Goal: Task Accomplishment & Management: Manage account settings

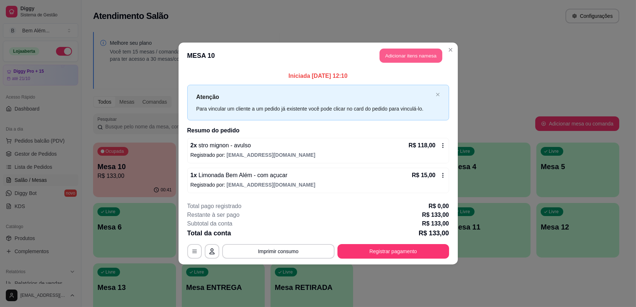
click at [421, 58] on button "Adicionar itens na mesa" at bounding box center [411, 56] width 63 height 14
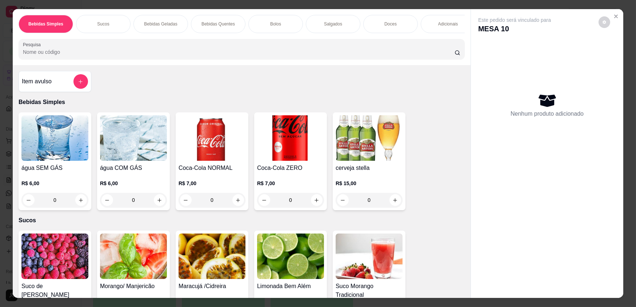
click at [433, 23] on div "Adicionais" at bounding box center [448, 24] width 55 height 18
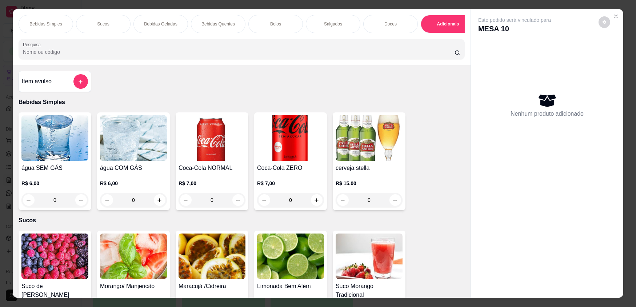
scroll to position [14, 0]
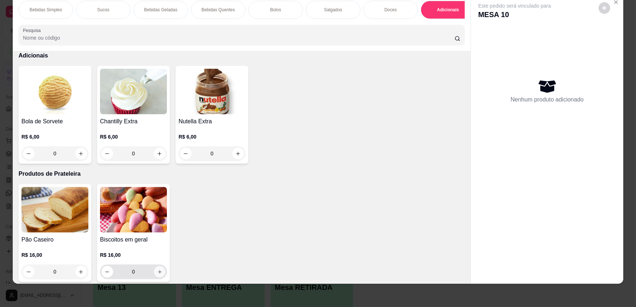
click at [158, 275] on icon "increase-product-quantity" at bounding box center [159, 271] width 5 height 5
type input "1"
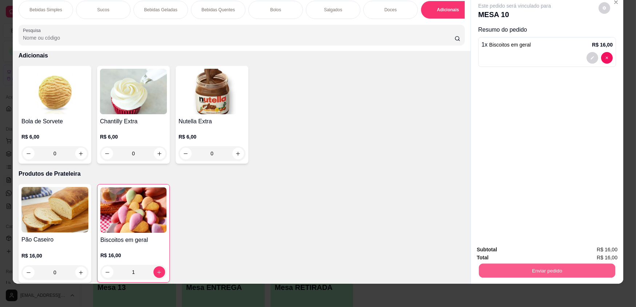
click at [564, 271] on button "Enviar pedido" at bounding box center [547, 270] width 136 height 14
click at [599, 249] on button "Enviar pedido" at bounding box center [599, 251] width 40 height 13
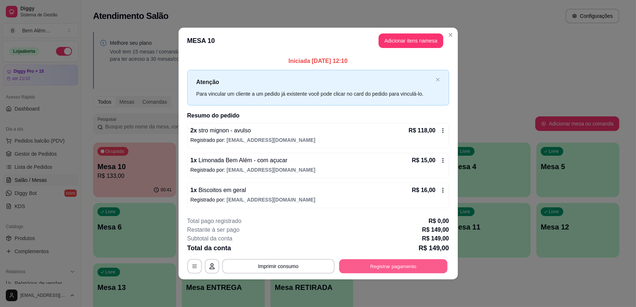
click at [446, 268] on button "Registrar pagamento" at bounding box center [393, 266] width 108 height 14
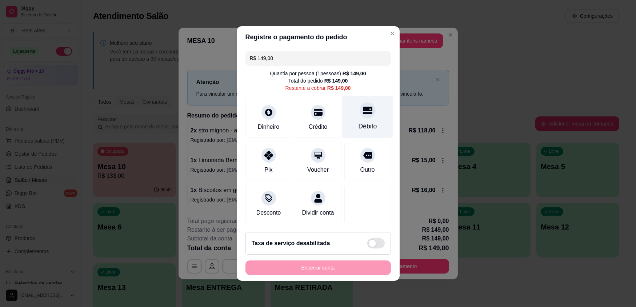
click at [367, 127] on div "Débito" at bounding box center [367, 125] width 19 height 9
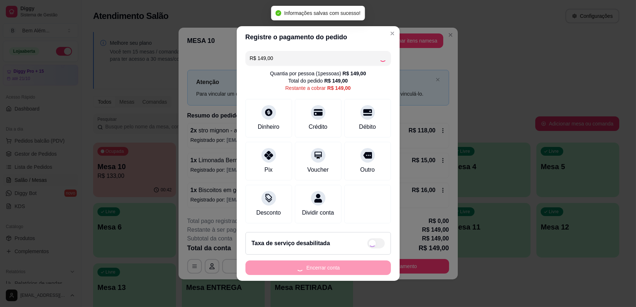
type input "R$ 0,00"
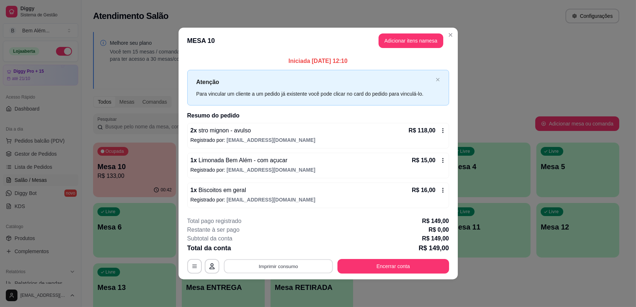
click at [233, 262] on button "Imprimir consumo" at bounding box center [278, 266] width 109 height 14
click at [284, 249] on button "impressao computador" at bounding box center [278, 249] width 55 height 12
click at [424, 265] on button "Encerrar conta" at bounding box center [393, 266] width 112 height 15
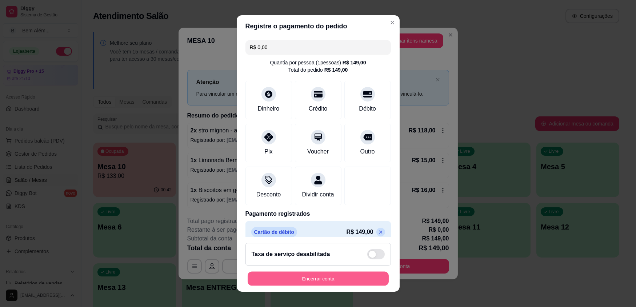
click at [352, 284] on button "Encerrar conta" at bounding box center [318, 278] width 141 height 14
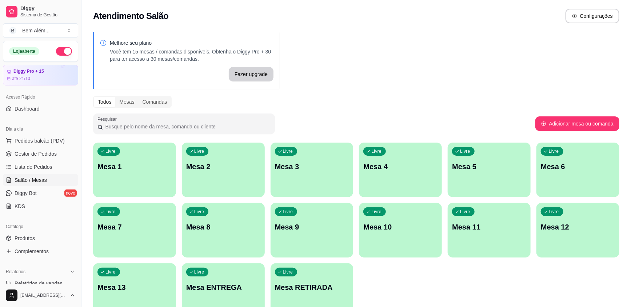
click at [295, 287] on p "Mesa RETIRADA" at bounding box center [312, 287] width 74 height 10
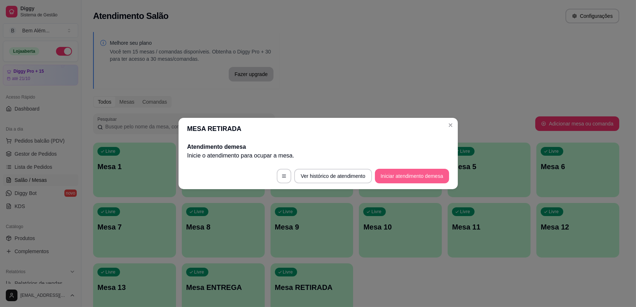
click at [410, 174] on button "Iniciar atendimento de mesa" at bounding box center [412, 176] width 74 height 15
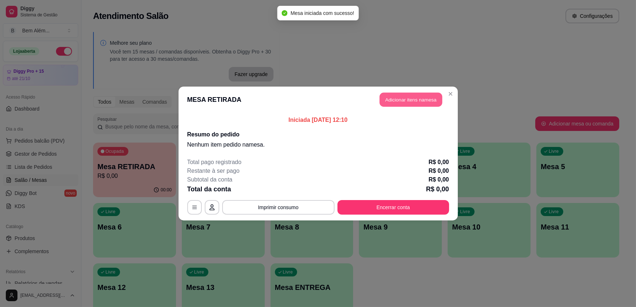
click at [411, 97] on button "Adicionar itens na mesa" at bounding box center [411, 100] width 63 height 14
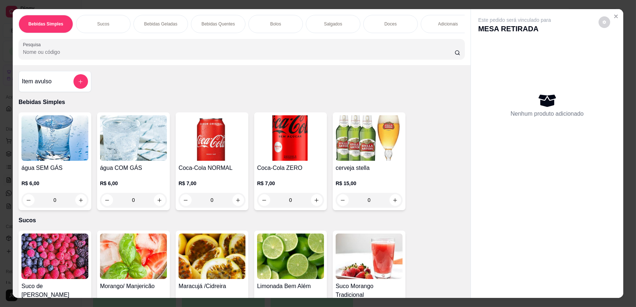
click at [440, 28] on div "Adicionais" at bounding box center [448, 24] width 55 height 18
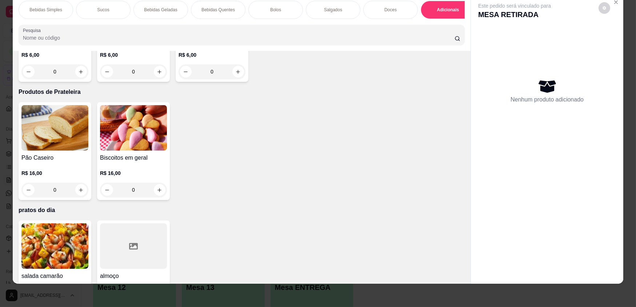
scroll to position [1428, 0]
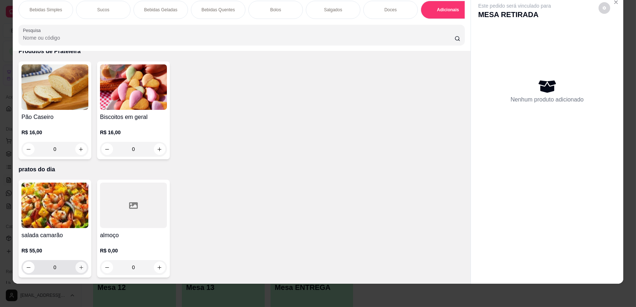
click at [77, 271] on button "increase-product-quantity" at bounding box center [80, 267] width 11 height 11
type input "1"
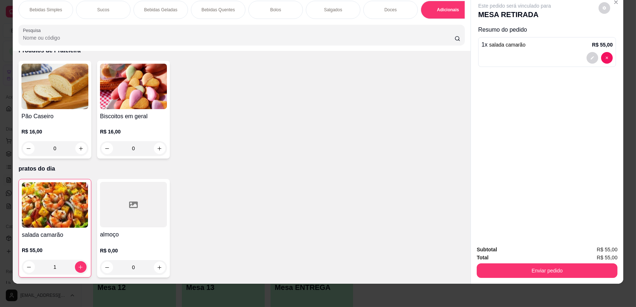
click at [135, 215] on div at bounding box center [133, 204] width 67 height 45
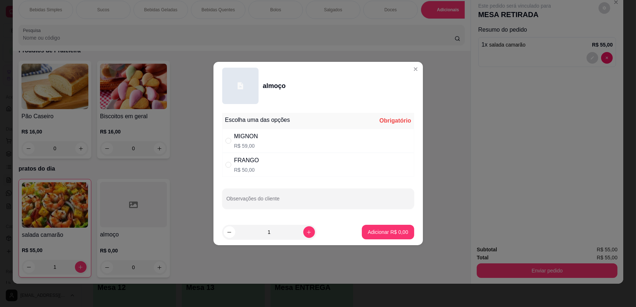
click at [266, 147] on div "MIGNON R$ 59,00" at bounding box center [318, 141] width 192 height 24
radio input "true"
click at [303, 235] on button "increase-product-quantity" at bounding box center [309, 232] width 12 height 12
type input "2"
click at [358, 229] on button "Adicionar R$ 118,00" at bounding box center [385, 232] width 56 height 14
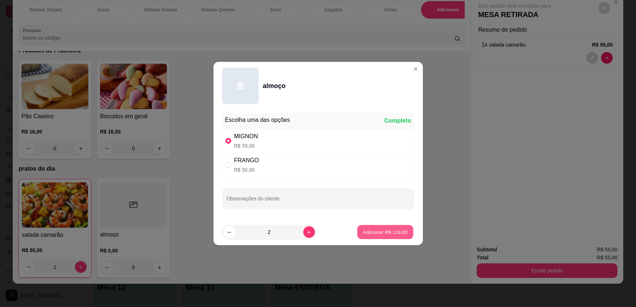
type input "2"
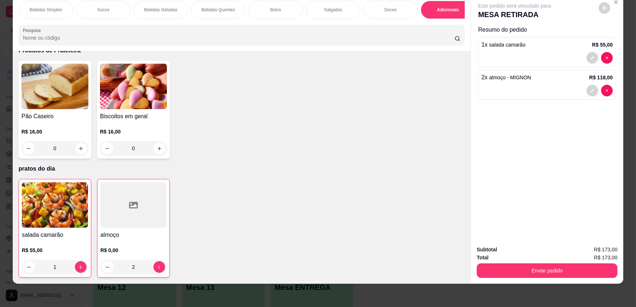
click at [130, 228] on div at bounding box center [133, 204] width 66 height 45
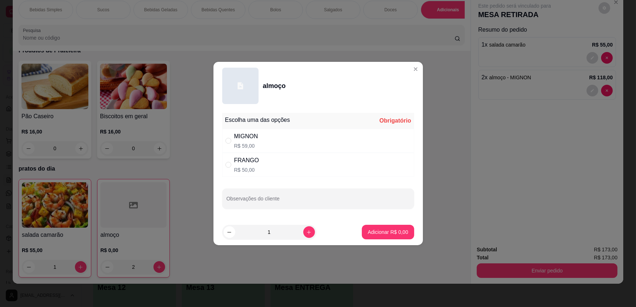
click at [234, 163] on div "FRANGO" at bounding box center [246, 160] width 25 height 9
radio input "true"
click at [397, 235] on button "Adicionar R$ 50,00" at bounding box center [386, 232] width 55 height 15
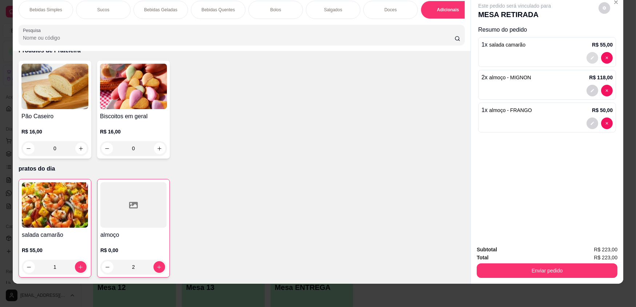
click at [592, 57] on button "decrease-product-quantity" at bounding box center [593, 58] width 12 height 12
type input "0"
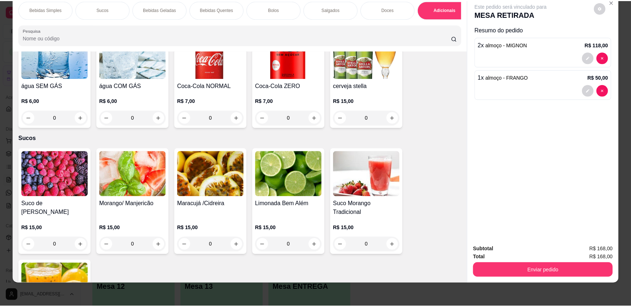
scroll to position [0, 0]
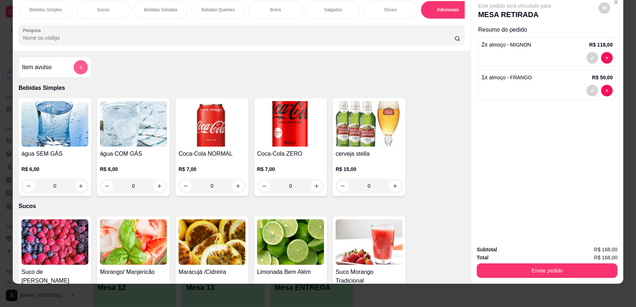
click at [78, 70] on icon "add-separate-item" at bounding box center [80, 67] width 5 height 5
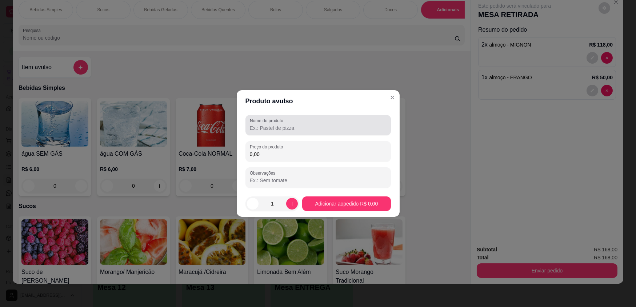
click at [267, 132] on div "Nome do produto" at bounding box center [317, 125] width 145 height 20
type input "A"
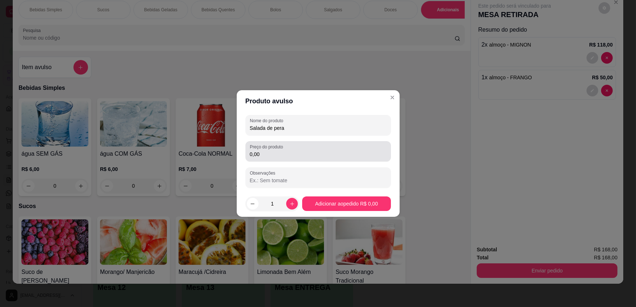
type input "Salada de pera"
click at [306, 156] on input "0,00" at bounding box center [318, 154] width 137 height 7
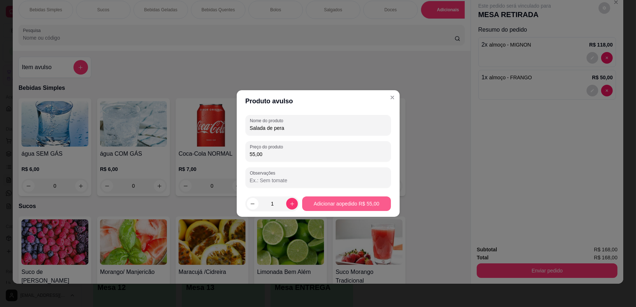
type input "55,00"
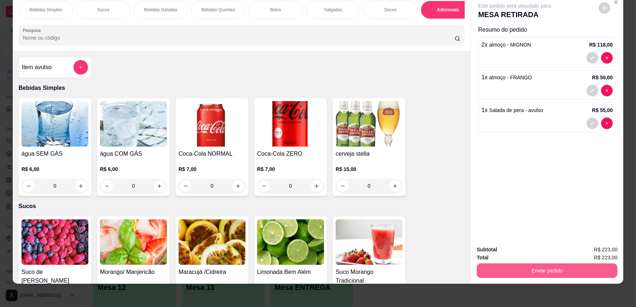
click at [558, 270] on button "Enviar pedido" at bounding box center [547, 270] width 141 height 15
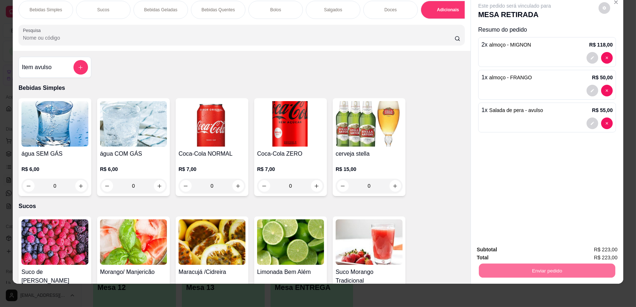
click at [615, 256] on button "Enviar pedido" at bounding box center [598, 252] width 41 height 14
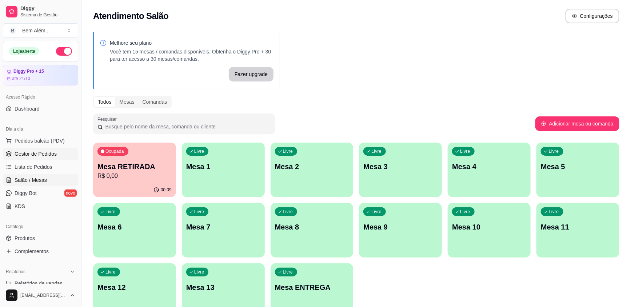
click at [33, 157] on link "Gestor de Pedidos" at bounding box center [40, 154] width 75 height 12
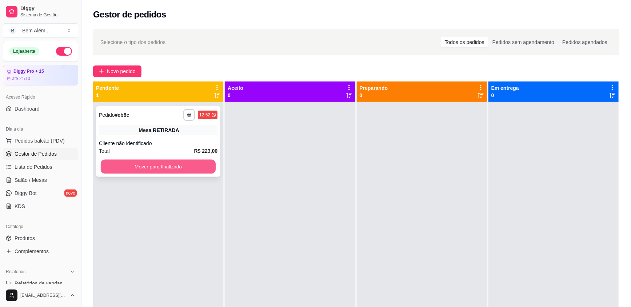
click at [157, 168] on button "Mover para finalizado" at bounding box center [158, 167] width 115 height 14
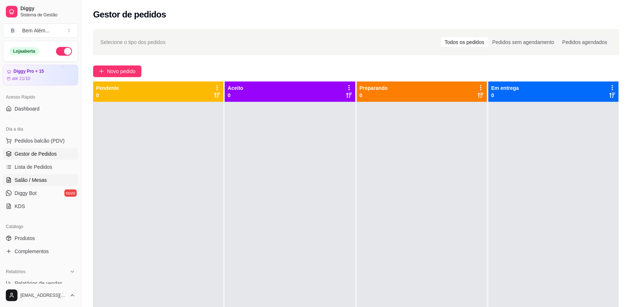
click at [47, 181] on link "Salão / Mesas" at bounding box center [40, 180] width 75 height 12
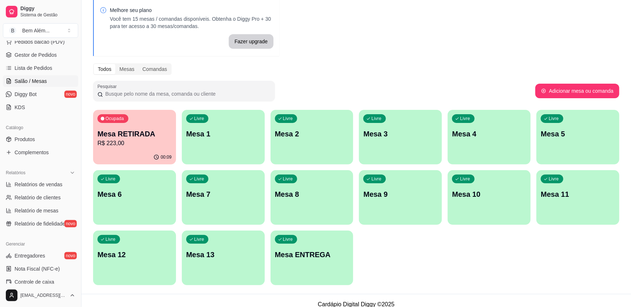
scroll to position [66, 0]
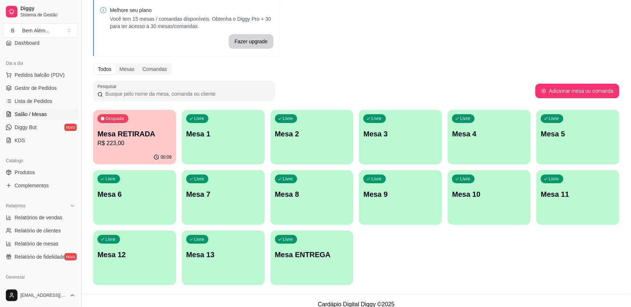
click at [79, 91] on button "Toggle Sidebar" at bounding box center [81, 153] width 6 height 307
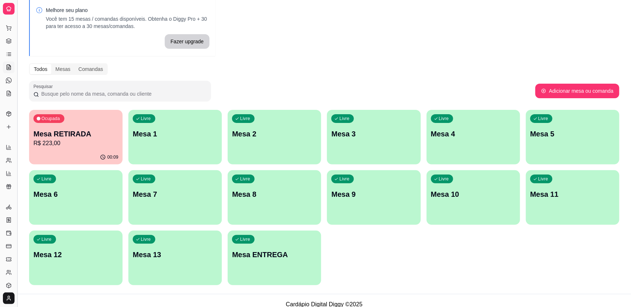
click at [17, 97] on button "Toggle Sidebar" at bounding box center [17, 153] width 6 height 307
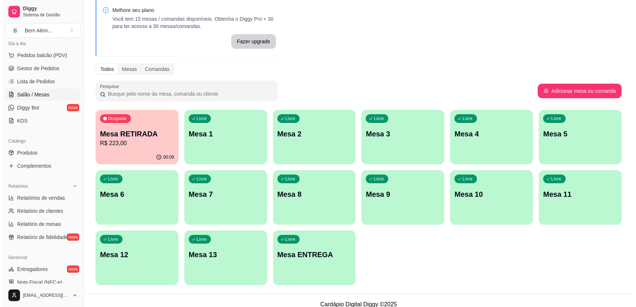
scroll to position [87, 0]
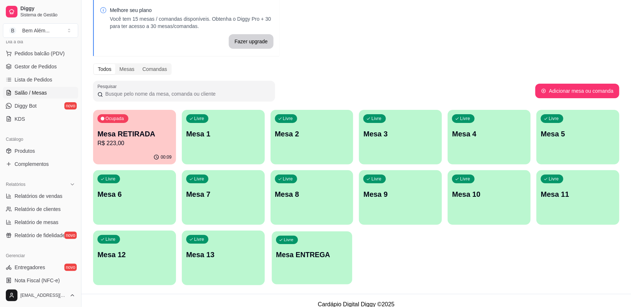
click at [312, 250] on p "Mesa ENTREGA" at bounding box center [312, 255] width 72 height 10
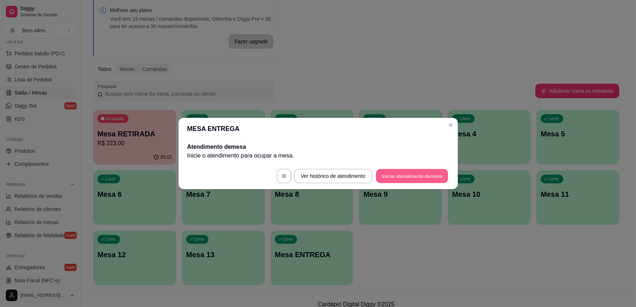
click at [405, 179] on button "Iniciar atendimento de mesa" at bounding box center [412, 176] width 72 height 14
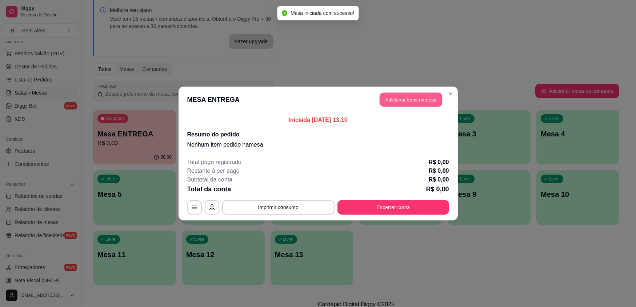
click at [405, 100] on button "Adicionar itens na mesa" at bounding box center [411, 100] width 63 height 14
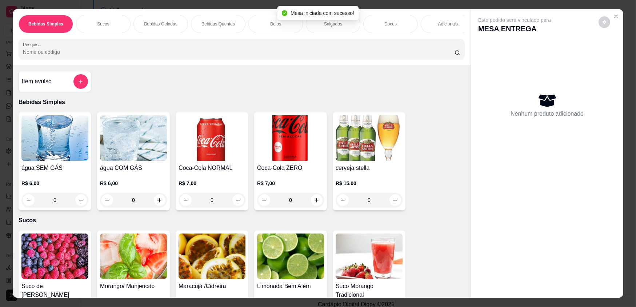
click at [427, 29] on div "Adicionais" at bounding box center [448, 24] width 55 height 18
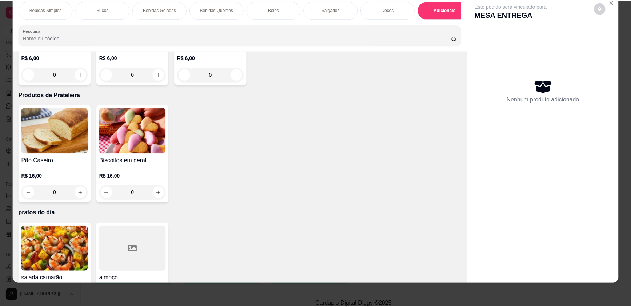
scroll to position [1428, 0]
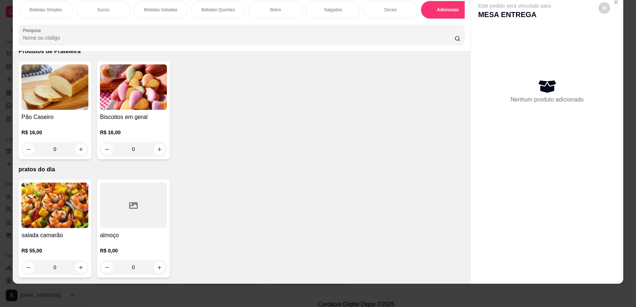
click at [140, 243] on div "R$ 0,00 0" at bounding box center [133, 257] width 67 height 35
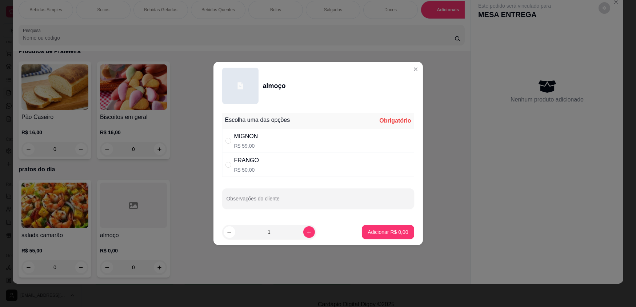
click at [264, 138] on div "MIGNON R$ 59,00" at bounding box center [318, 141] width 192 height 24
radio input "true"
click at [377, 235] on p "Adicionar R$ 59,00" at bounding box center [386, 231] width 43 height 7
type input "1"
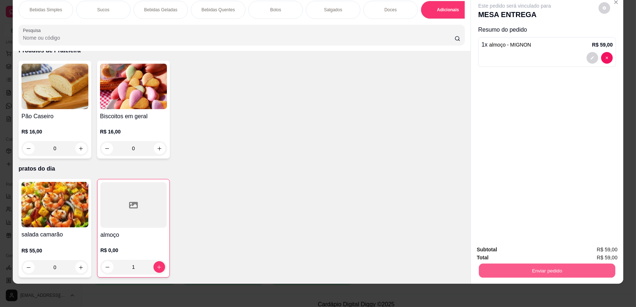
click at [508, 268] on button "Enviar pedido" at bounding box center [547, 270] width 136 height 14
click at [600, 249] on button "Enviar pedido" at bounding box center [598, 253] width 41 height 14
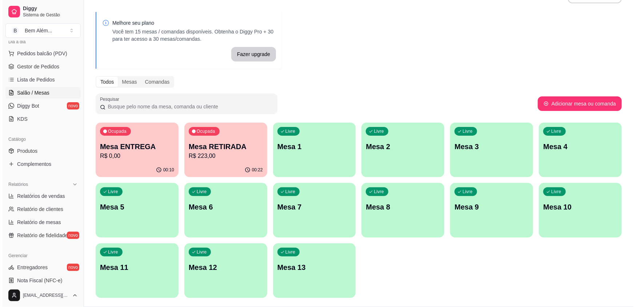
scroll to position [0, 0]
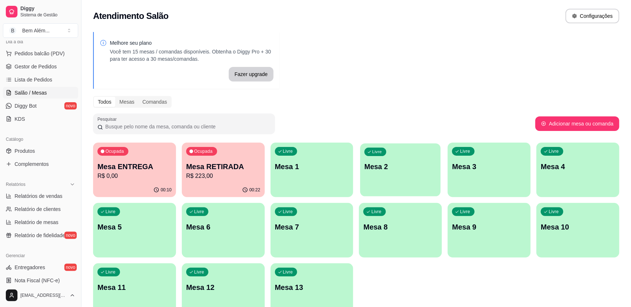
click at [366, 179] on div "Livre Mesa 2" at bounding box center [400, 165] width 80 height 44
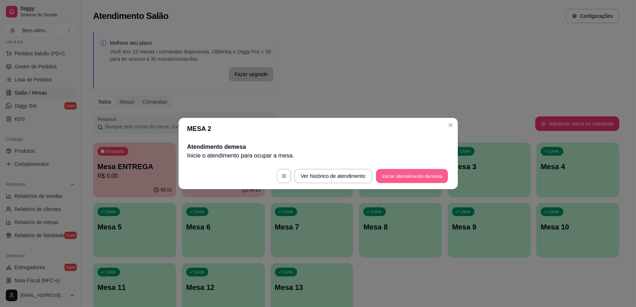
click at [439, 177] on button "Iniciar atendimento de mesa" at bounding box center [412, 176] width 72 height 14
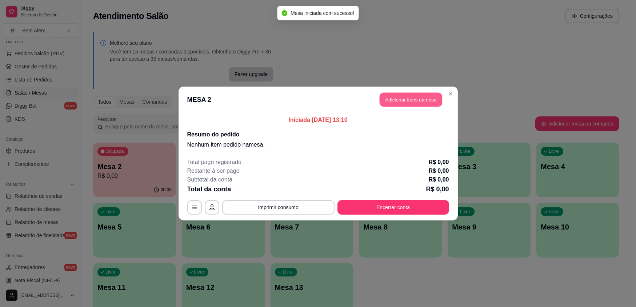
click at [433, 101] on button "Adicionar itens na mesa" at bounding box center [411, 100] width 63 height 14
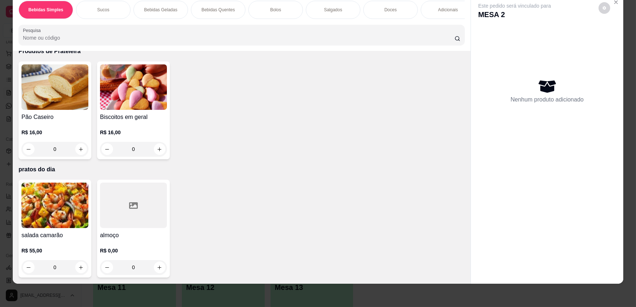
scroll to position [1428, 0]
click at [138, 216] on div at bounding box center [133, 205] width 67 height 45
click at [139, 212] on div at bounding box center [133, 205] width 67 height 45
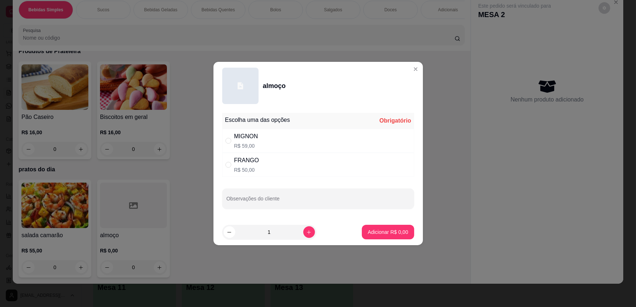
click at [270, 155] on div "FRANGO R$ 50,00" at bounding box center [318, 165] width 192 height 24
radio input "true"
click at [373, 240] on footer "1 Adicionar R$ 50,00" at bounding box center [317, 232] width 209 height 26
click at [375, 236] on button "Adicionar R$ 50,00" at bounding box center [386, 232] width 55 height 15
type input "1"
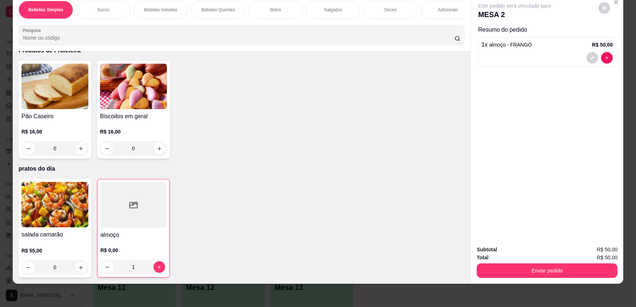
click at [154, 217] on div at bounding box center [133, 204] width 66 height 45
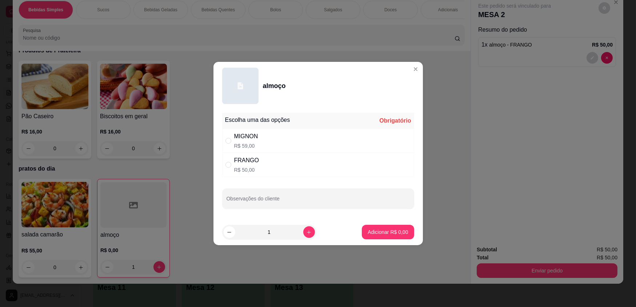
click at [317, 133] on div "MIGNON R$ 59,00" at bounding box center [318, 141] width 192 height 24
radio input "true"
click at [380, 231] on p "Adicionar R$ 59,00" at bounding box center [386, 231] width 42 height 7
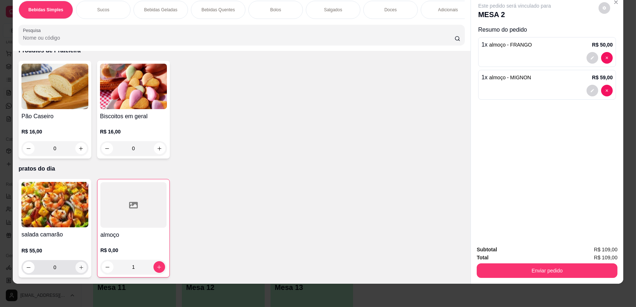
click at [79, 269] on icon "increase-product-quantity" at bounding box center [81, 267] width 5 height 5
click at [78, 266] on icon "increase-product-quantity" at bounding box center [80, 267] width 5 height 5
type input "1"
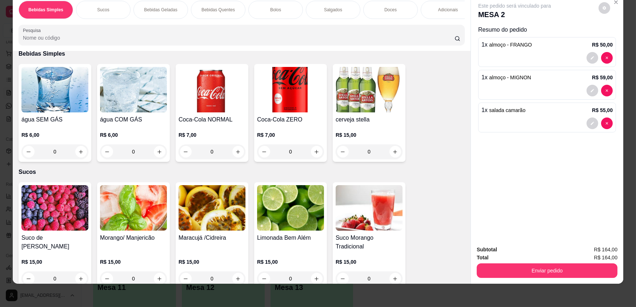
scroll to position [106, 0]
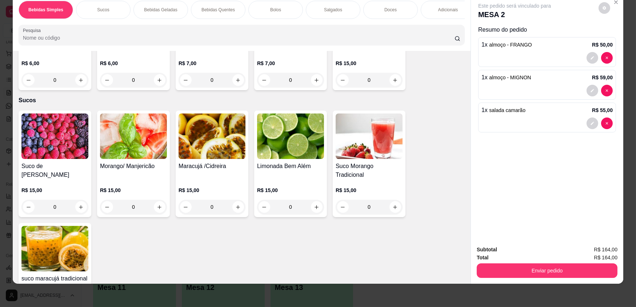
click at [301, 147] on img at bounding box center [290, 135] width 67 height 45
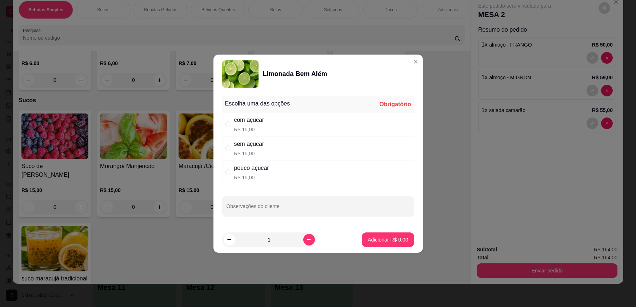
click at [265, 175] on p "R$ 15,00" at bounding box center [251, 177] width 35 height 7
radio input "true"
click at [392, 244] on button "Adicionar R$ 15,00" at bounding box center [386, 239] width 55 height 15
type input "1"
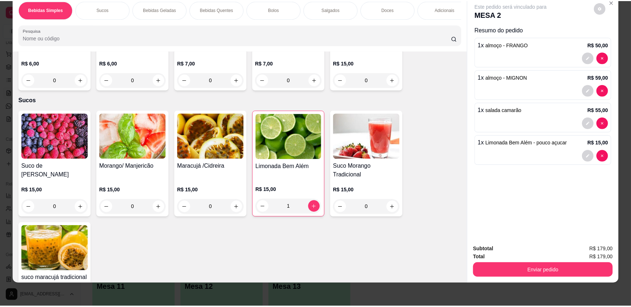
scroll to position [0, 0]
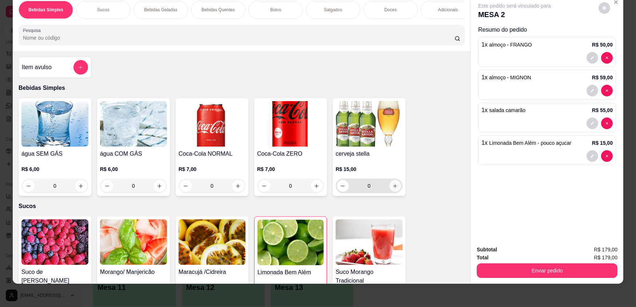
click at [396, 192] on button "increase-product-quantity" at bounding box center [395, 186] width 12 height 12
type input "1"
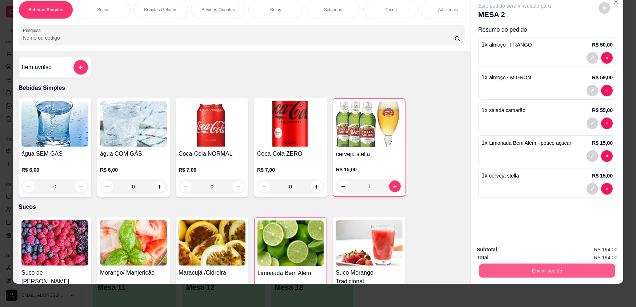
click at [583, 268] on button "Enviar pedido" at bounding box center [547, 270] width 136 height 14
click at [593, 250] on button "Enviar pedido" at bounding box center [599, 251] width 40 height 13
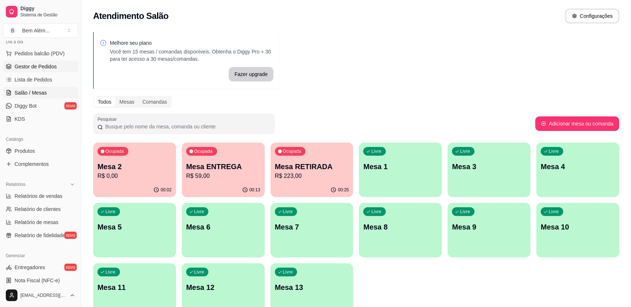
click at [37, 65] on span "Gestor de Pedidos" at bounding box center [36, 66] width 42 height 7
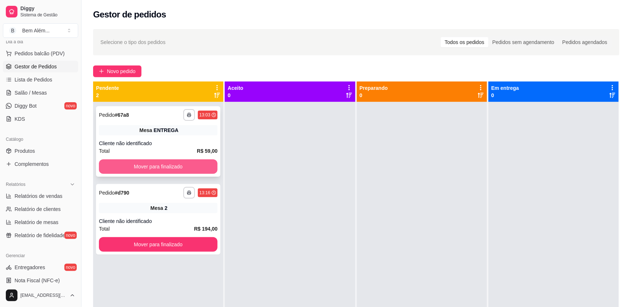
click at [156, 165] on button "Mover para finalizado" at bounding box center [158, 166] width 119 height 15
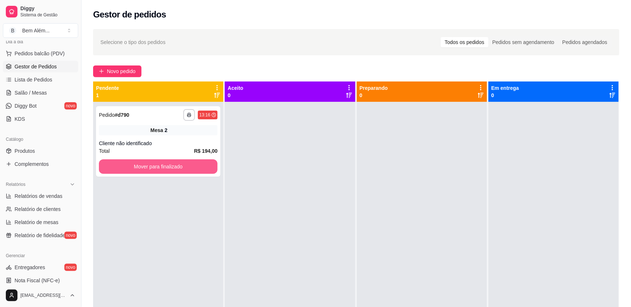
click at [156, 165] on button "Mover para finalizado" at bounding box center [158, 166] width 119 height 15
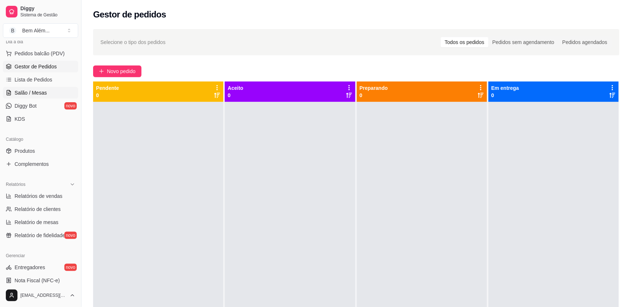
click at [18, 97] on link "Salão / Mesas" at bounding box center [40, 93] width 75 height 12
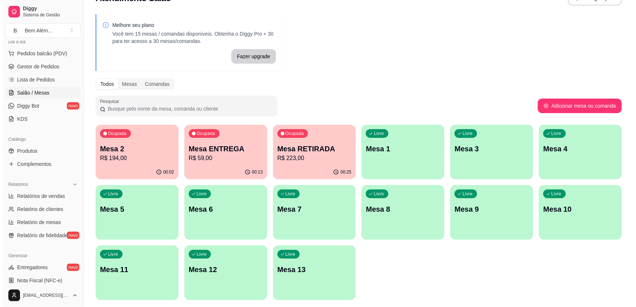
scroll to position [33, 0]
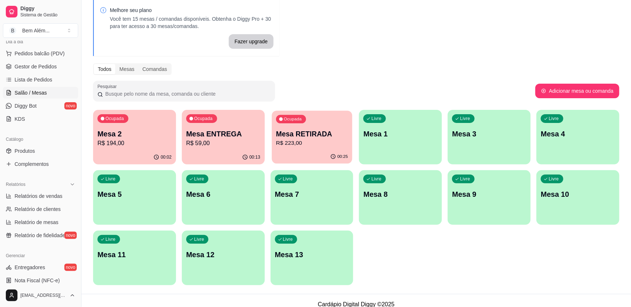
click at [306, 145] on p "R$ 223,00" at bounding box center [312, 143] width 72 height 8
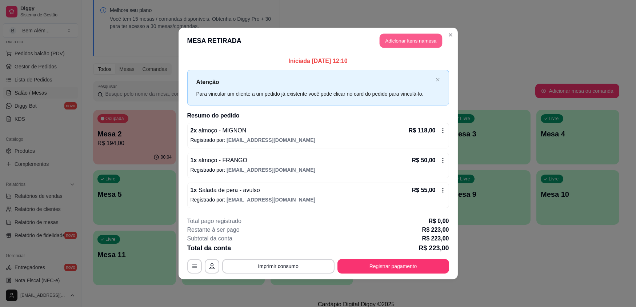
click at [409, 38] on button "Adicionar itens na mesa" at bounding box center [411, 41] width 63 height 14
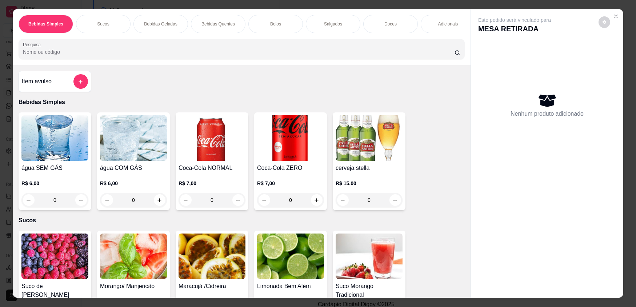
click at [372, 24] on div "Doces" at bounding box center [390, 24] width 55 height 18
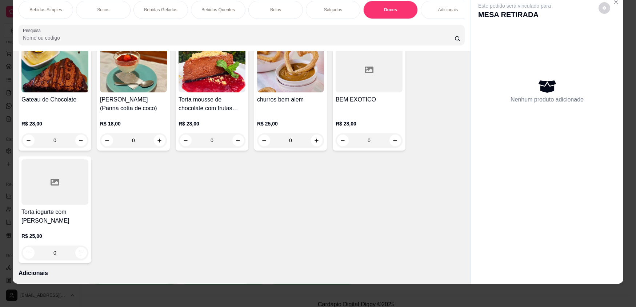
scroll to position [1094, 0]
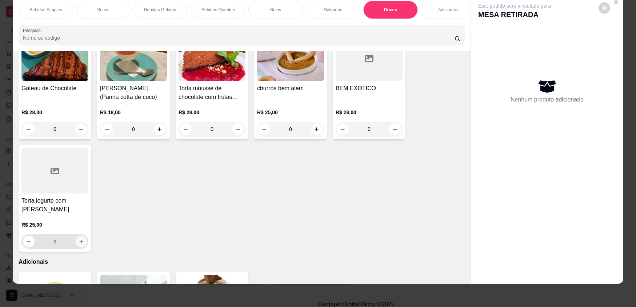
click at [80, 244] on icon "increase-product-quantity" at bounding box center [81, 241] width 5 height 5
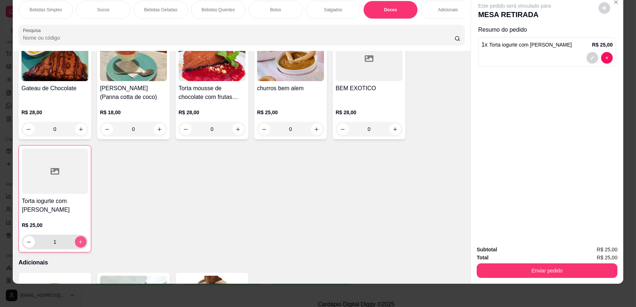
click at [80, 245] on icon "increase-product-quantity" at bounding box center [80, 241] width 5 height 5
type input "3"
click at [286, 8] on div "Bolos" at bounding box center [275, 10] width 55 height 18
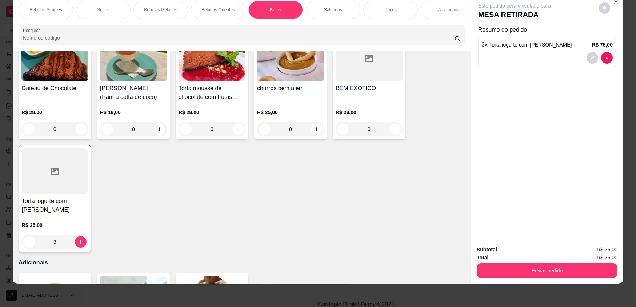
scroll to position [721, 0]
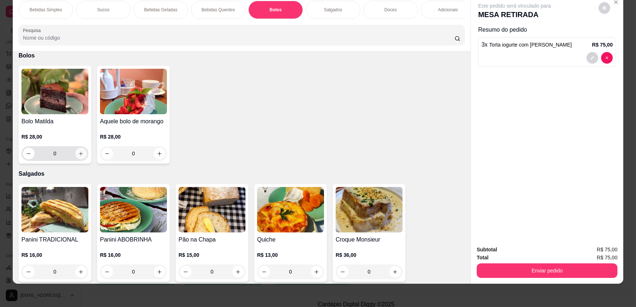
click at [78, 155] on icon "increase-product-quantity" at bounding box center [80, 153] width 5 height 5
type input "1"
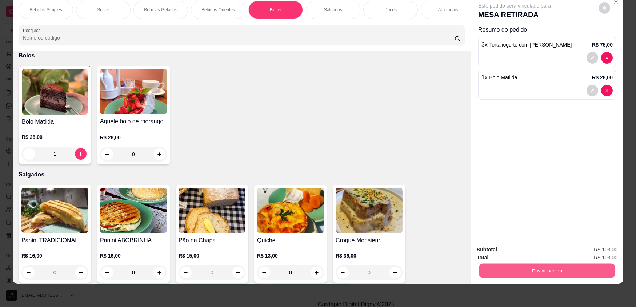
click at [549, 270] on button "Enviar pedido" at bounding box center [547, 270] width 136 height 14
click at [603, 255] on button "Enviar pedido" at bounding box center [598, 253] width 41 height 14
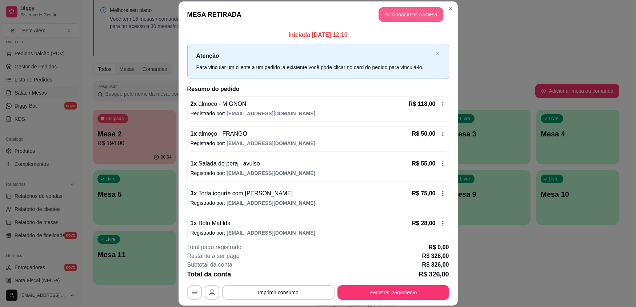
click at [401, 11] on button "Adicionar itens na mesa" at bounding box center [411, 14] width 65 height 15
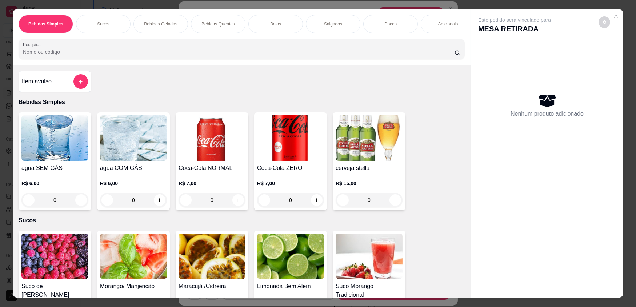
click at [432, 20] on div "Adicionais" at bounding box center [448, 24] width 55 height 18
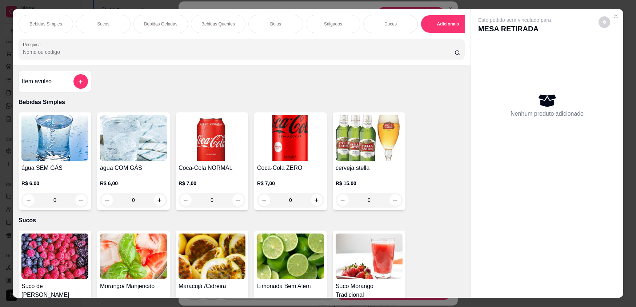
scroll to position [14, 0]
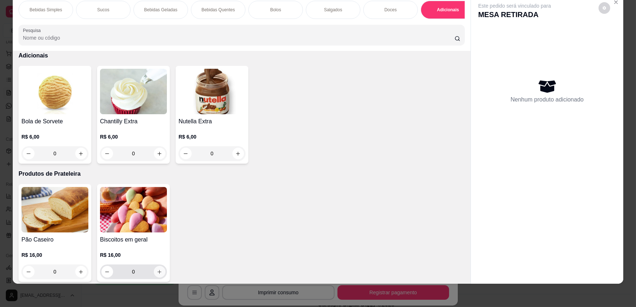
click at [159, 275] on icon "increase-product-quantity" at bounding box center [159, 271] width 5 height 5
type input "1"
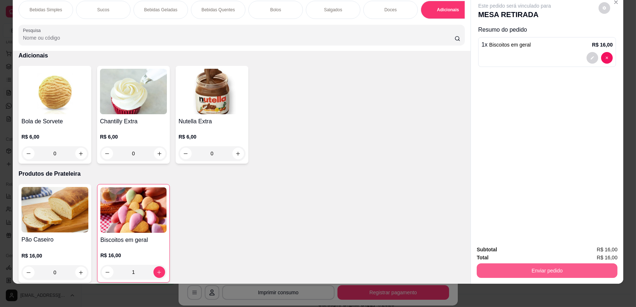
click at [504, 272] on button "Enviar pedido" at bounding box center [547, 270] width 141 height 15
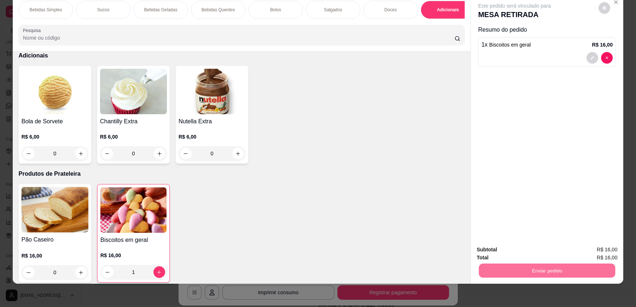
click at [603, 252] on button "Enviar pedido" at bounding box center [598, 253] width 41 height 14
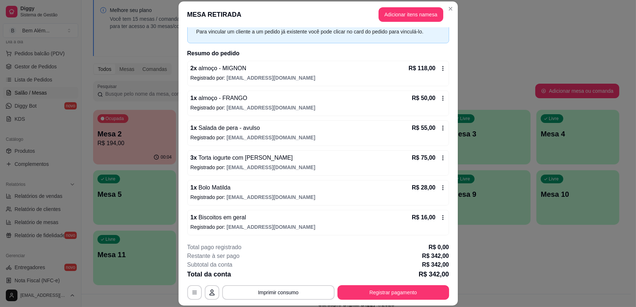
scroll to position [36, 0]
click at [400, 289] on button "Registrar pagamento" at bounding box center [393, 292] width 112 height 15
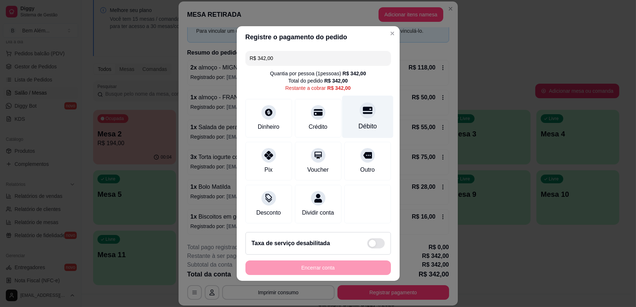
click at [374, 129] on div "Débito" at bounding box center [367, 117] width 51 height 43
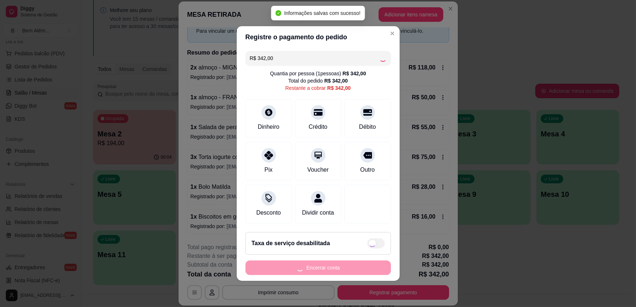
type input "R$ 0,00"
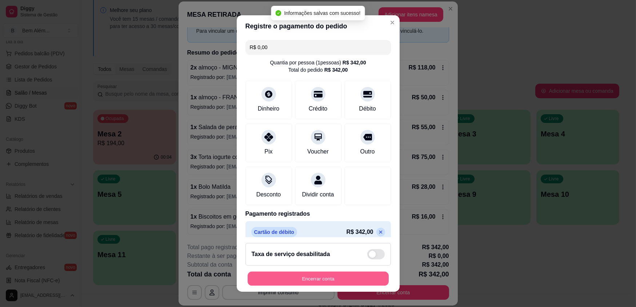
click at [319, 280] on button "Encerrar conta" at bounding box center [318, 278] width 141 height 14
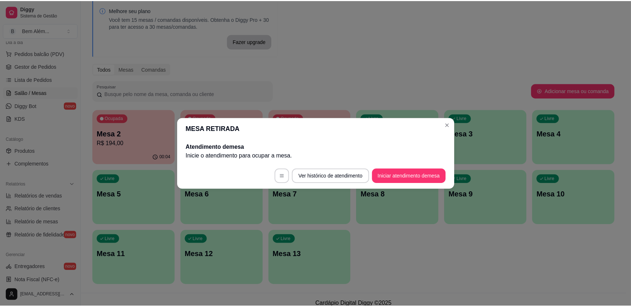
scroll to position [0, 0]
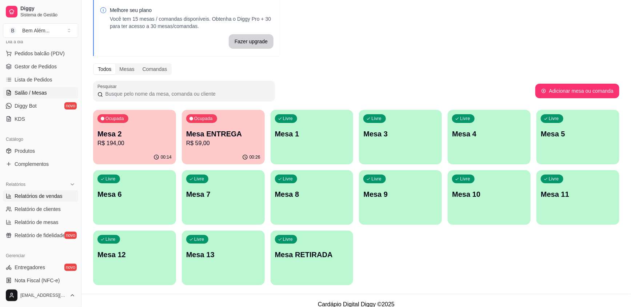
click at [44, 191] on link "Relatórios de vendas" at bounding box center [40, 196] width 75 height 12
select select "ALL"
select select "0"
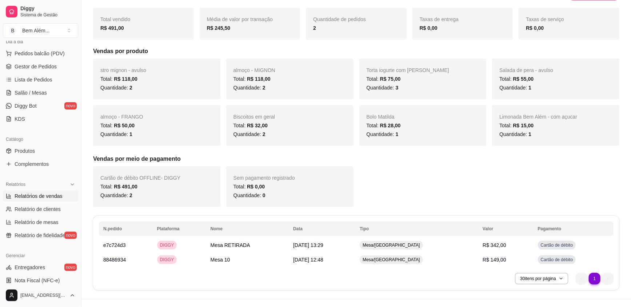
scroll to position [78, 0]
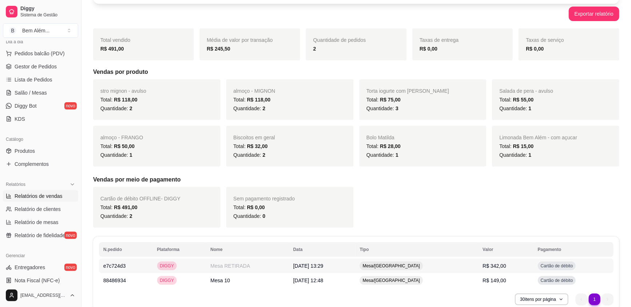
click at [509, 270] on td "R$ 342,00" at bounding box center [505, 266] width 55 height 15
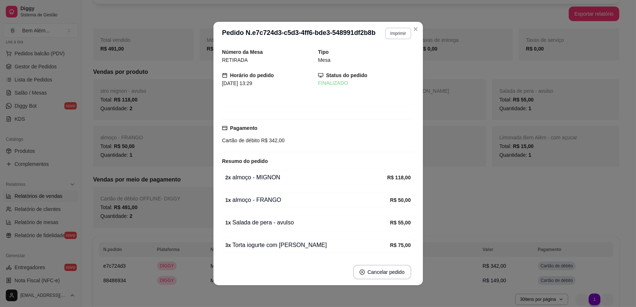
click at [388, 32] on button "Imprimir" at bounding box center [398, 34] width 26 height 12
click at [391, 54] on button "impressao computador" at bounding box center [384, 55] width 44 height 9
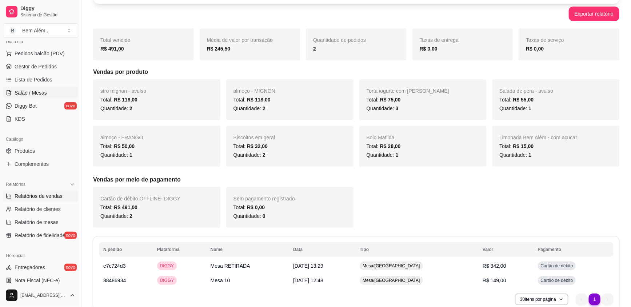
click at [43, 96] on link "Salão / Mesas" at bounding box center [40, 93] width 75 height 12
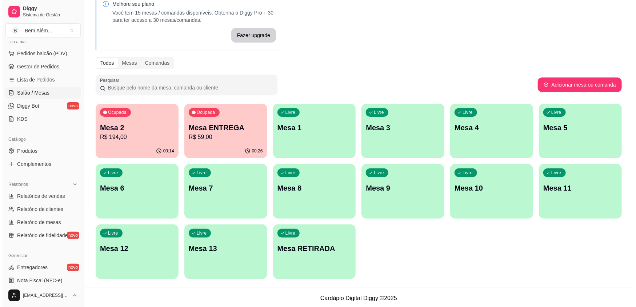
scroll to position [40, 0]
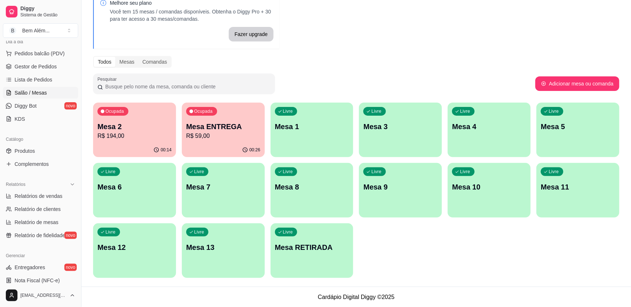
click at [544, 189] on p "Mesa 11" at bounding box center [578, 187] width 74 height 10
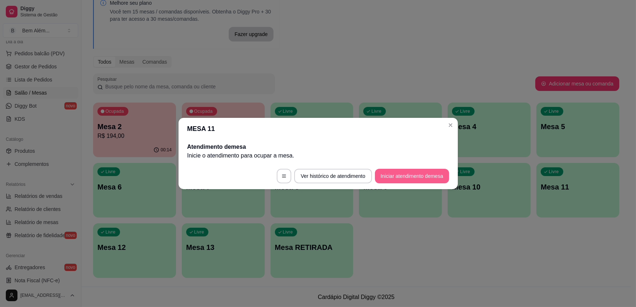
click at [415, 181] on button "Iniciar atendimento de mesa" at bounding box center [412, 176] width 74 height 15
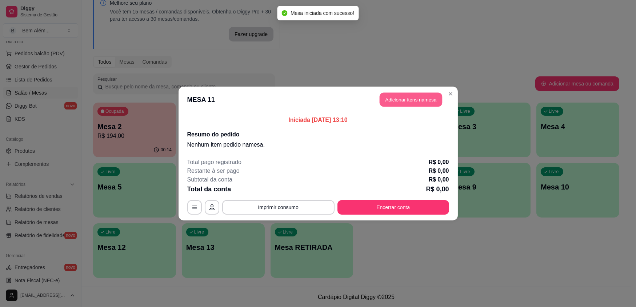
click at [429, 99] on button "Adicionar itens na mesa" at bounding box center [411, 100] width 63 height 14
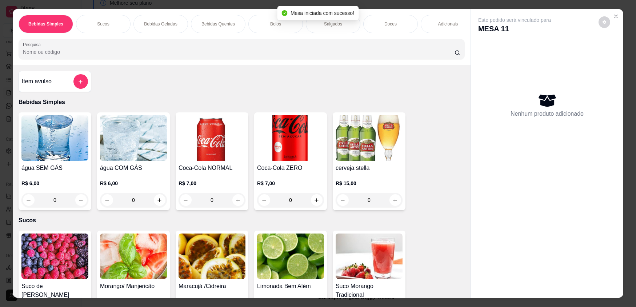
click at [284, 138] on img at bounding box center [290, 137] width 67 height 45
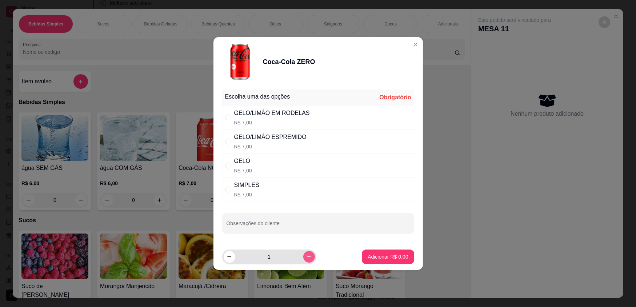
click at [306, 255] on icon "increase-product-quantity" at bounding box center [308, 256] width 5 height 5
type input "2"
click at [305, 161] on div "GELO R$ 7,00" at bounding box center [318, 165] width 192 height 24
radio input "true"
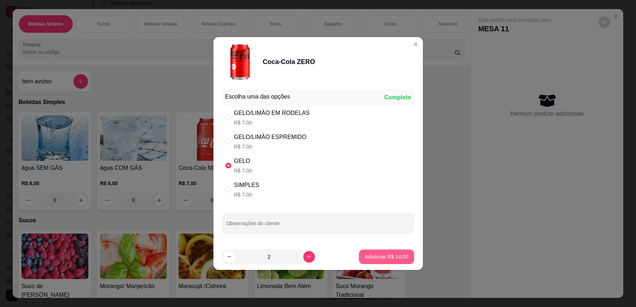
click at [383, 257] on p "Adicionar R$ 14,00" at bounding box center [386, 256] width 43 height 7
type input "2"
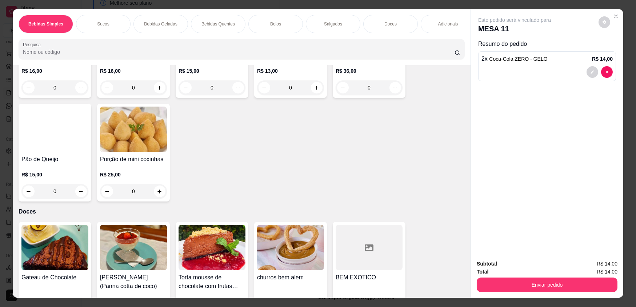
scroll to position [866, 0]
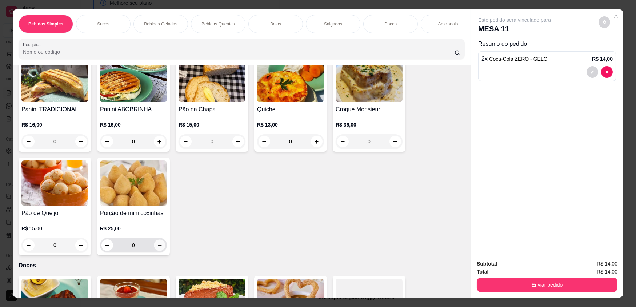
click at [157, 248] on icon "increase-product-quantity" at bounding box center [159, 245] width 5 height 5
type input "1"
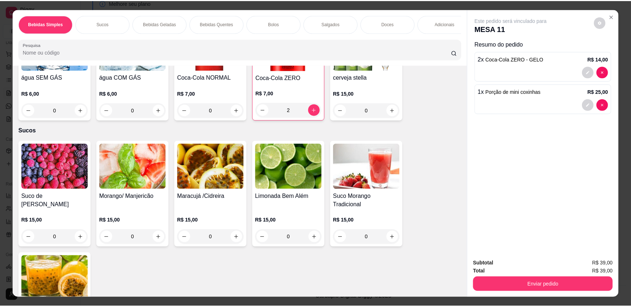
scroll to position [73, 0]
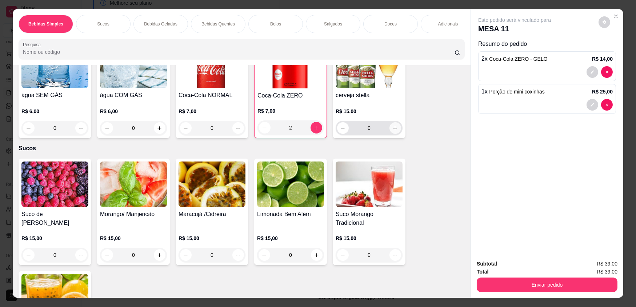
click at [391, 134] on button "increase-product-quantity" at bounding box center [395, 128] width 12 height 12
type input "1"
click at [527, 292] on div "Subtotal R$ 54,00 Total R$ 54,00 Enviar pedido" at bounding box center [547, 276] width 152 height 44
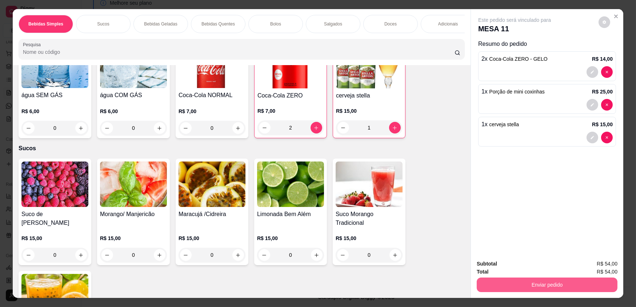
click at [536, 287] on button "Enviar pedido" at bounding box center [547, 284] width 141 height 15
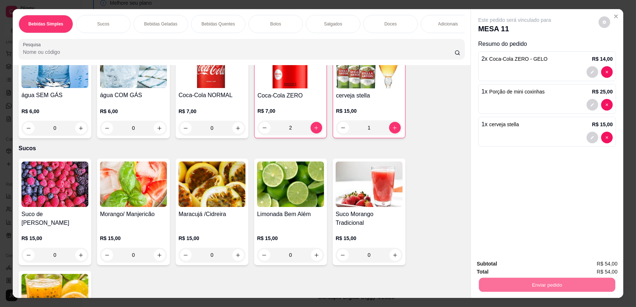
click at [586, 262] on button "Enviar pedido" at bounding box center [599, 266] width 40 height 13
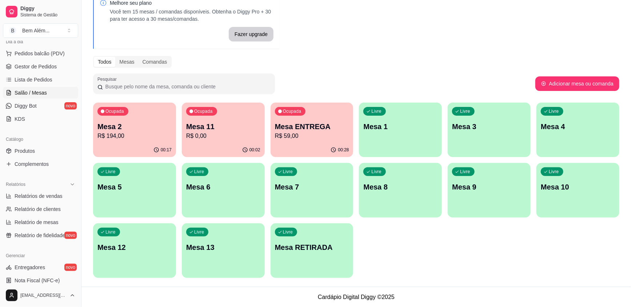
click at [56, 60] on ul "Pedidos balcão (PDV) Gestor de Pedidos Lista de Pedidos Salão / Mesas Diggy Bot…" at bounding box center [40, 86] width 75 height 77
click at [59, 73] on ul "Pedidos balcão (PDV) Gestor de Pedidos Lista de Pedidos Salão / Mesas Diggy Bot…" at bounding box center [40, 86] width 75 height 77
click at [60, 66] on link "Gestor de Pedidos" at bounding box center [40, 67] width 75 height 12
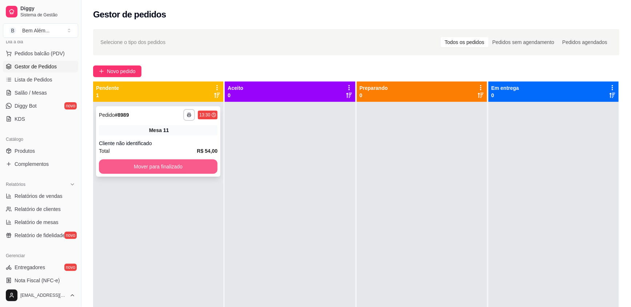
click at [179, 160] on button "Mover para finalizado" at bounding box center [158, 166] width 119 height 15
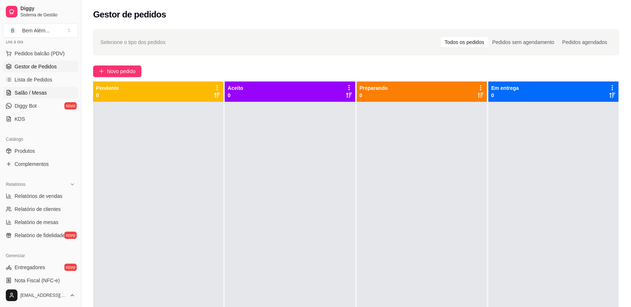
click at [43, 95] on span "Salão / Mesas" at bounding box center [31, 92] width 32 height 7
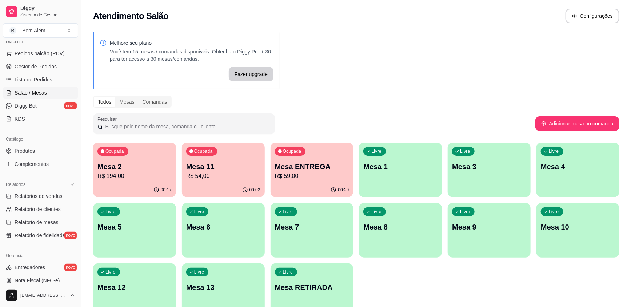
click at [199, 175] on p "R$ 54,00" at bounding box center [223, 176] width 74 height 9
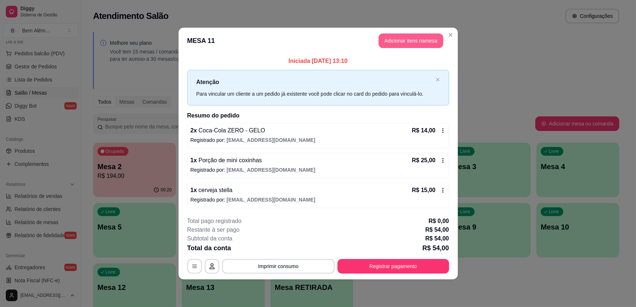
click at [413, 43] on button "Adicionar itens na mesa" at bounding box center [411, 40] width 65 height 15
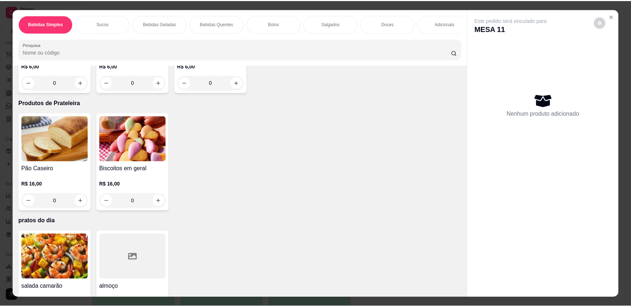
scroll to position [1428, 0]
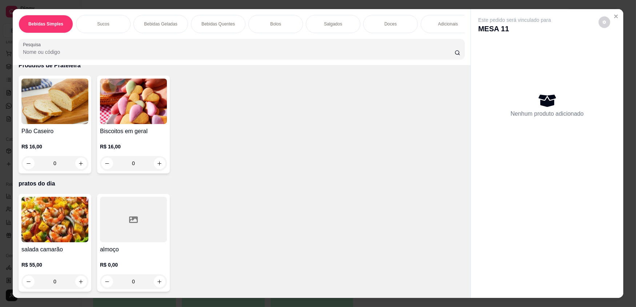
click at [162, 228] on div at bounding box center [133, 219] width 67 height 45
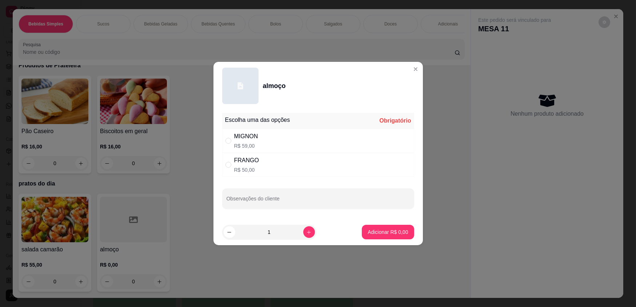
click at [297, 143] on div "MIGNON R$ 59,00" at bounding box center [318, 141] width 192 height 24
radio input "true"
click at [306, 232] on icon "increase-product-quantity" at bounding box center [308, 231] width 5 height 5
click at [307, 232] on icon "increase-product-quantity" at bounding box center [309, 232] width 4 height 4
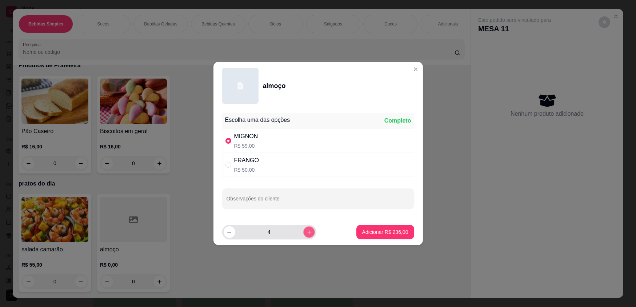
click at [307, 232] on icon "increase-product-quantity" at bounding box center [309, 232] width 4 height 4
click at [228, 234] on icon "decrease-product-quantity" at bounding box center [229, 231] width 5 height 5
type input "4"
click at [396, 233] on p "Adicionar R$ 236,00" at bounding box center [385, 231] width 46 height 7
type input "4"
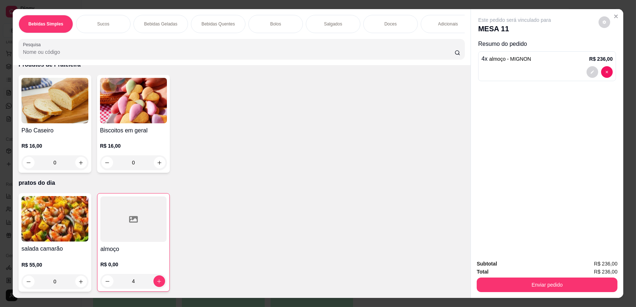
click at [520, 277] on button "Enviar pedido" at bounding box center [547, 284] width 141 height 15
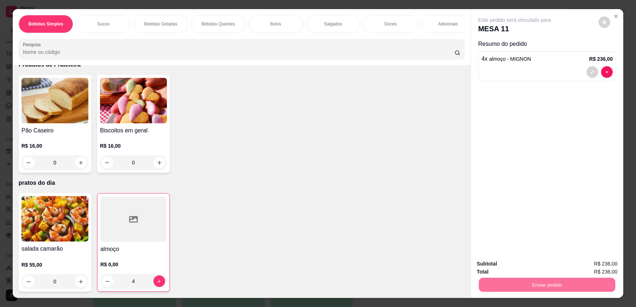
click at [599, 260] on button "Enviar pedido" at bounding box center [598, 267] width 41 height 14
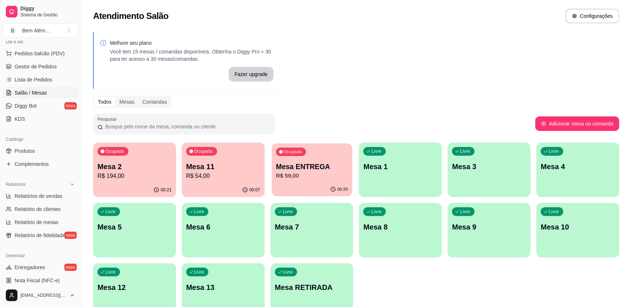
click at [273, 175] on div "Ocupada Mesa ENTREGA R$ 59,00" at bounding box center [312, 162] width 80 height 39
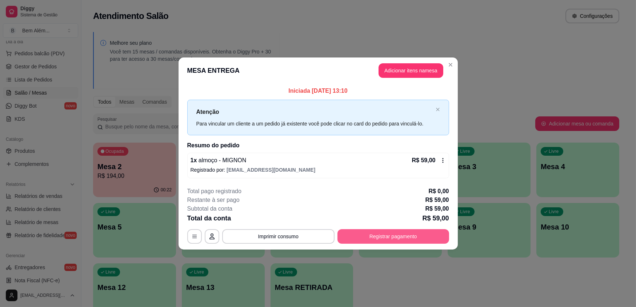
click at [412, 238] on button "Registrar pagamento" at bounding box center [393, 236] width 112 height 15
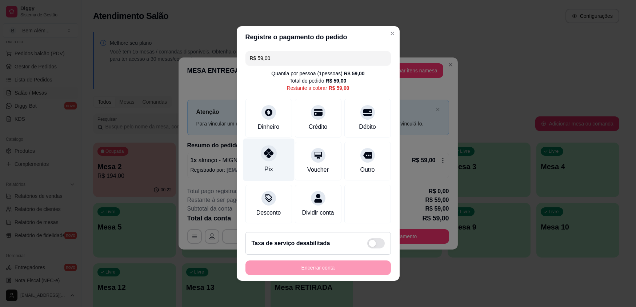
click at [273, 155] on div at bounding box center [269, 153] width 16 height 16
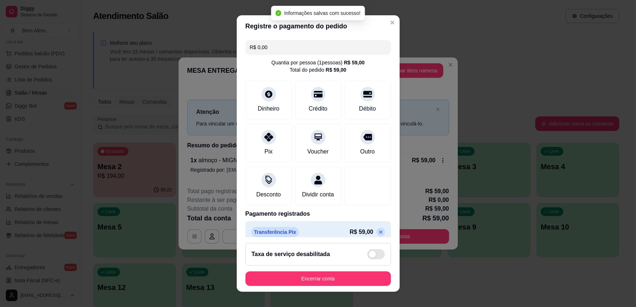
type input "R$ 0,00"
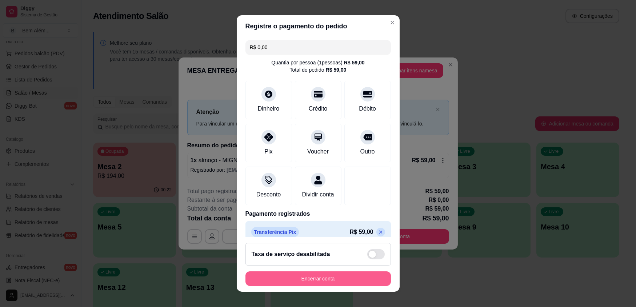
click at [333, 278] on button "Encerrar conta" at bounding box center [317, 278] width 145 height 15
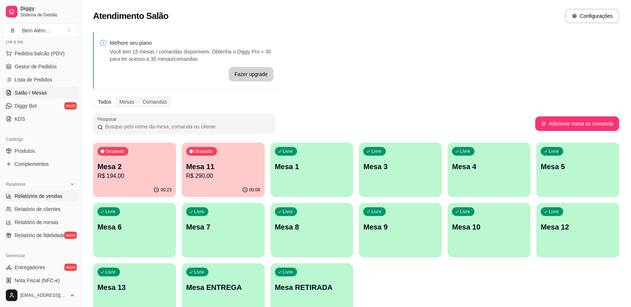
click at [37, 193] on span "Relatórios de vendas" at bounding box center [39, 195] width 48 height 7
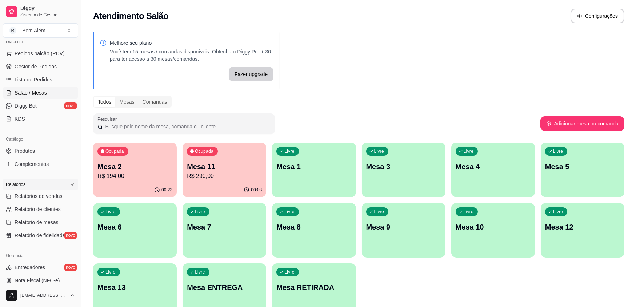
select select "ALL"
select select "0"
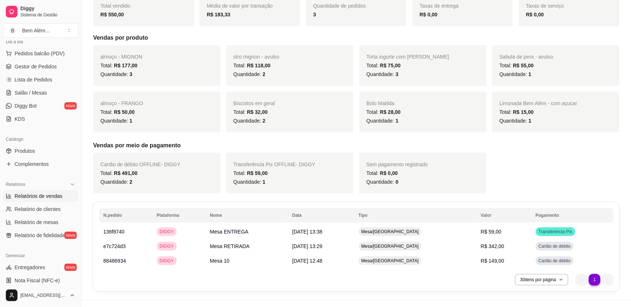
scroll to position [125, 0]
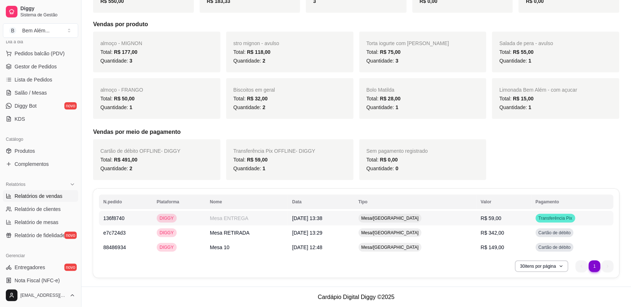
click at [471, 222] on td "Mesa/[GEOGRAPHIC_DATA]" at bounding box center [415, 218] width 122 height 15
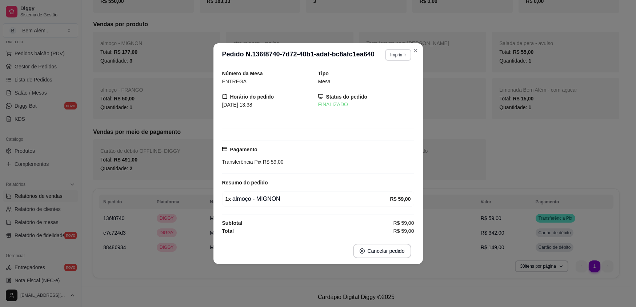
click at [402, 55] on button "Imprimir" at bounding box center [398, 55] width 26 height 12
click at [389, 76] on button "impressao computador" at bounding box center [379, 81] width 55 height 12
click at [409, 54] on button "Imprimir" at bounding box center [398, 55] width 26 height 12
click at [413, 50] on icon "Close" at bounding box center [416, 51] width 6 height 6
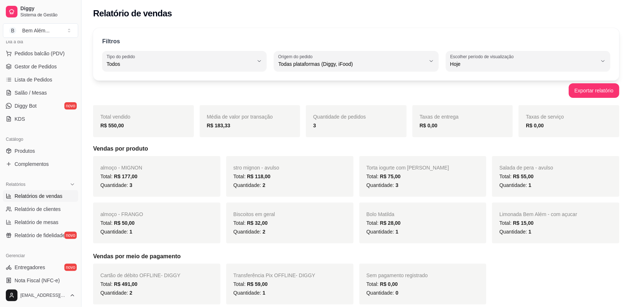
scroll to position [0, 0]
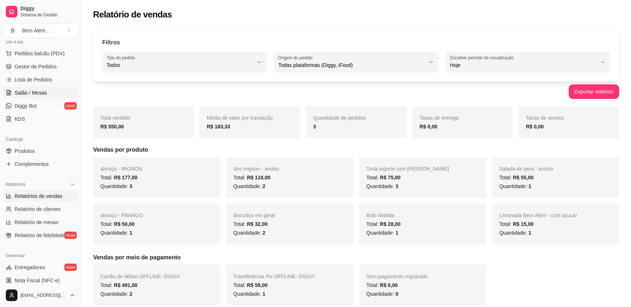
click at [41, 91] on span "Salão / Mesas" at bounding box center [31, 92] width 32 height 7
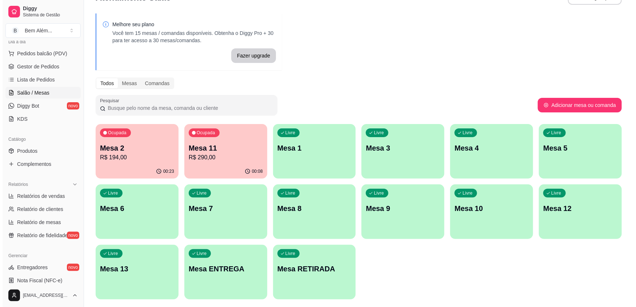
scroll to position [7, 0]
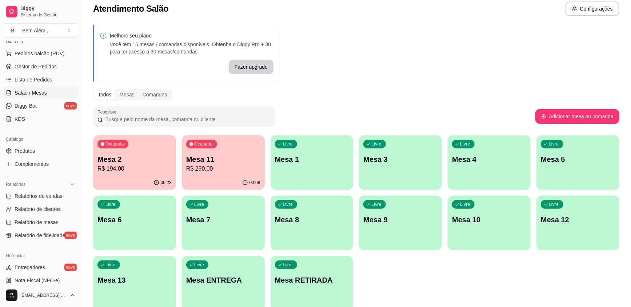
click at [207, 179] on div "00:08" at bounding box center [223, 183] width 83 height 14
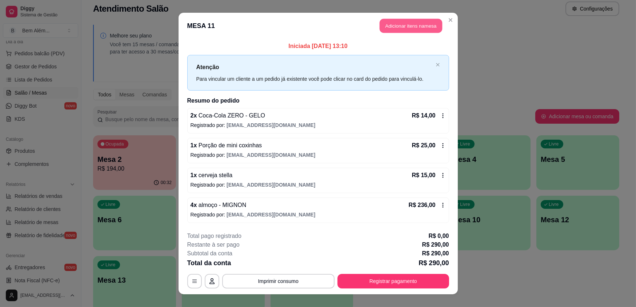
click at [413, 27] on button "Adicionar itens na mesa" at bounding box center [411, 26] width 63 height 14
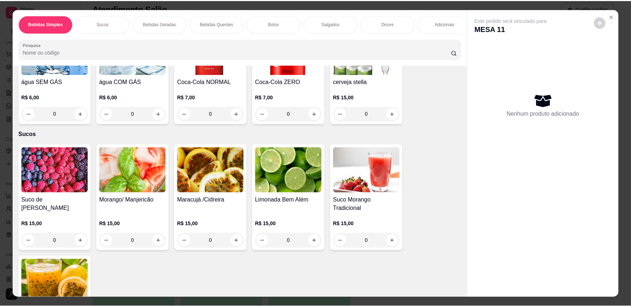
scroll to position [33, 0]
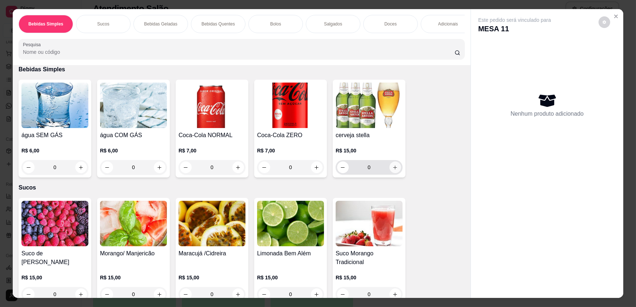
click at [393, 173] on button "increase-product-quantity" at bounding box center [395, 167] width 12 height 12
type input "1"
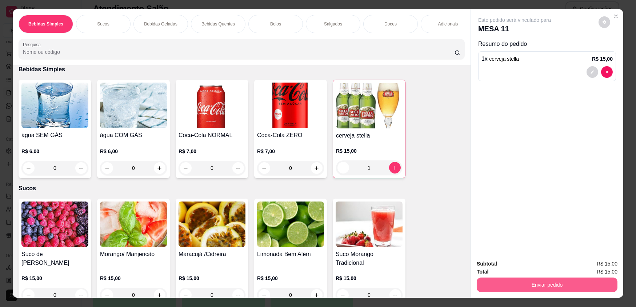
click at [547, 286] on button "Enviar pedido" at bounding box center [547, 284] width 141 height 15
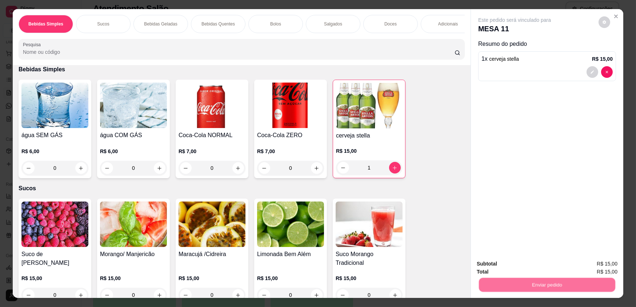
click at [589, 264] on button "Enviar pedido" at bounding box center [598, 267] width 41 height 14
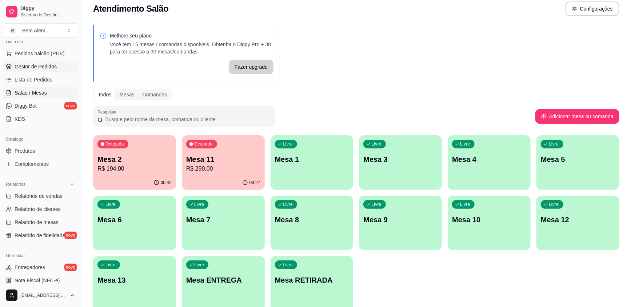
click at [61, 66] on link "Gestor de Pedidos" at bounding box center [40, 67] width 75 height 12
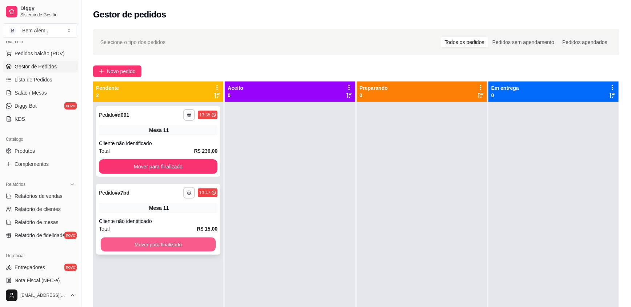
click at [188, 240] on button "Mover para finalizado" at bounding box center [158, 244] width 115 height 14
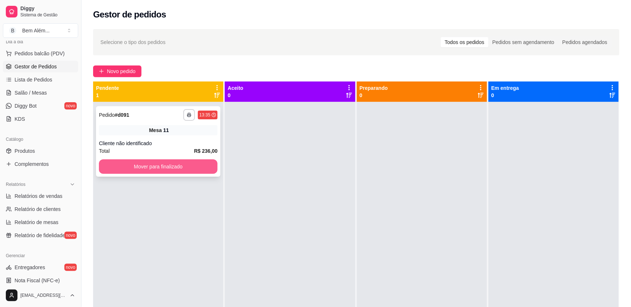
click at [176, 162] on button "Mover para finalizado" at bounding box center [158, 166] width 119 height 15
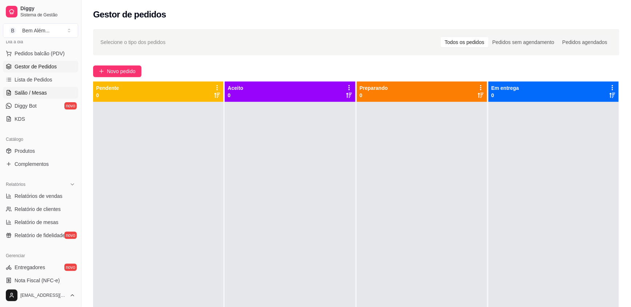
click at [32, 93] on span "Salão / Mesas" at bounding box center [31, 92] width 32 height 7
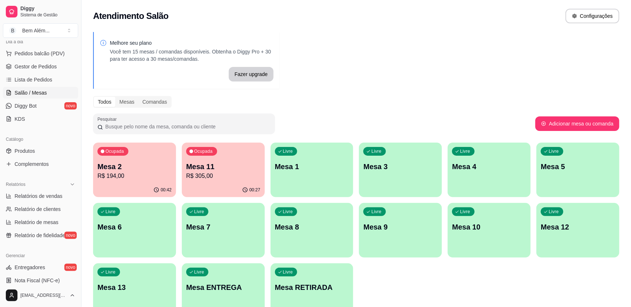
click at [135, 177] on p "R$ 194,00" at bounding box center [134, 176] width 74 height 9
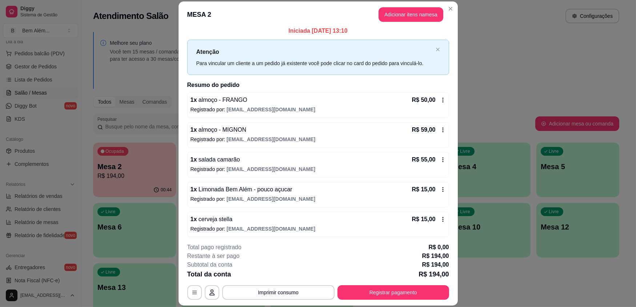
scroll to position [7, 0]
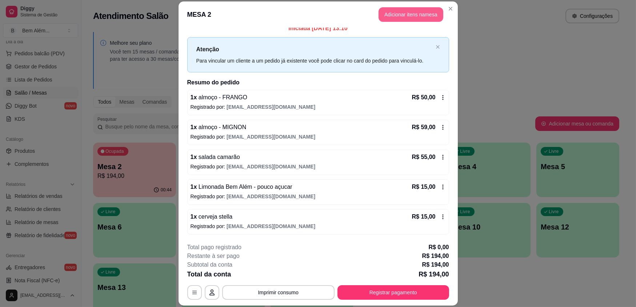
click at [416, 19] on button "Adicionar itens na mesa" at bounding box center [411, 14] width 65 height 15
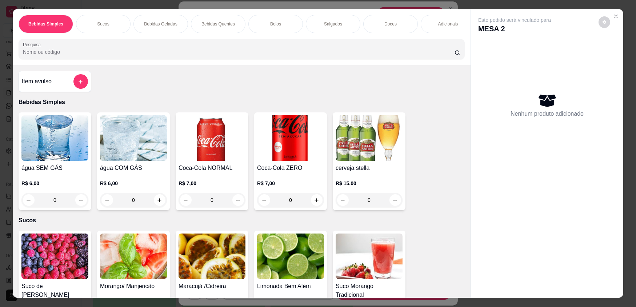
drag, startPoint x: 467, startPoint y: 17, endPoint x: 440, endPoint y: 24, distance: 27.3
click at [465, 17] on div "Bebidas Simples Sucos Bebidas Geladas Bebidas Quentes Bolos Salgados Doces Adic…" at bounding box center [242, 37] width 458 height 56
click at [431, 24] on div "Adicionais" at bounding box center [448, 24] width 55 height 18
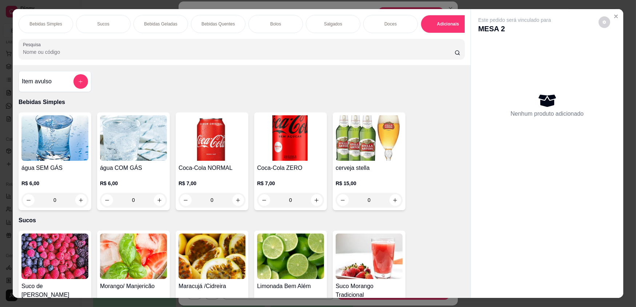
scroll to position [14, 0]
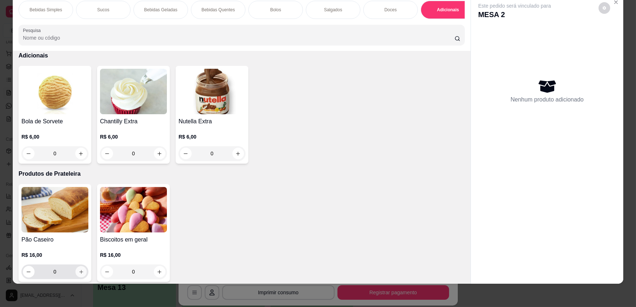
click at [79, 275] on icon "increase-product-quantity" at bounding box center [81, 271] width 5 height 5
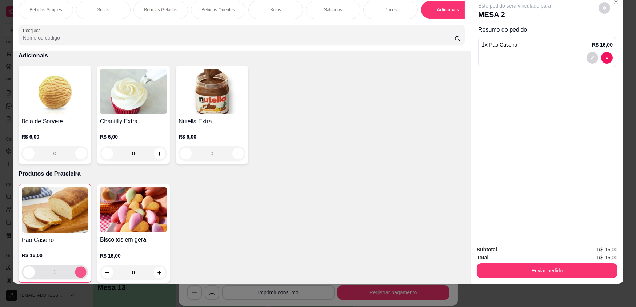
click at [78, 275] on icon "increase-product-quantity" at bounding box center [80, 271] width 5 height 5
type input "2"
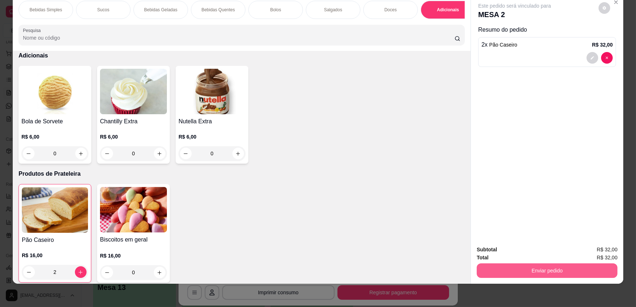
click at [531, 273] on button "Enviar pedido" at bounding box center [547, 270] width 141 height 15
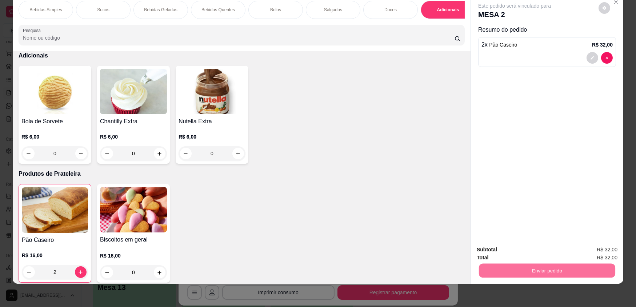
click at [584, 254] on button "Enviar pedido" at bounding box center [598, 252] width 41 height 14
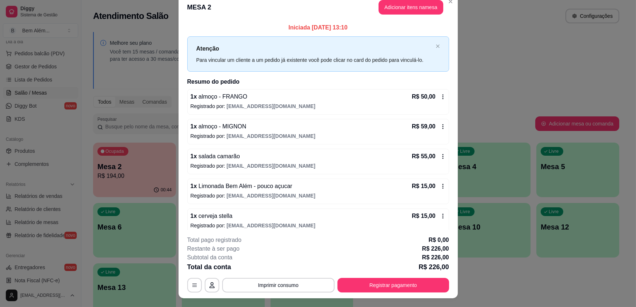
scroll to position [0, 0]
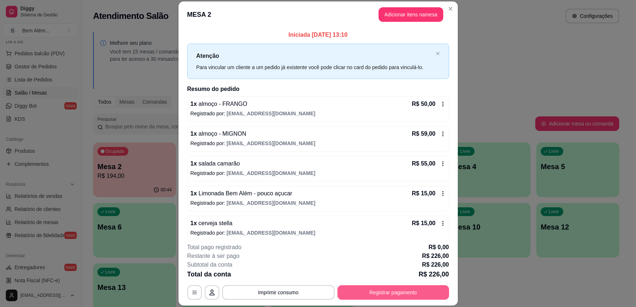
click at [397, 289] on button "Registrar pagamento" at bounding box center [393, 292] width 112 height 15
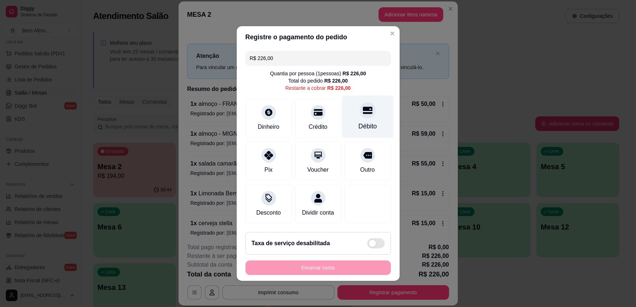
click at [375, 124] on div "Débito" at bounding box center [367, 117] width 51 height 43
type input "R$ 0,00"
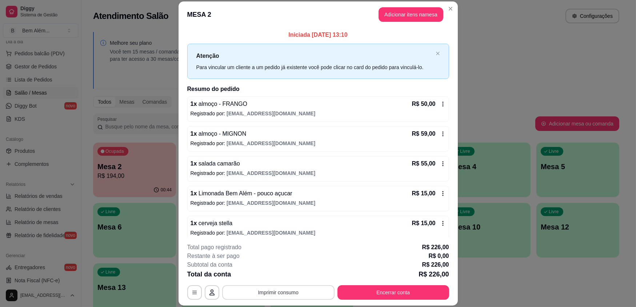
click at [289, 294] on button "Imprimir consumo" at bounding box center [278, 292] width 112 height 15
click at [297, 275] on button "impressao computador" at bounding box center [275, 275] width 55 height 12
click at [371, 294] on button "Encerrar conta" at bounding box center [393, 292] width 112 height 15
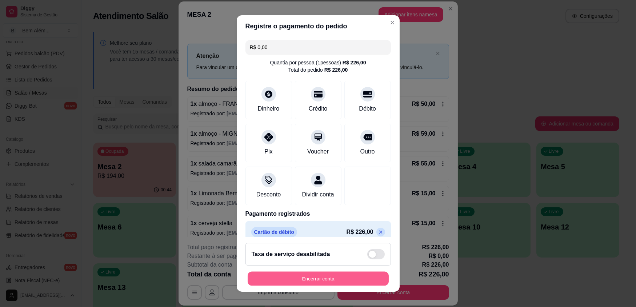
click at [356, 276] on button "Encerrar conta" at bounding box center [318, 278] width 141 height 14
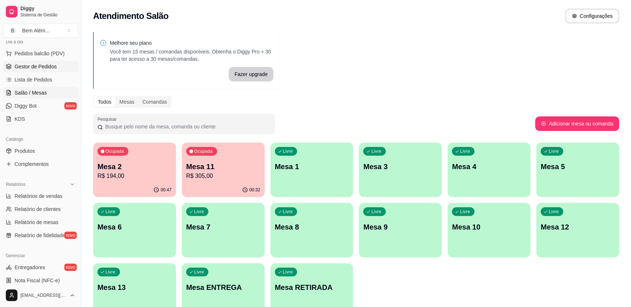
click at [57, 65] on link "Gestor de Pedidos" at bounding box center [40, 67] width 75 height 12
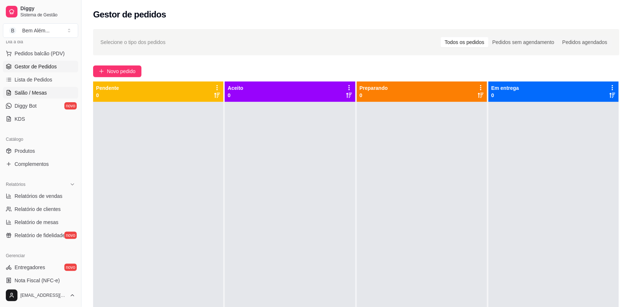
click at [56, 92] on link "Salão / Mesas" at bounding box center [40, 93] width 75 height 12
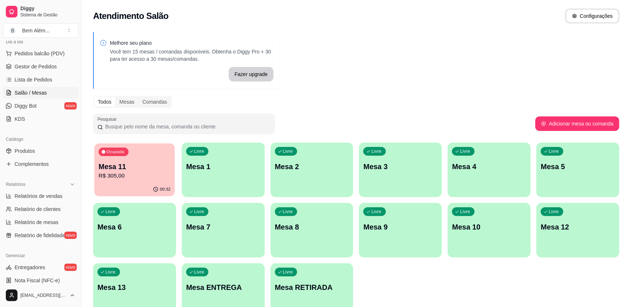
click at [173, 176] on div "Ocupada Mesa 11 R$ 305,00" at bounding box center [134, 162] width 80 height 39
click at [166, 173] on p "R$ 305,00" at bounding box center [135, 176] width 72 height 8
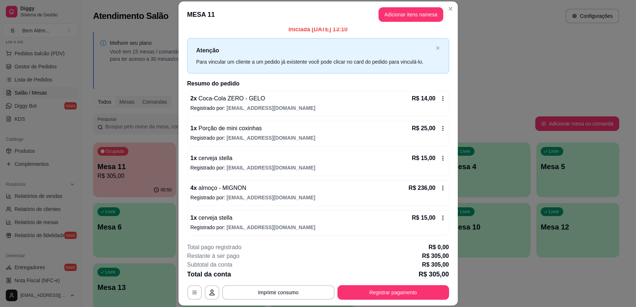
scroll to position [7, 0]
click at [418, 15] on button "Adicionar itens na mesa" at bounding box center [411, 15] width 63 height 14
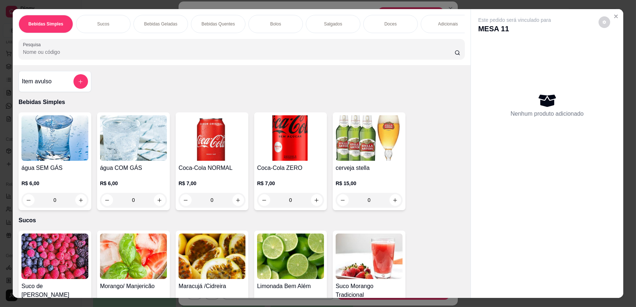
click at [334, 27] on p "Salgados" at bounding box center [333, 24] width 18 height 6
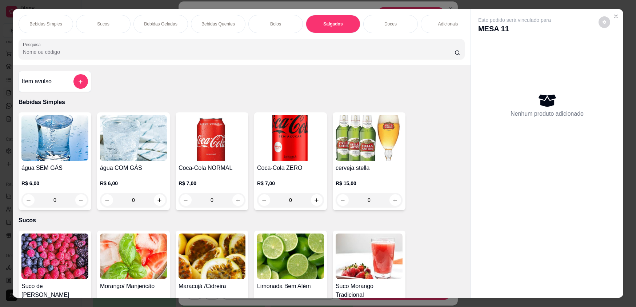
scroll to position [14, 0]
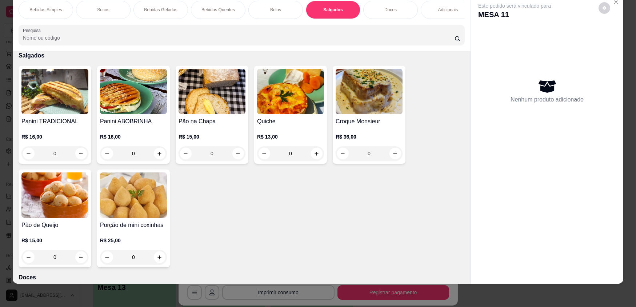
click at [289, 27] on div "Bebidas Simples Sucos Bebidas Geladas Bebidas Quentes Bolos Salgados Doces Adic…" at bounding box center [242, 23] width 458 height 56
click at [273, 15] on div "Bolos" at bounding box center [275, 10] width 55 height 18
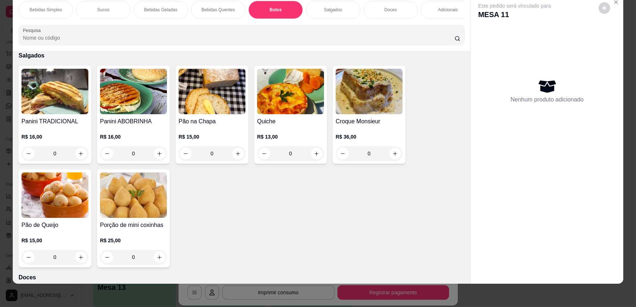
scroll to position [721, 0]
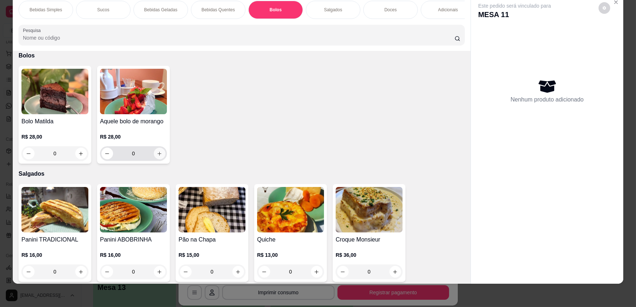
click at [159, 156] on icon "increase-product-quantity" at bounding box center [159, 153] width 5 height 5
type input "1"
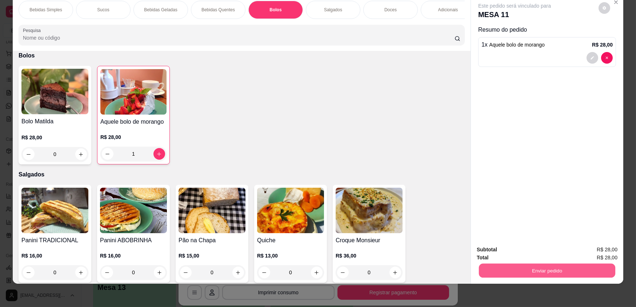
click at [563, 267] on button "Enviar pedido" at bounding box center [547, 270] width 136 height 14
click at [607, 251] on button "Enviar pedido" at bounding box center [598, 252] width 41 height 14
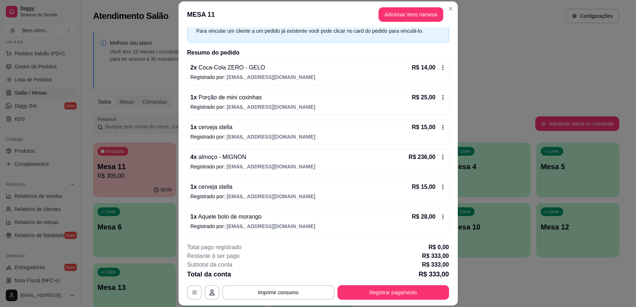
scroll to position [22, 0]
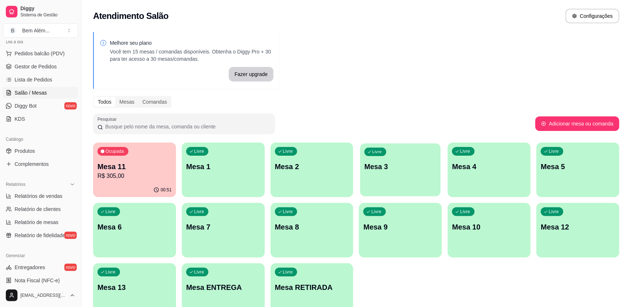
click at [421, 175] on div "Livre Mesa 3" at bounding box center [400, 165] width 80 height 44
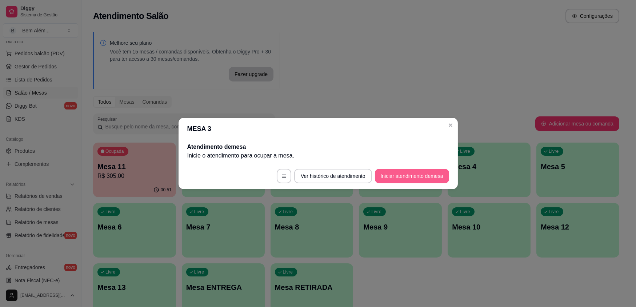
click at [428, 175] on button "Iniciar atendimento de mesa" at bounding box center [412, 176] width 74 height 15
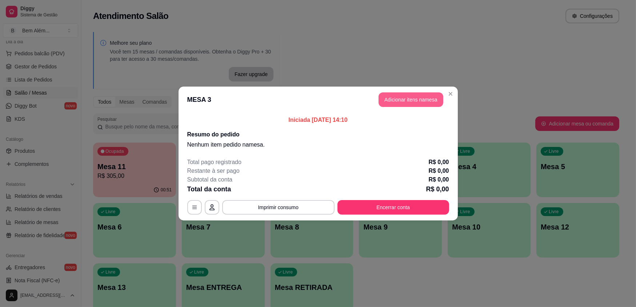
click at [397, 98] on button "Adicionar itens na mesa" at bounding box center [411, 99] width 65 height 15
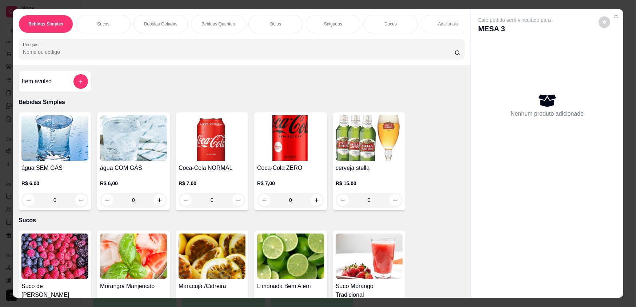
click at [392, 29] on div "Doces" at bounding box center [390, 24] width 55 height 18
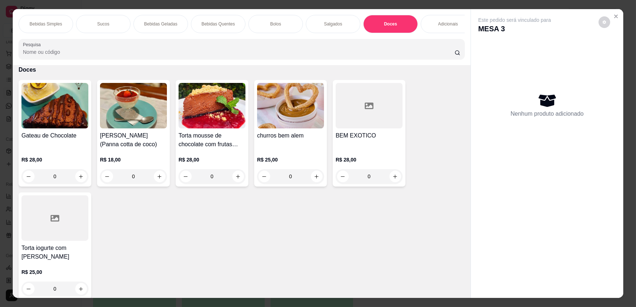
scroll to position [14, 0]
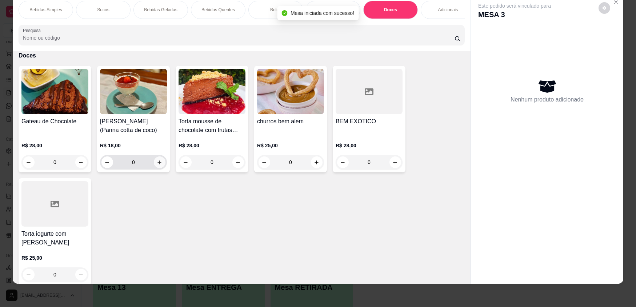
click at [159, 165] on icon "increase-product-quantity" at bounding box center [159, 162] width 5 height 5
type input "1"
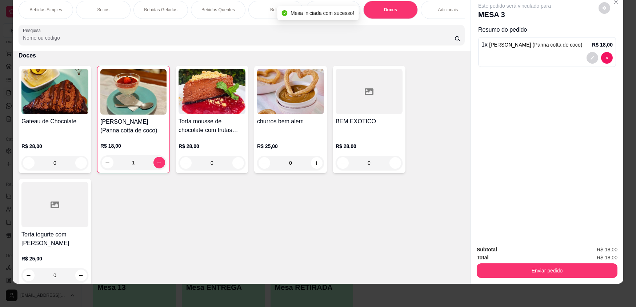
click at [436, 13] on div "Adicionais" at bounding box center [448, 10] width 55 height 18
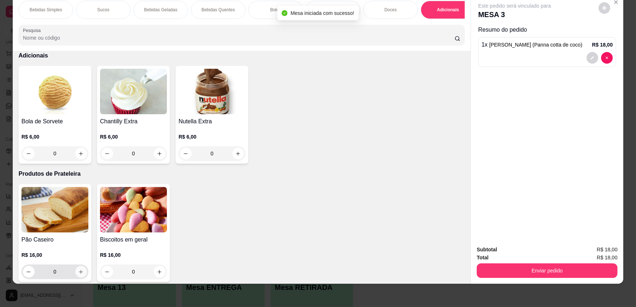
click at [80, 275] on icon "increase-product-quantity" at bounding box center [80, 271] width 5 height 5
type input "1"
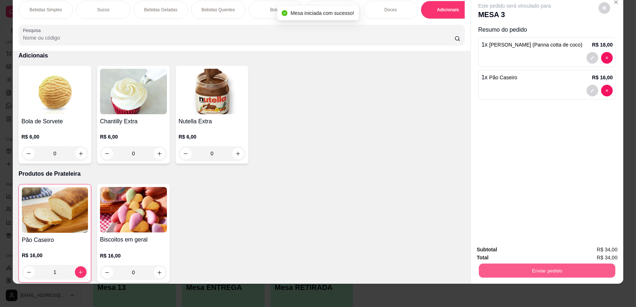
click at [491, 265] on button "Enviar pedido" at bounding box center [547, 270] width 136 height 14
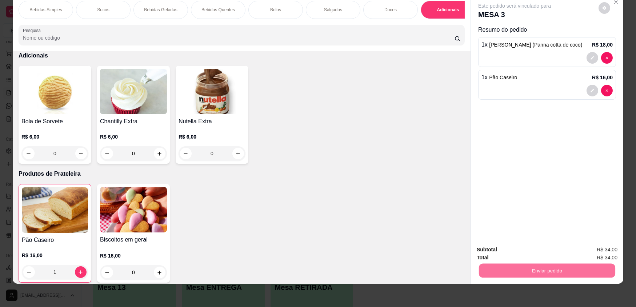
click at [586, 251] on button "Enviar pedido" at bounding box center [599, 251] width 40 height 13
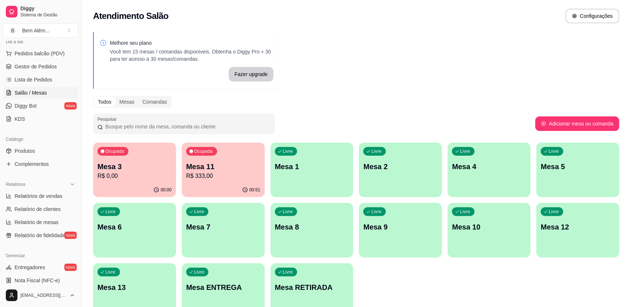
click at [236, 182] on div "Ocupada Mesa 11 R$ 333,00" at bounding box center [223, 163] width 83 height 40
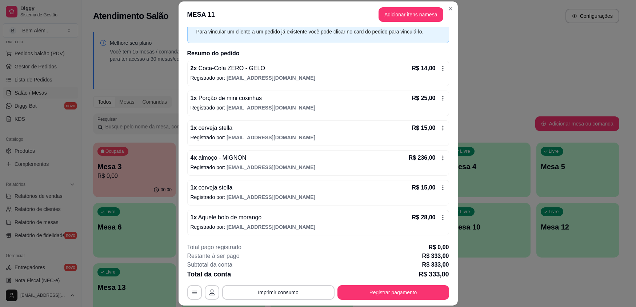
scroll to position [36, 0]
click at [411, 14] on button "Adicionar itens na mesa" at bounding box center [411, 15] width 63 height 14
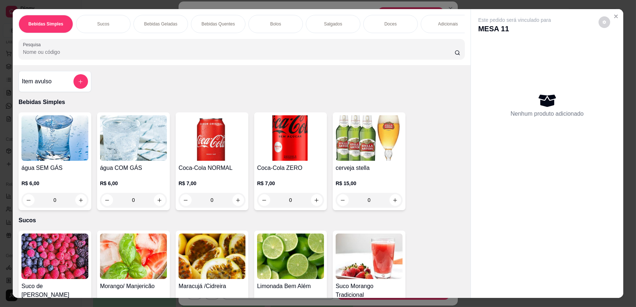
click at [311, 204] on div "0" at bounding box center [290, 200] width 67 height 15
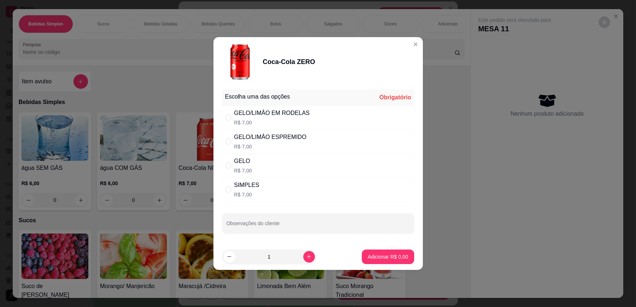
click at [257, 189] on div "SIMPLES R$ 7,00" at bounding box center [318, 189] width 192 height 24
radio input "true"
click at [388, 258] on p "Adicionar R$ 7,00" at bounding box center [388, 256] width 40 height 7
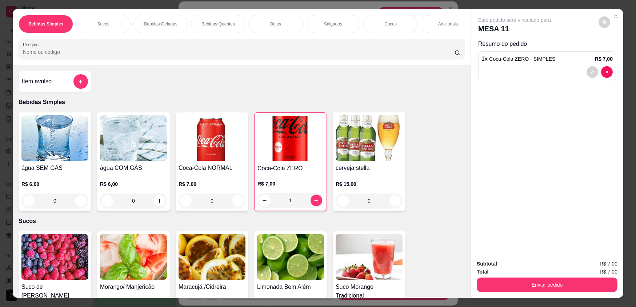
type input "1"
click at [156, 205] on div "0" at bounding box center [133, 200] width 67 height 15
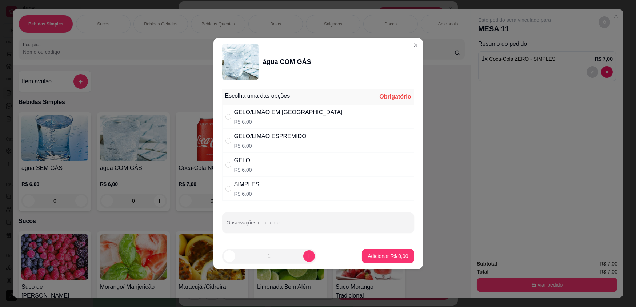
click at [315, 184] on div "SIMPLES R$ 6,00" at bounding box center [318, 189] width 192 height 24
radio input "true"
click at [391, 257] on p "Adicionar R$ 6,00" at bounding box center [388, 255] width 40 height 7
type input "1"
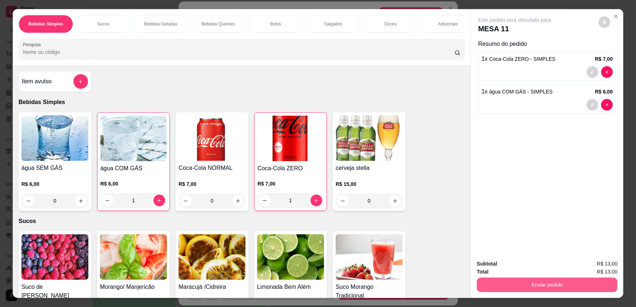
click at [519, 283] on button "Enviar pedido" at bounding box center [547, 284] width 141 height 15
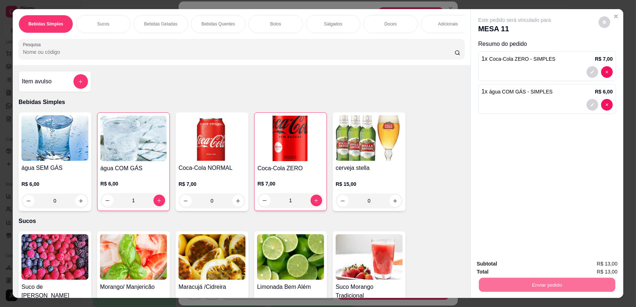
click at [585, 269] on button "Enviar pedido" at bounding box center [599, 266] width 40 height 13
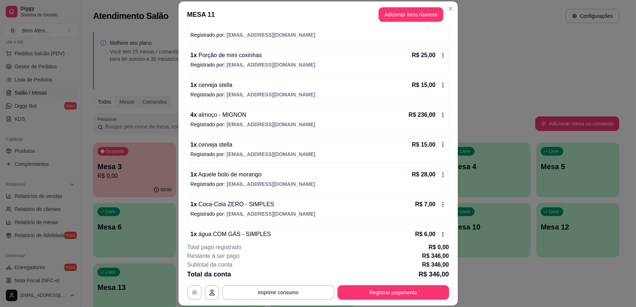
scroll to position [63, 0]
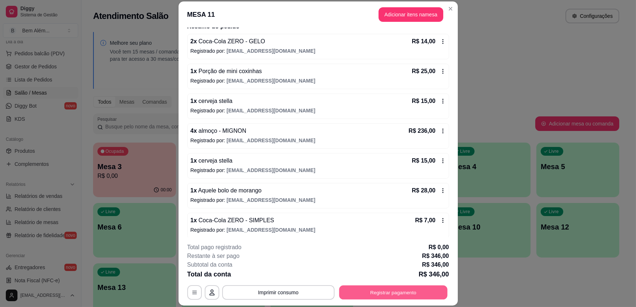
click at [425, 292] on button "Registrar pagamento" at bounding box center [393, 292] width 108 height 14
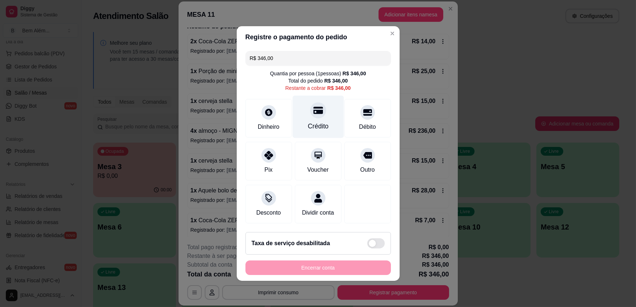
click at [317, 127] on div "Crédito" at bounding box center [318, 125] width 21 height 9
type input "R$ 0,00"
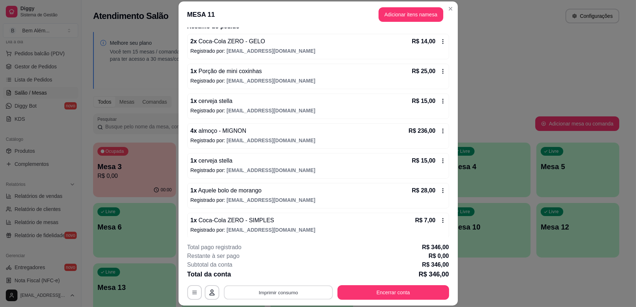
click at [244, 290] on button "Imprimir consumo" at bounding box center [278, 292] width 109 height 14
click at [279, 275] on button "impressao computador" at bounding box center [275, 274] width 53 height 11
click at [392, 293] on button "Encerrar conta" at bounding box center [393, 292] width 108 height 14
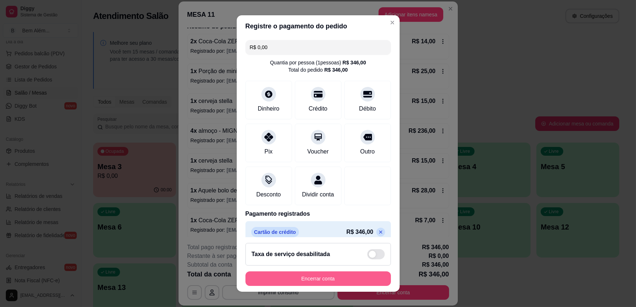
click at [312, 281] on button "Encerrar conta" at bounding box center [317, 278] width 145 height 15
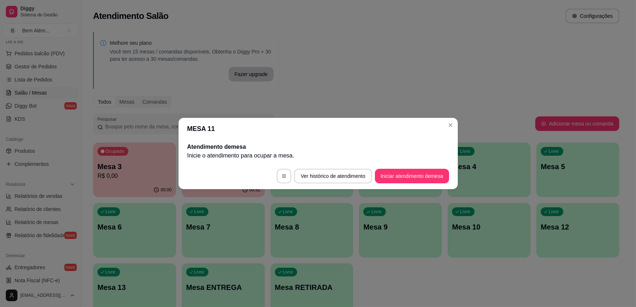
scroll to position [0, 0]
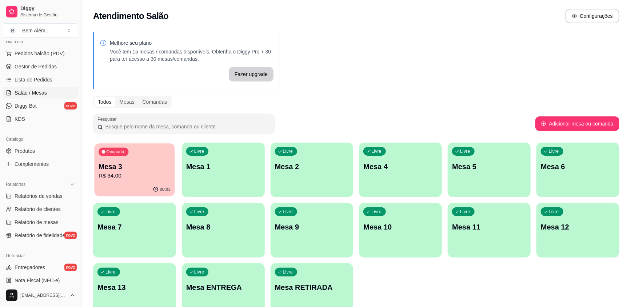
click at [132, 176] on p "R$ 34,00" at bounding box center [135, 176] width 72 height 8
click at [145, 167] on p "Mesa 3" at bounding box center [134, 166] width 74 height 10
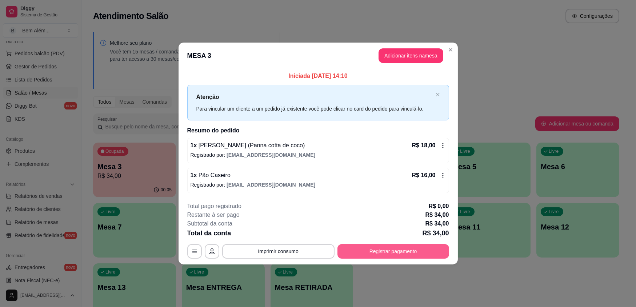
click at [423, 253] on button "Registrar pagamento" at bounding box center [393, 251] width 112 height 15
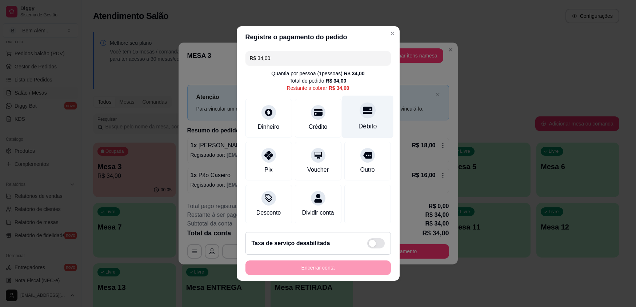
click at [366, 113] on icon at bounding box center [367, 110] width 9 height 7
type input "R$ 0,00"
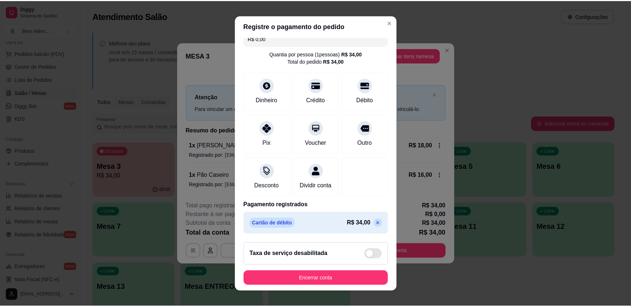
scroll to position [17, 0]
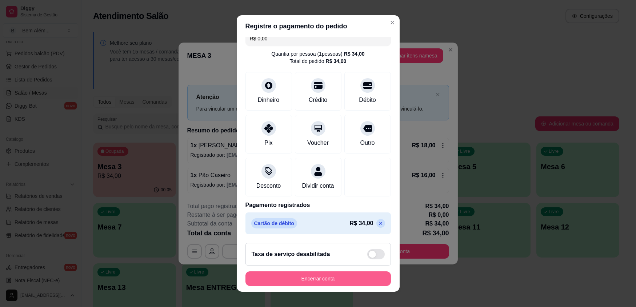
click at [341, 276] on button "Encerrar conta" at bounding box center [317, 278] width 145 height 15
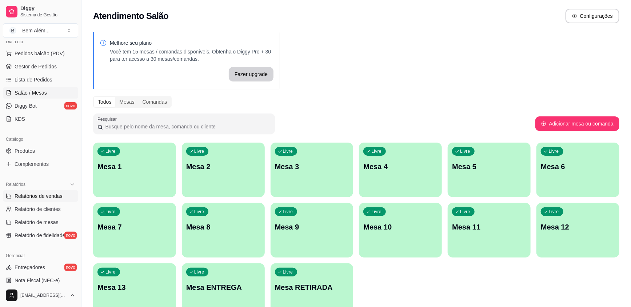
click at [38, 199] on link "Relatórios de vendas" at bounding box center [40, 196] width 75 height 12
select select "ALL"
select select "0"
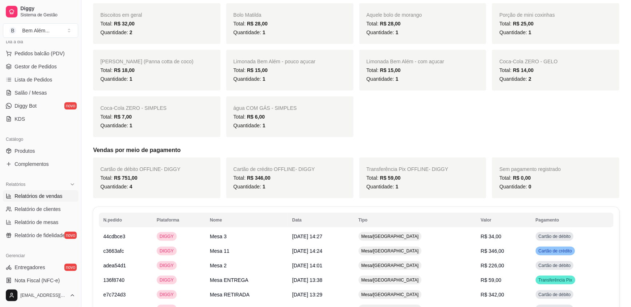
scroll to position [309, 0]
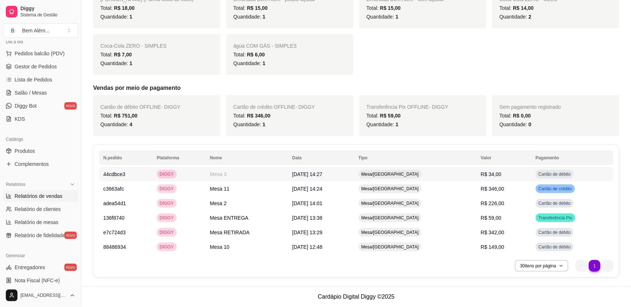
click at [450, 169] on td "Mesa/[GEOGRAPHIC_DATA]" at bounding box center [415, 174] width 122 height 15
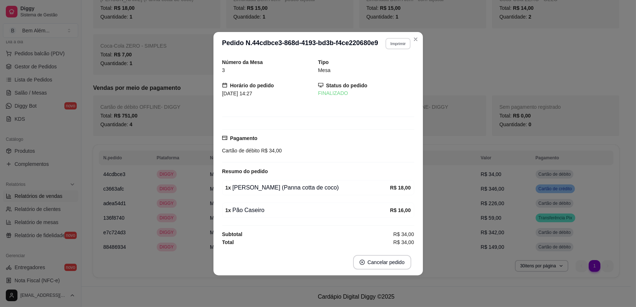
click at [405, 44] on button "Imprimir" at bounding box center [397, 43] width 25 height 11
click at [394, 69] on button "impressao computador" at bounding box center [380, 69] width 55 height 12
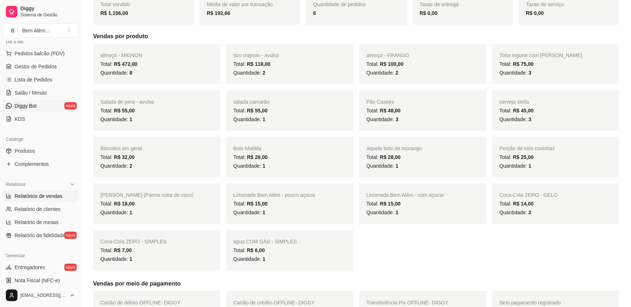
scroll to position [111, 0]
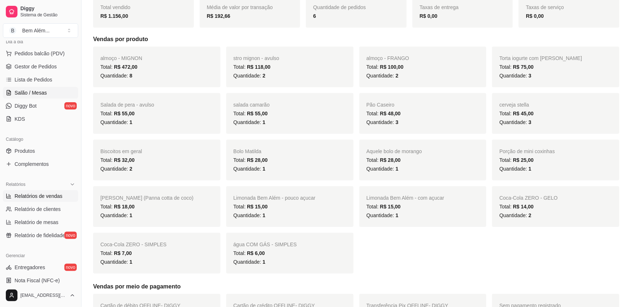
click at [38, 91] on span "Salão / Mesas" at bounding box center [31, 92] width 32 height 7
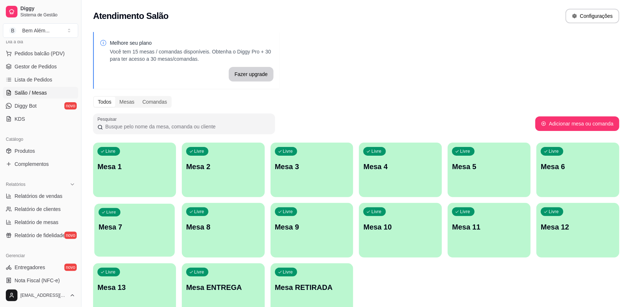
click at [148, 230] on p "Mesa 7" at bounding box center [135, 227] width 72 height 10
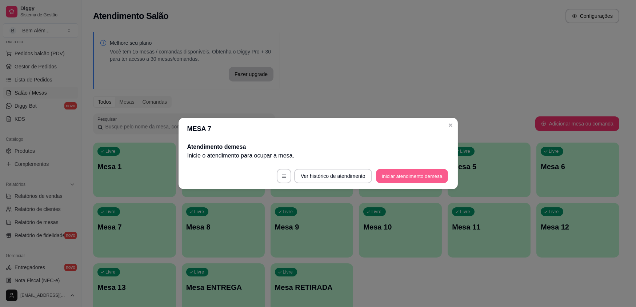
click at [434, 172] on button "Iniciar atendimento de mesa" at bounding box center [412, 176] width 72 height 14
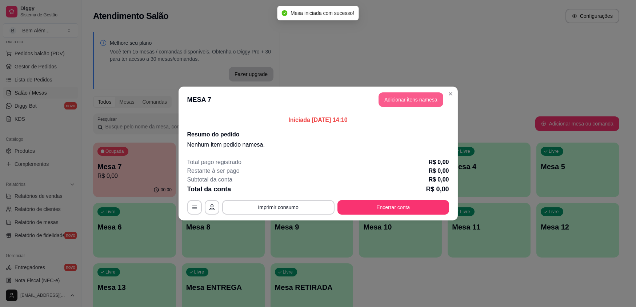
click at [404, 100] on button "Adicionar itens na mesa" at bounding box center [411, 99] width 65 height 15
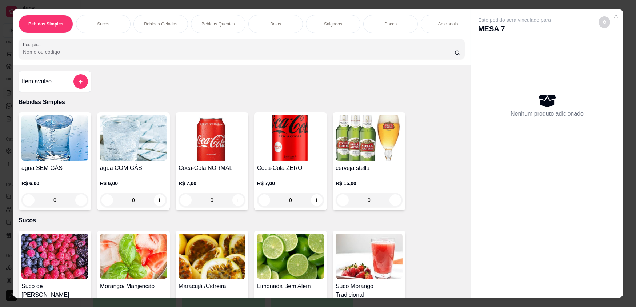
click at [374, 26] on div "Doces" at bounding box center [390, 24] width 55 height 18
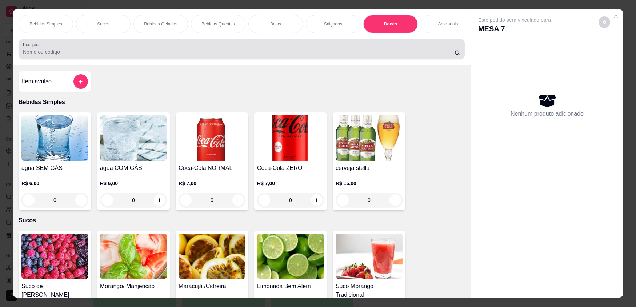
scroll to position [14, 0]
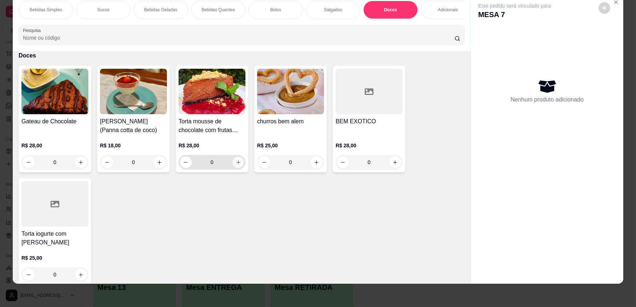
click at [236, 165] on icon "increase-product-quantity" at bounding box center [238, 162] width 5 height 5
type input "1"
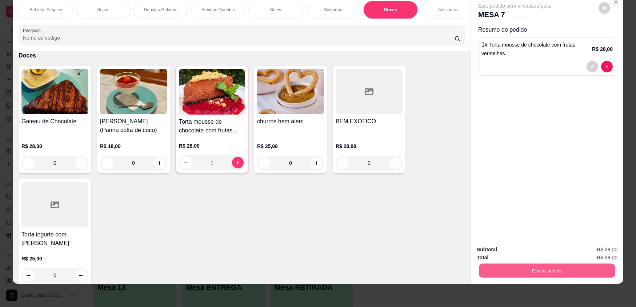
click at [559, 266] on button "Enviar pedido" at bounding box center [547, 270] width 136 height 14
click at [587, 253] on button "Enviar pedido" at bounding box center [598, 252] width 41 height 14
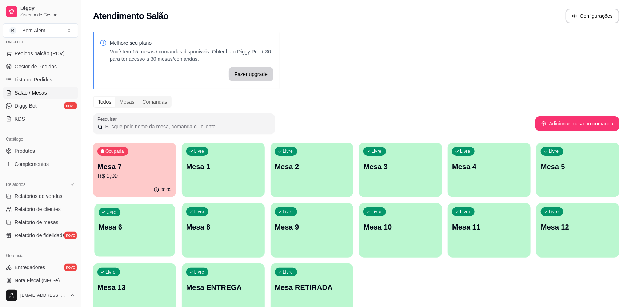
click at [142, 233] on div "Livre Mesa 6" at bounding box center [134, 226] width 80 height 44
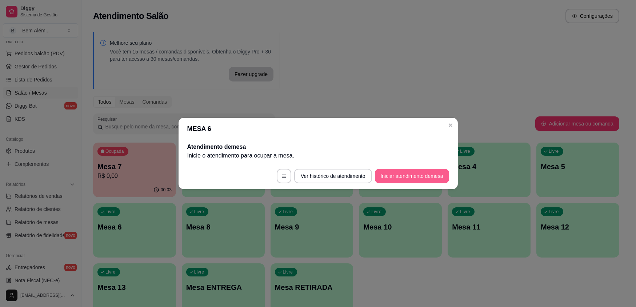
click at [417, 173] on button "Iniciar atendimento de mesa" at bounding box center [412, 176] width 74 height 15
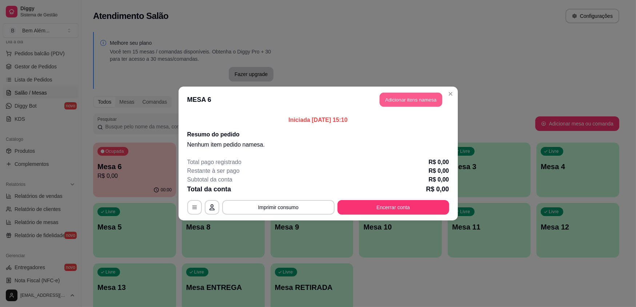
click at [404, 102] on button "Adicionar itens na mesa" at bounding box center [411, 100] width 63 height 14
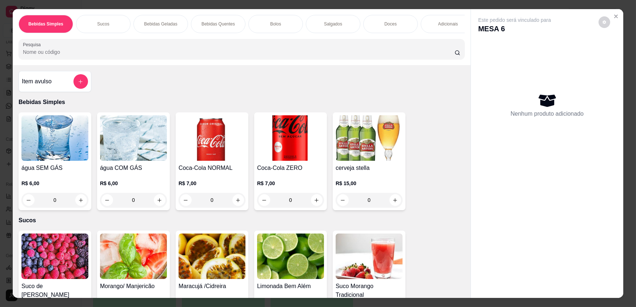
click at [229, 251] on img at bounding box center [212, 255] width 67 height 45
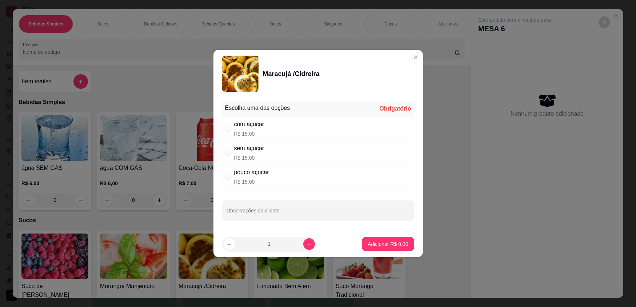
click at [250, 130] on p "R$ 15,00" at bounding box center [249, 133] width 30 height 7
radio input "true"
click at [374, 248] on button "Adicionar R$ 15,00" at bounding box center [386, 244] width 53 height 14
type input "1"
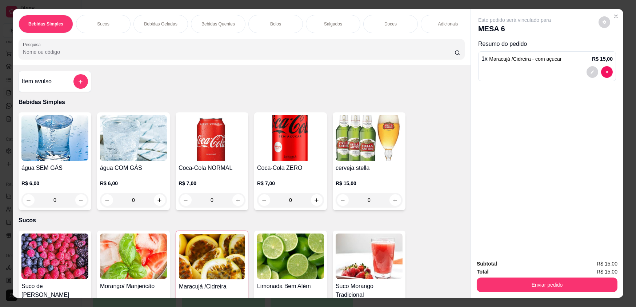
click at [440, 21] on p "Adicionais" at bounding box center [448, 24] width 20 height 6
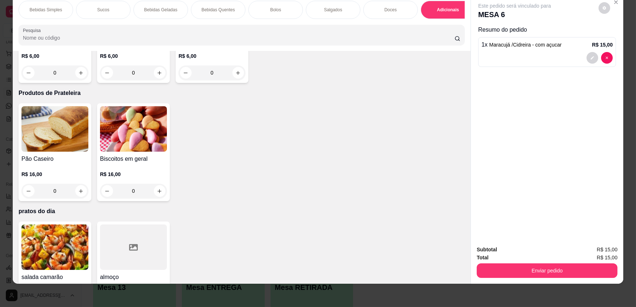
scroll to position [1428, 0]
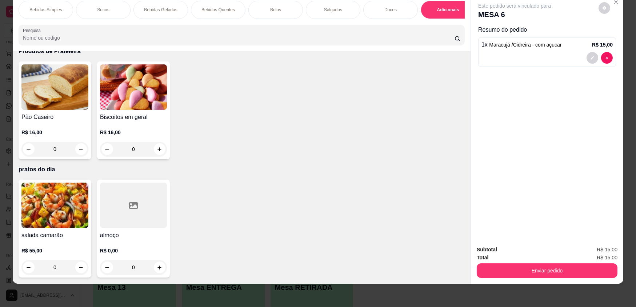
click at [133, 211] on div at bounding box center [133, 205] width 67 height 45
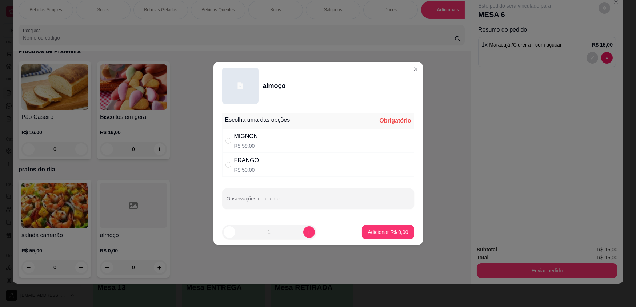
click at [241, 136] on div "MIGNON" at bounding box center [246, 136] width 24 height 9
radio input "true"
click at [383, 231] on p "Adicionar R$ 59,00" at bounding box center [386, 231] width 42 height 7
type input "1"
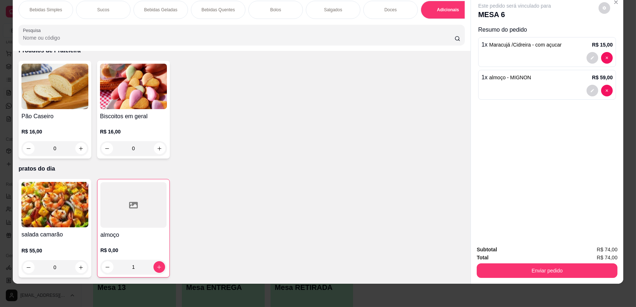
click at [338, 14] on div "Salgados" at bounding box center [333, 10] width 55 height 18
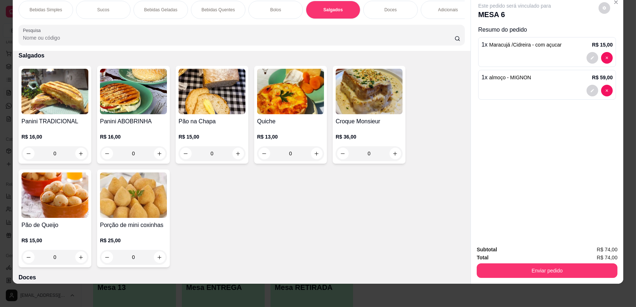
click at [401, 9] on div "Doces" at bounding box center [390, 10] width 55 height 18
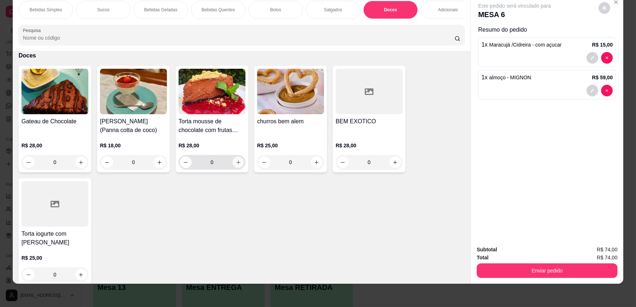
click at [236, 165] on icon "increase-product-quantity" at bounding box center [238, 162] width 5 height 5
type input "1"
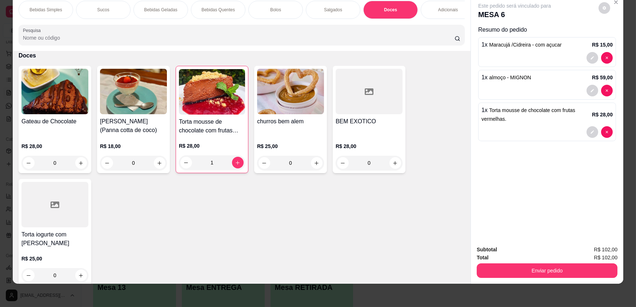
click at [273, 10] on p "Bolos" at bounding box center [275, 10] width 11 height 6
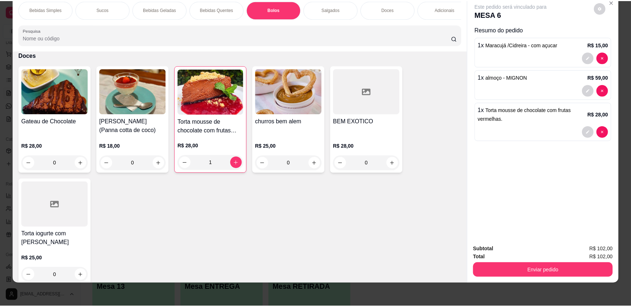
scroll to position [721, 0]
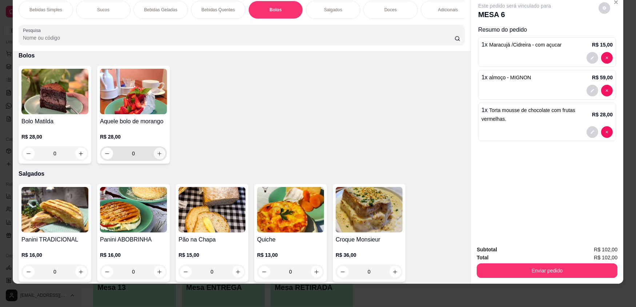
click at [157, 156] on icon "increase-product-quantity" at bounding box center [159, 153] width 5 height 5
type input "1"
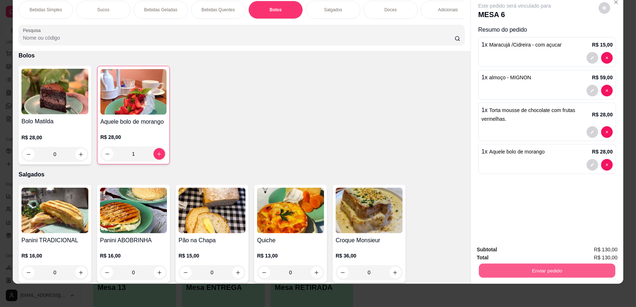
click at [488, 266] on button "Enviar pedido" at bounding box center [547, 270] width 136 height 14
click at [593, 255] on button "Enviar pedido" at bounding box center [598, 252] width 41 height 14
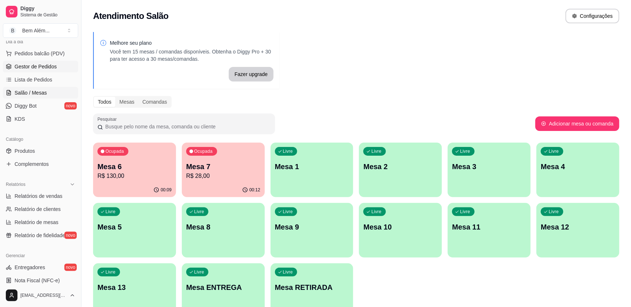
click at [35, 68] on span "Gestor de Pedidos" at bounding box center [36, 66] width 42 height 7
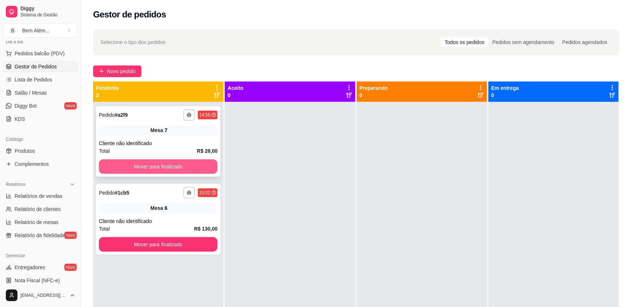
click at [172, 168] on button "Mover para finalizado" at bounding box center [158, 166] width 119 height 15
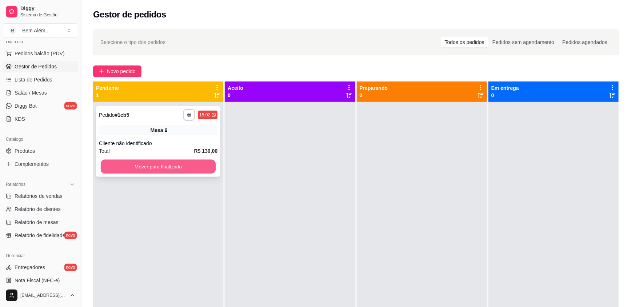
click at [173, 166] on button "Mover para finalizado" at bounding box center [158, 167] width 115 height 14
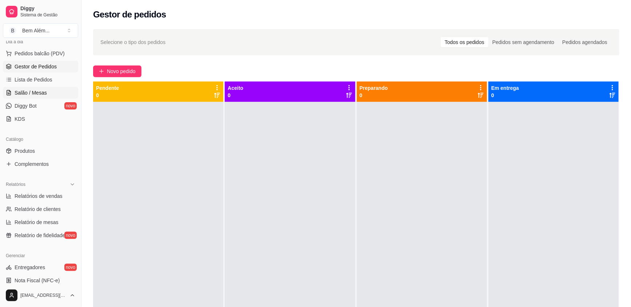
click at [41, 97] on link "Salão / Mesas" at bounding box center [40, 93] width 75 height 12
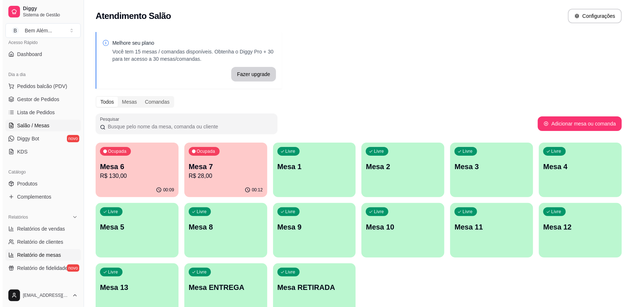
scroll to position [66, 0]
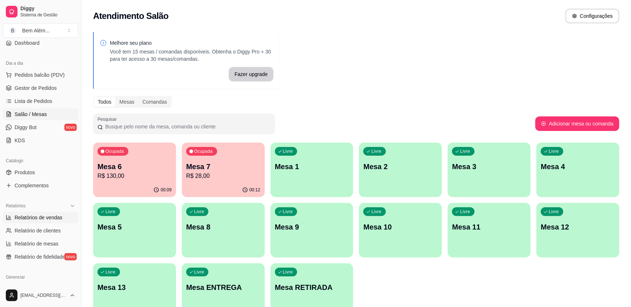
click at [60, 216] on span "Relatórios de vendas" at bounding box center [39, 217] width 48 height 7
select select "ALL"
select select "0"
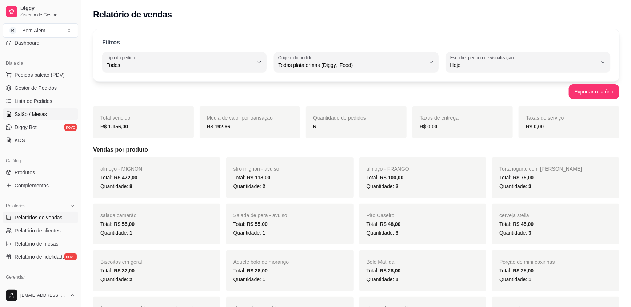
click at [36, 116] on span "Salão / Mesas" at bounding box center [31, 114] width 32 height 7
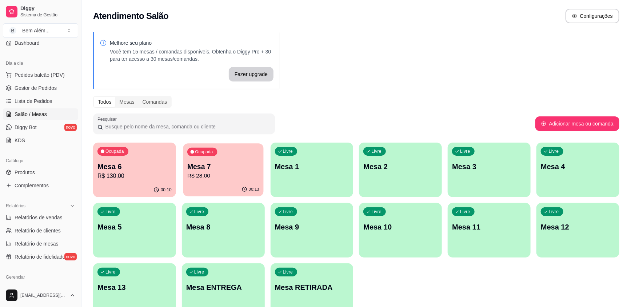
click at [197, 174] on p "R$ 28,00" at bounding box center [223, 176] width 72 height 8
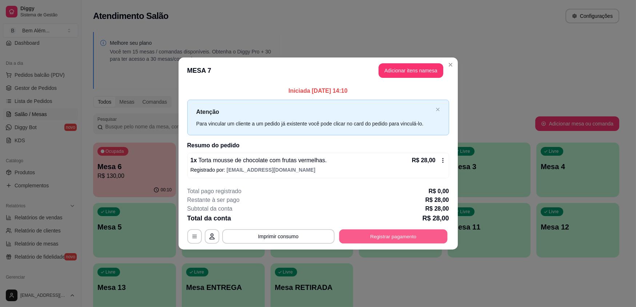
click at [385, 236] on button "Registrar pagamento" at bounding box center [393, 236] width 108 height 14
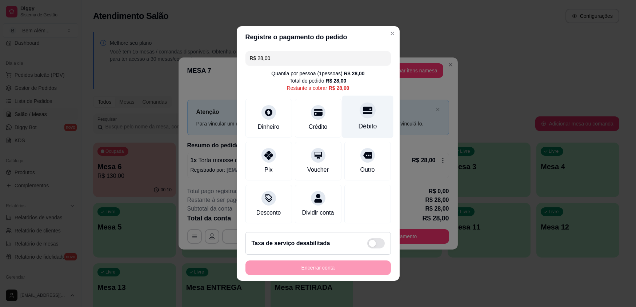
click at [361, 121] on div "Débito" at bounding box center [367, 117] width 51 height 43
type input "R$ 0,00"
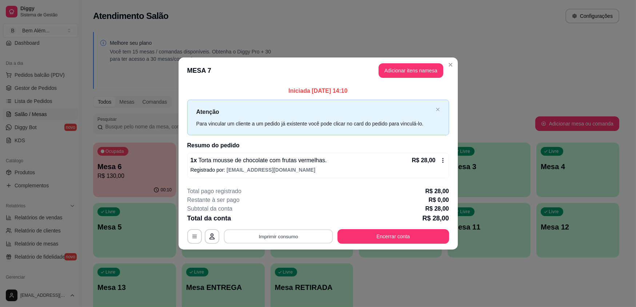
click at [283, 235] on button "Imprimir consumo" at bounding box center [278, 236] width 109 height 14
click at [296, 222] on button "impressao computador" at bounding box center [278, 218] width 53 height 11
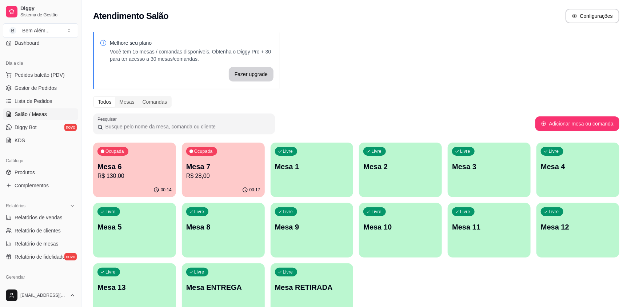
click at [222, 177] on p "R$ 28,00" at bounding box center [223, 176] width 74 height 9
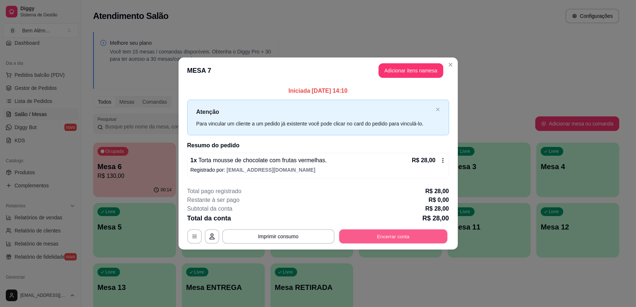
click at [420, 233] on button "Encerrar conta" at bounding box center [393, 236] width 108 height 14
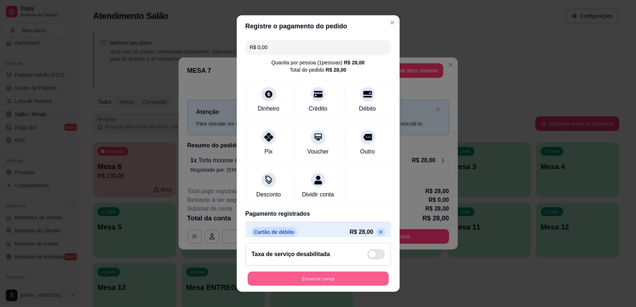
click at [347, 278] on button "Encerrar conta" at bounding box center [318, 278] width 141 height 14
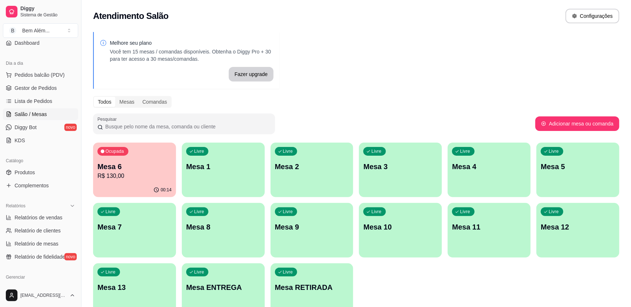
click at [302, 165] on p "Mesa 2" at bounding box center [312, 166] width 74 height 10
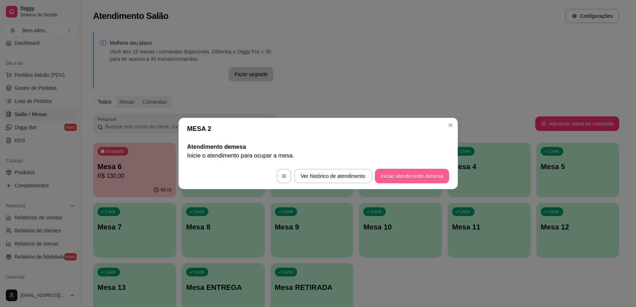
click at [407, 175] on button "Iniciar atendimento de mesa" at bounding box center [412, 176] width 74 height 15
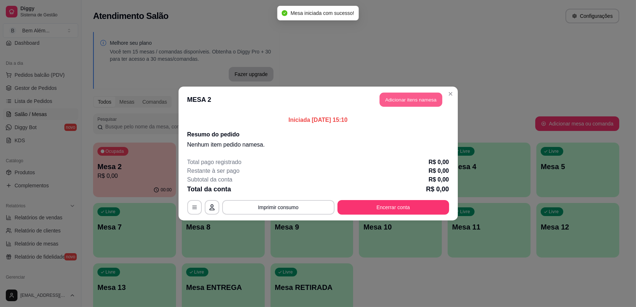
click at [400, 102] on button "Adicionar itens na mesa" at bounding box center [411, 100] width 63 height 14
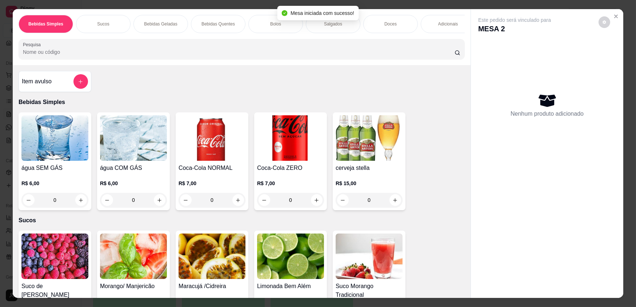
click at [76, 207] on div "0" at bounding box center [54, 200] width 67 height 15
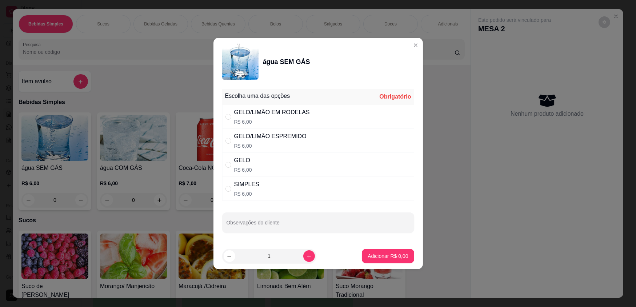
click at [246, 184] on div "SIMPLES" at bounding box center [246, 184] width 25 height 9
radio input "true"
click at [383, 260] on button "Adicionar R$ 6,00" at bounding box center [388, 256] width 51 height 14
type input "1"
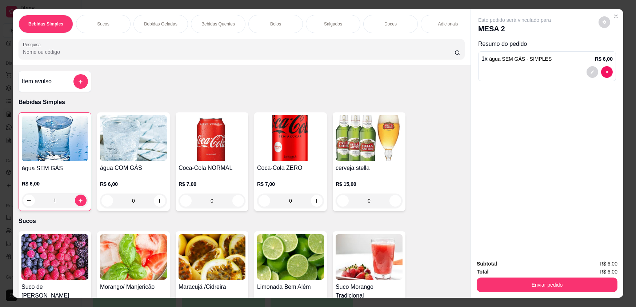
click at [125, 265] on img at bounding box center [133, 256] width 67 height 45
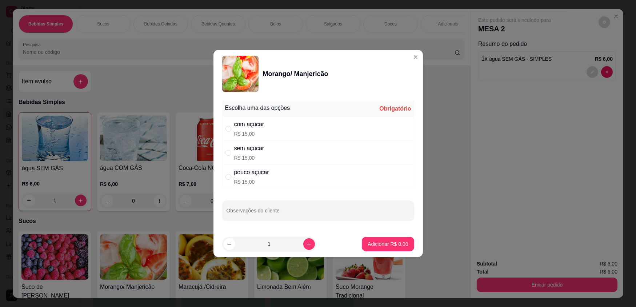
click at [242, 123] on div "com açucar" at bounding box center [249, 124] width 30 height 9
radio input "true"
click at [365, 247] on p "Adicionar R$ 15,00" at bounding box center [386, 243] width 43 height 7
type input "1"
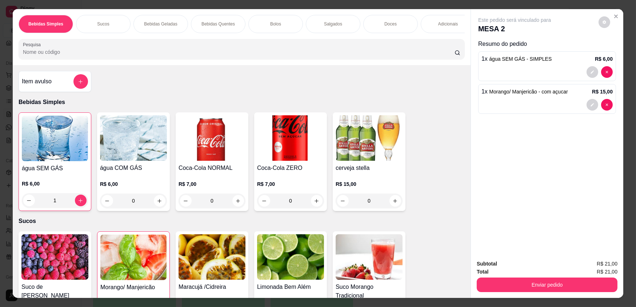
click at [318, 27] on div "Salgados" at bounding box center [333, 24] width 55 height 18
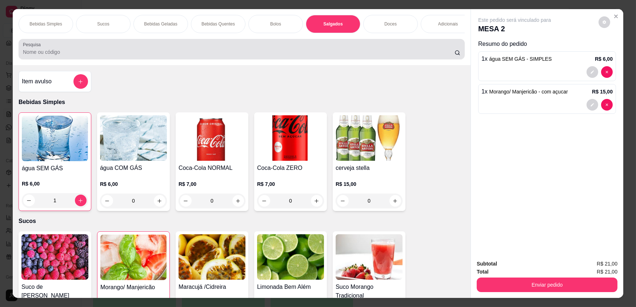
scroll to position [14, 0]
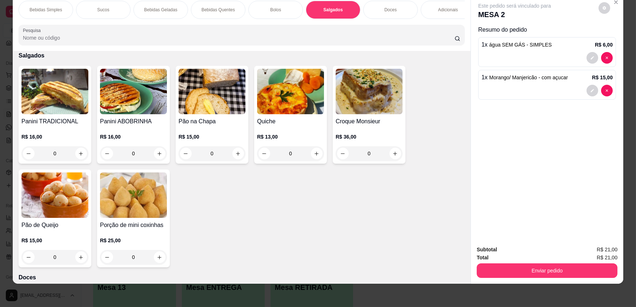
click at [316, 159] on div "0" at bounding box center [290, 153] width 67 height 15
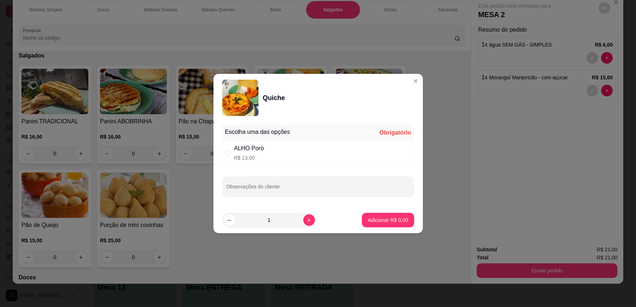
click at [338, 152] on div "ALHO Poró R$ 13,00" at bounding box center [318, 153] width 192 height 24
radio input "true"
click at [383, 221] on p "Adicionar R$ 13,00" at bounding box center [386, 219] width 43 height 7
type input "1"
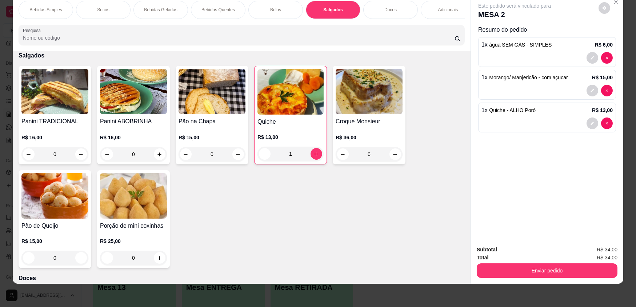
click at [387, 10] on p "Doces" at bounding box center [390, 10] width 12 height 6
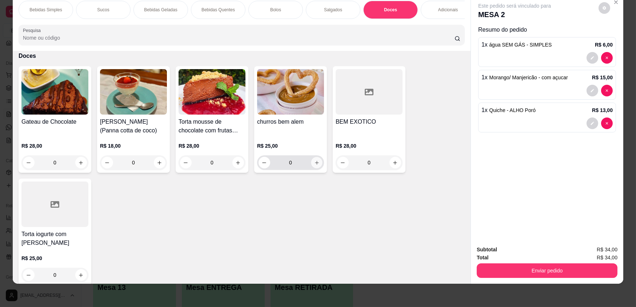
click at [317, 167] on button "increase-product-quantity" at bounding box center [316, 162] width 11 height 11
type input "1"
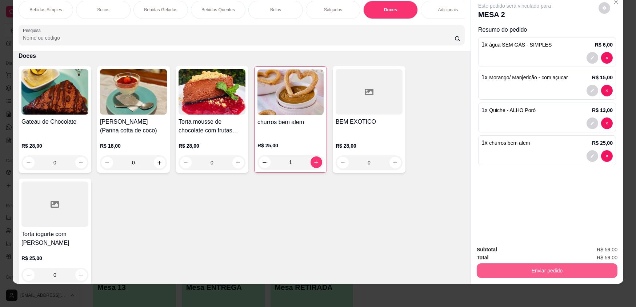
click at [550, 268] on button "Enviar pedido" at bounding box center [547, 270] width 141 height 15
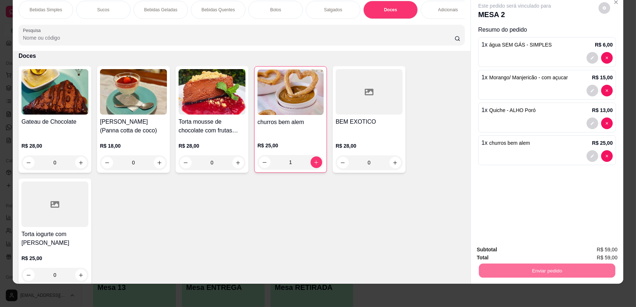
click at [588, 253] on button "Enviar pedido" at bounding box center [598, 252] width 41 height 14
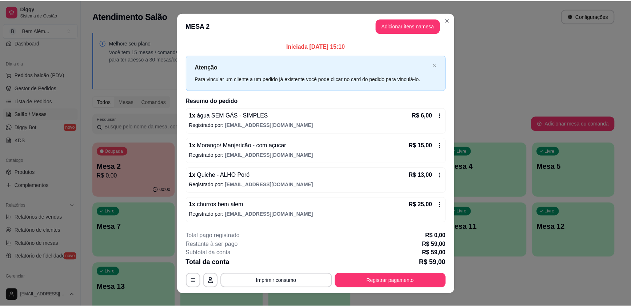
scroll to position [10, 0]
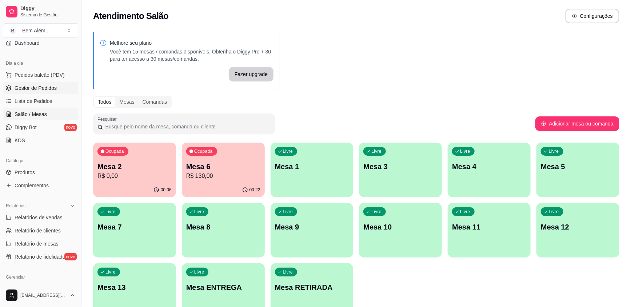
click at [52, 90] on span "Gestor de Pedidos" at bounding box center [36, 87] width 42 height 7
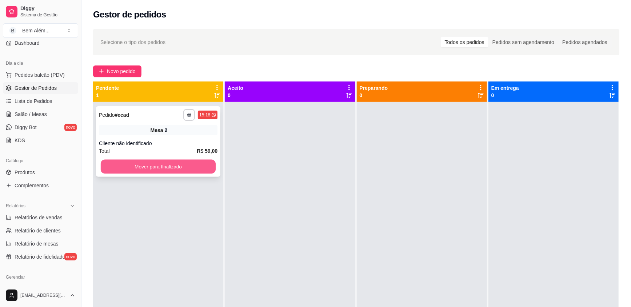
click at [109, 169] on button "Mover para finalizado" at bounding box center [158, 167] width 115 height 14
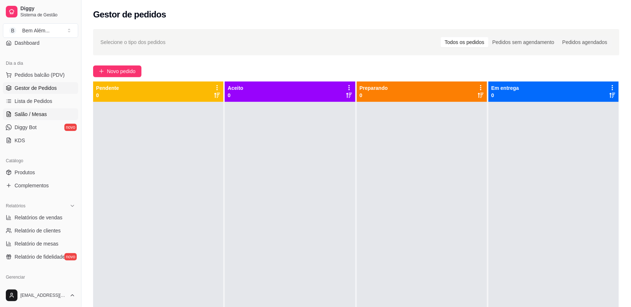
click at [55, 113] on link "Salão / Mesas" at bounding box center [40, 114] width 75 height 12
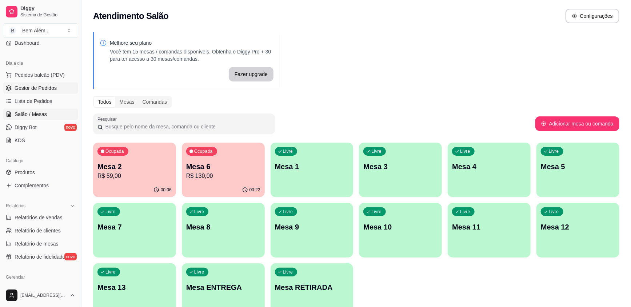
click at [68, 91] on link "Gestor de Pedidos" at bounding box center [40, 88] width 75 height 12
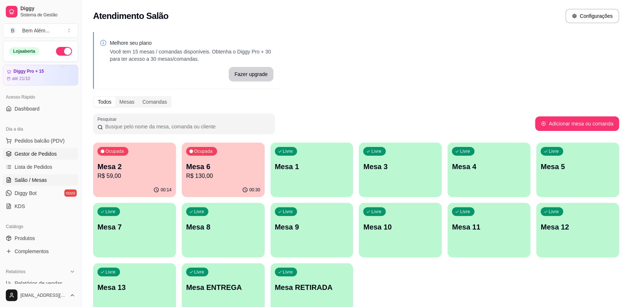
click at [44, 152] on span "Gestor de Pedidos" at bounding box center [36, 153] width 42 height 7
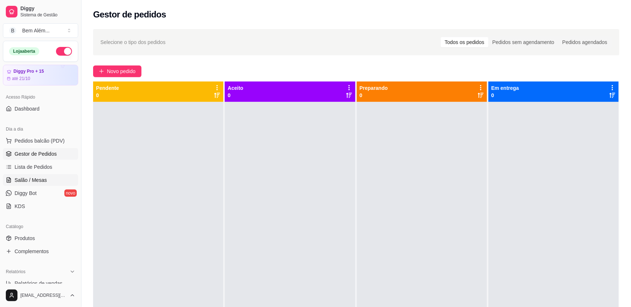
click at [51, 185] on link "Salão / Mesas" at bounding box center [40, 180] width 75 height 12
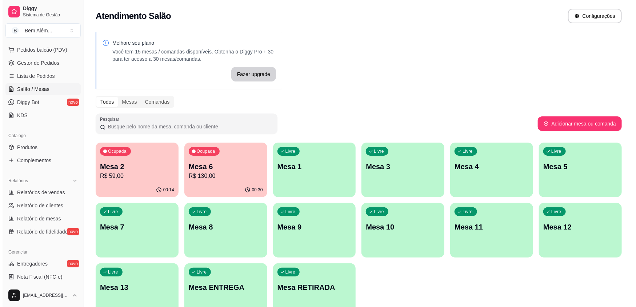
scroll to position [86, 0]
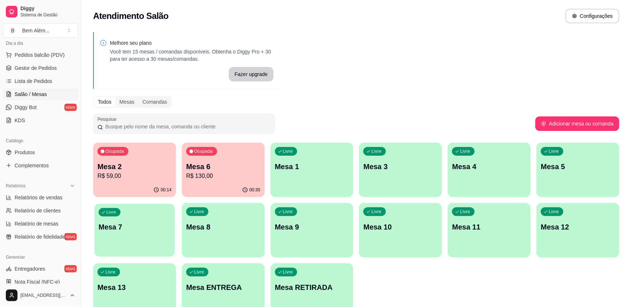
click at [141, 242] on div "Livre Mesa 7" at bounding box center [134, 226] width 80 height 44
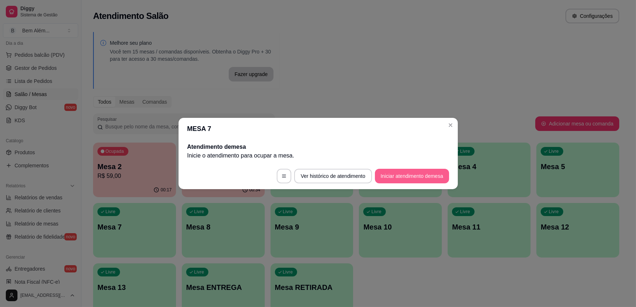
click at [439, 180] on button "Iniciar atendimento de mesa" at bounding box center [412, 176] width 74 height 15
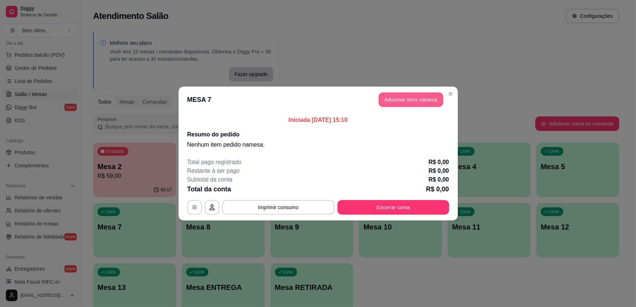
click at [407, 99] on button "Adicionar itens na mesa" at bounding box center [411, 99] width 65 height 15
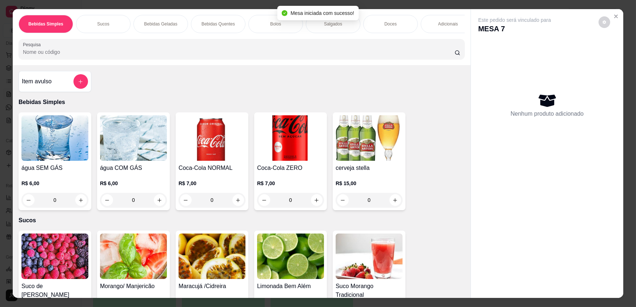
click at [229, 265] on img at bounding box center [212, 255] width 67 height 45
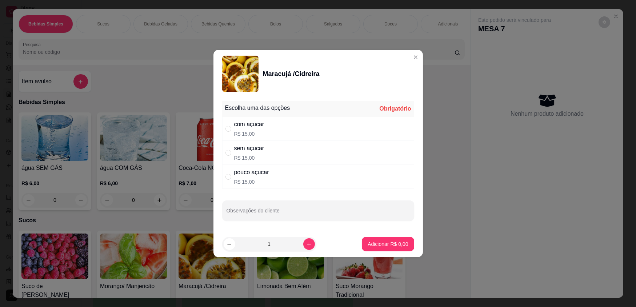
click at [270, 148] on div "sem açucar R$ 15,00" at bounding box center [318, 153] width 192 height 24
radio input "true"
click at [401, 246] on p "Adicionar R$ 15,00" at bounding box center [386, 243] width 43 height 7
type input "1"
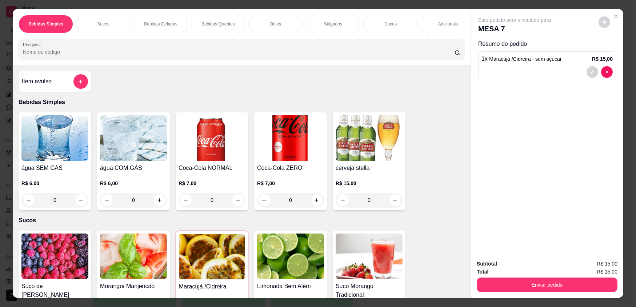
click at [196, 24] on div "Bebidas Quentes" at bounding box center [218, 24] width 55 height 18
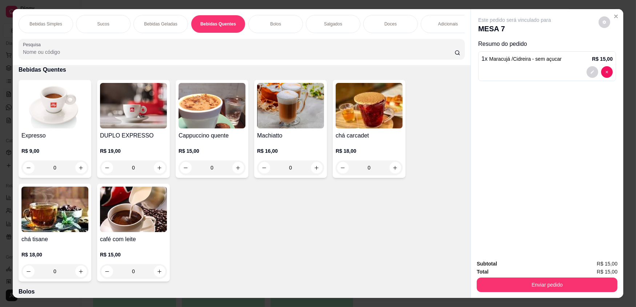
scroll to position [14, 0]
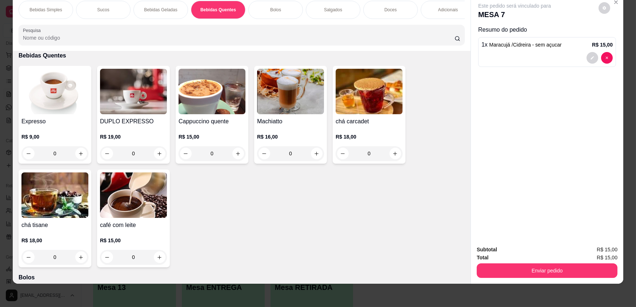
click at [80, 156] on div "0" at bounding box center [54, 153] width 67 height 15
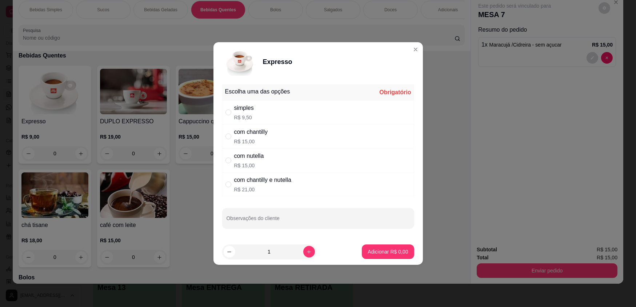
click at [273, 114] on div "simples R$ 9,50" at bounding box center [318, 112] width 192 height 24
radio input "true"
click at [405, 247] on button "Adicionar R$ 9,50" at bounding box center [388, 252] width 51 height 14
type input "1"
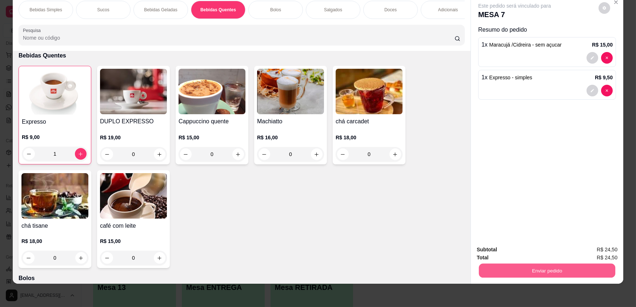
click at [556, 270] on button "Enviar pedido" at bounding box center [547, 270] width 136 height 14
click at [597, 251] on button "Enviar pedido" at bounding box center [599, 251] width 40 height 13
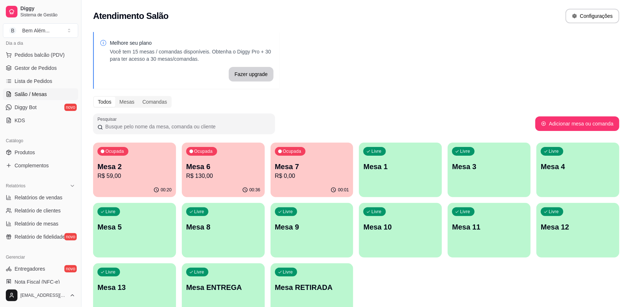
click at [219, 175] on p "R$ 130,00" at bounding box center [223, 176] width 74 height 9
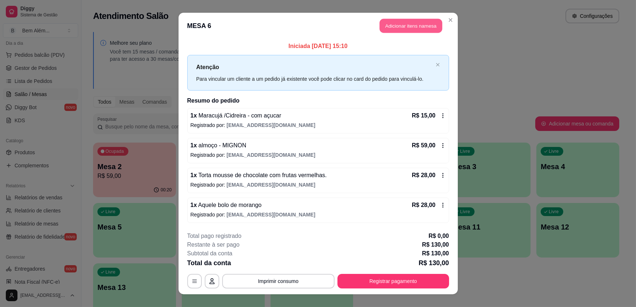
click at [385, 29] on button "Adicionar itens na mesa" at bounding box center [411, 26] width 63 height 14
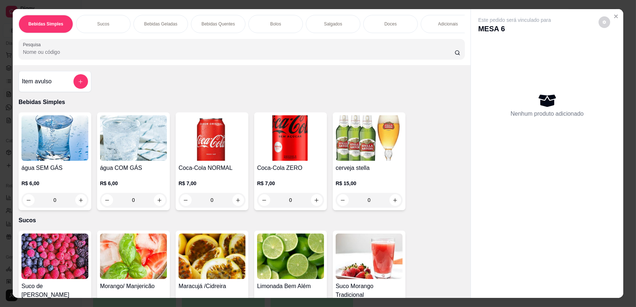
click at [443, 22] on p "Adicionais" at bounding box center [448, 24] width 20 height 6
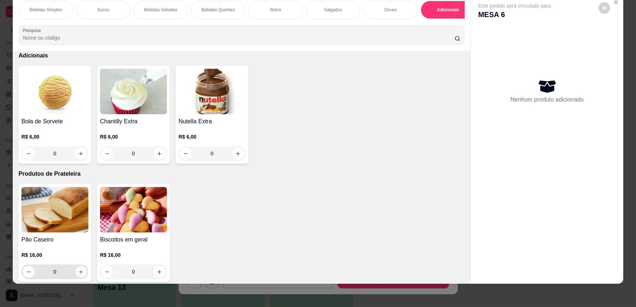
click at [79, 275] on icon "increase-product-quantity" at bounding box center [80, 271] width 5 height 5
type input "1"
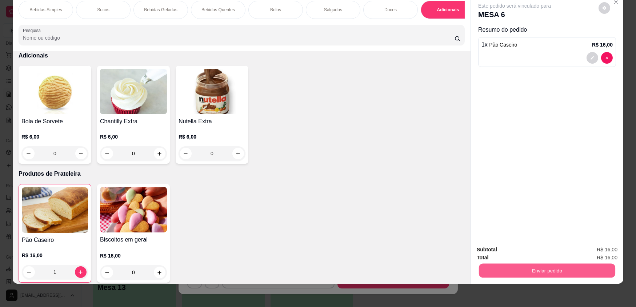
click at [496, 275] on button "Enviar pedido" at bounding box center [547, 270] width 136 height 14
click at [601, 250] on button "Enviar pedido" at bounding box center [598, 252] width 41 height 14
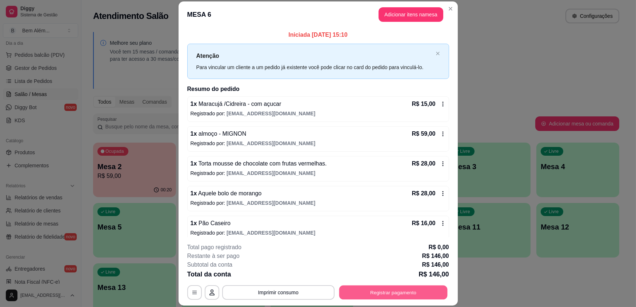
click at [435, 295] on button "Registrar pagamento" at bounding box center [393, 292] width 108 height 14
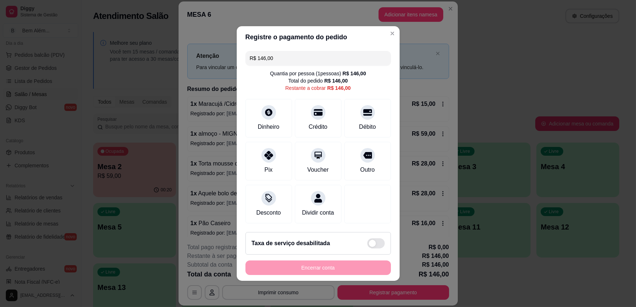
drag, startPoint x: 284, startPoint y: 59, endPoint x: 216, endPoint y: 59, distance: 67.3
click at [216, 59] on div "Registre o pagamento do pedido R$ 146,00 Quantia por pessoa ( 1 pessoas) R$ 146…" at bounding box center [318, 153] width 636 height 307
click at [370, 121] on div "Débito" at bounding box center [367, 117] width 51 height 43
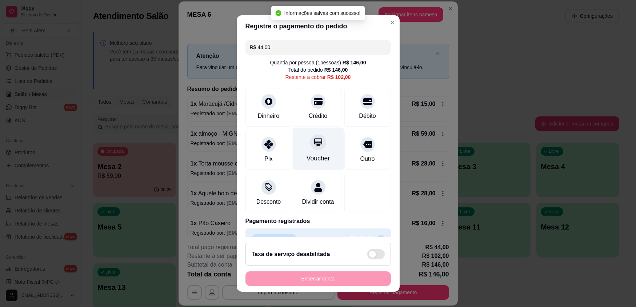
type input "R$ 102,00"
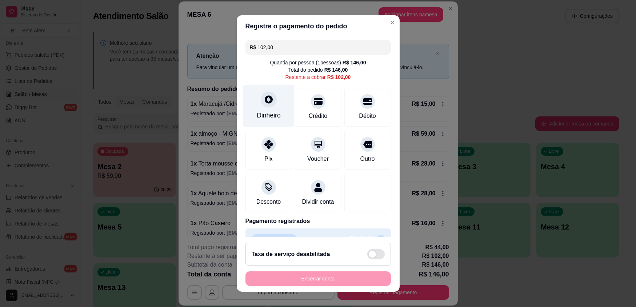
click at [264, 98] on icon at bounding box center [268, 99] width 9 height 9
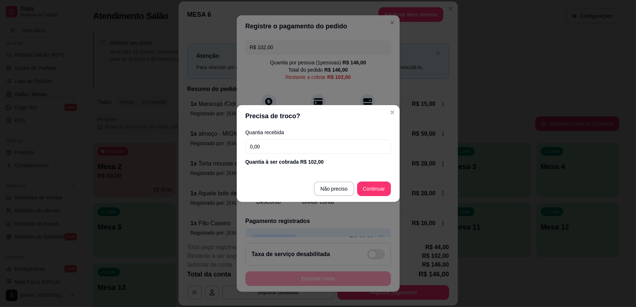
click at [334, 142] on input "0,00" at bounding box center [317, 146] width 145 height 15
type input "102,00"
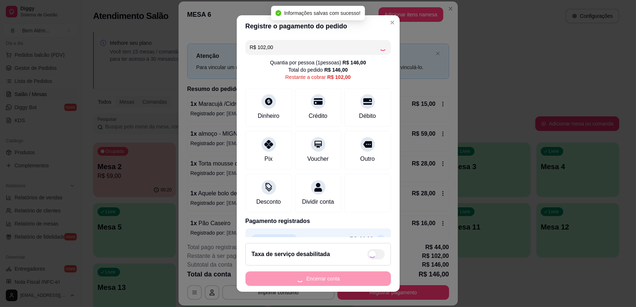
type input "R$ 0,00"
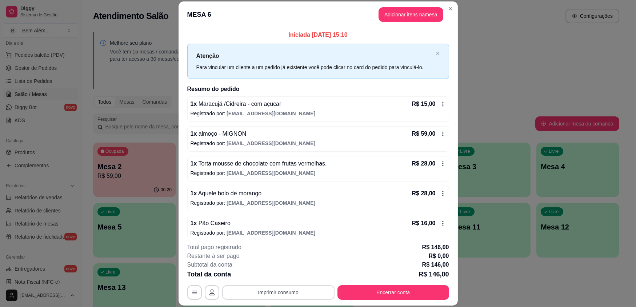
click at [260, 295] on button "Imprimir consumo" at bounding box center [278, 292] width 112 height 15
click at [274, 277] on button "impressao computador" at bounding box center [275, 275] width 55 height 12
click at [371, 296] on button "Encerrar conta" at bounding box center [393, 292] width 108 height 14
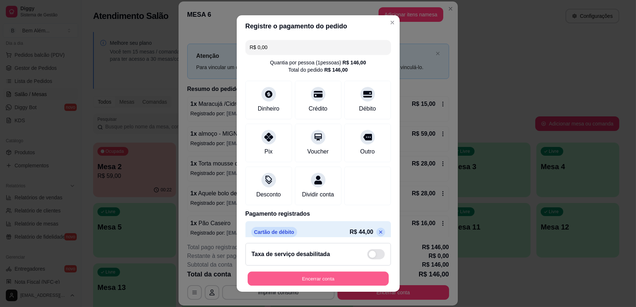
click at [373, 279] on button "Encerrar conta" at bounding box center [318, 278] width 141 height 14
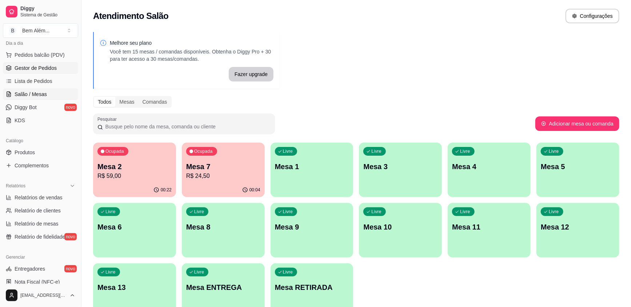
click at [15, 63] on link "Gestor de Pedidos" at bounding box center [40, 68] width 75 height 12
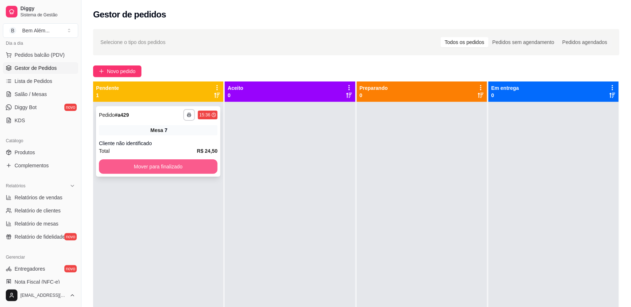
click at [162, 167] on button "Mover para finalizado" at bounding box center [158, 166] width 119 height 15
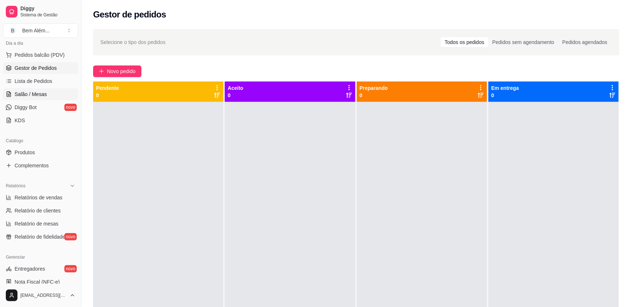
click at [23, 92] on span "Salão / Mesas" at bounding box center [31, 94] width 32 height 7
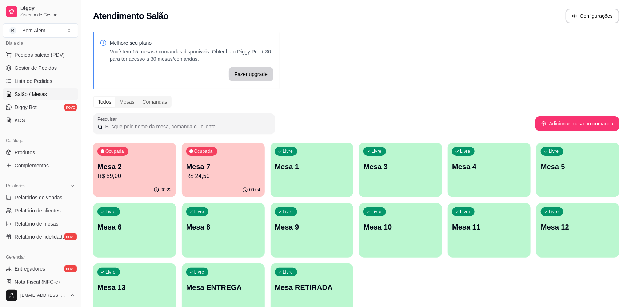
click at [148, 170] on p "Mesa 2" at bounding box center [134, 166] width 74 height 10
click at [207, 168] on p "Mesa 7" at bounding box center [223, 166] width 74 height 10
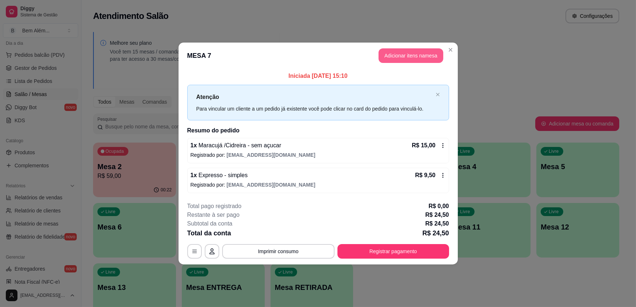
click at [384, 57] on button "Adicionar itens na mesa" at bounding box center [411, 55] width 65 height 15
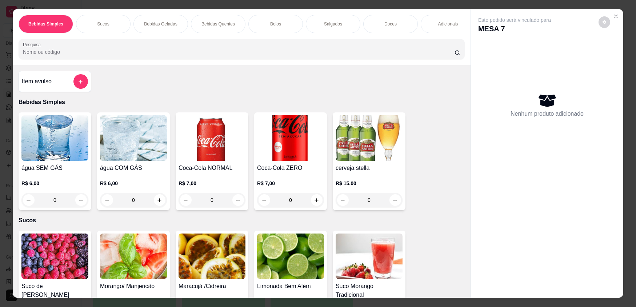
click at [73, 263] on img at bounding box center [54, 255] width 67 height 45
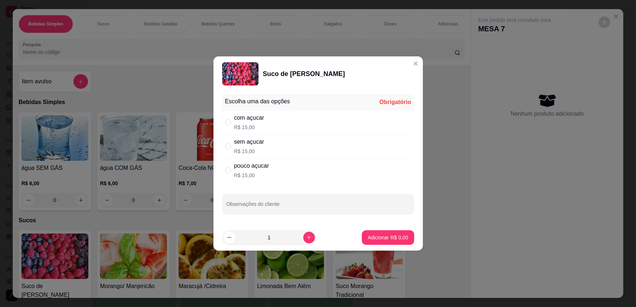
click at [266, 141] on div "sem açucar R$ 15,00" at bounding box center [318, 146] width 192 height 24
radio input "true"
click at [398, 240] on p "Adicionar R$ 15,00" at bounding box center [386, 237] width 42 height 7
type input "1"
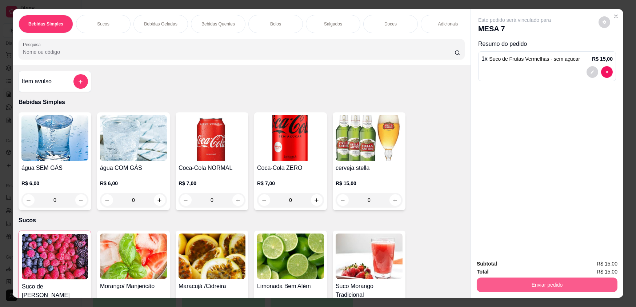
click at [560, 282] on button "Enviar pedido" at bounding box center [547, 284] width 141 height 15
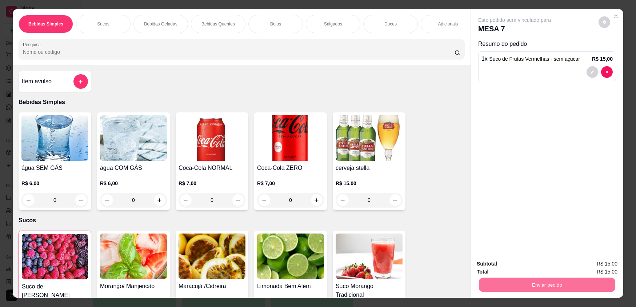
click at [593, 270] on button "Enviar pedido" at bounding box center [599, 266] width 40 height 13
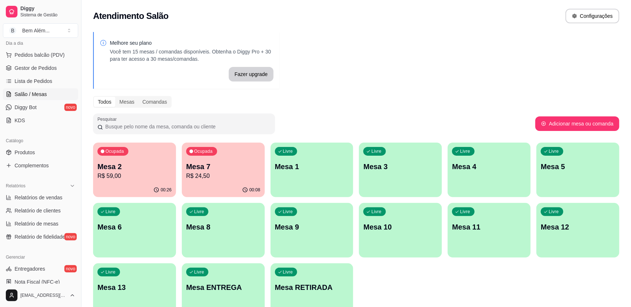
click at [217, 180] on div "Ocupada Mesa 7 R$ 24,50" at bounding box center [223, 163] width 83 height 40
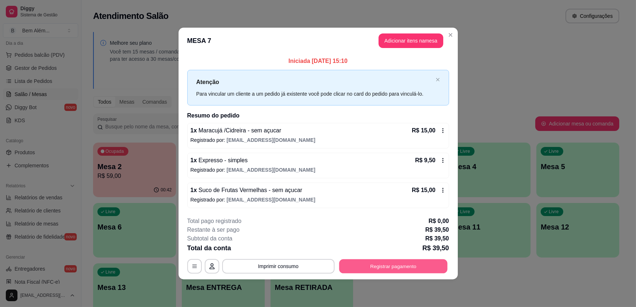
click at [396, 265] on button "Registrar pagamento" at bounding box center [393, 266] width 108 height 14
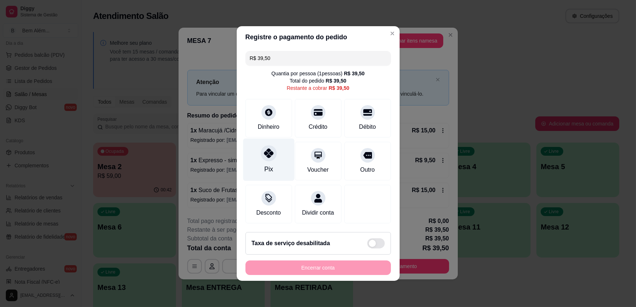
click at [261, 172] on div "Pix" at bounding box center [268, 160] width 51 height 43
type input "R$ 0,00"
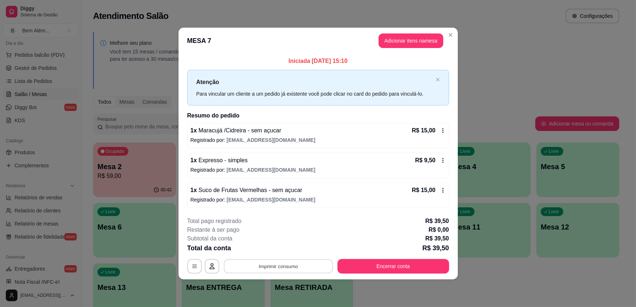
click at [268, 264] on button "Imprimir consumo" at bounding box center [278, 266] width 109 height 14
click at [281, 248] on button "impressao computador" at bounding box center [278, 248] width 53 height 11
click at [367, 262] on button "Encerrar conta" at bounding box center [393, 266] width 108 height 14
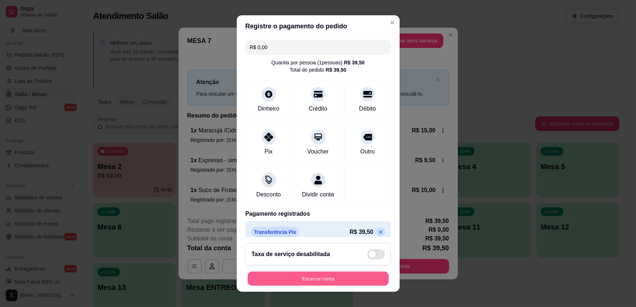
click at [290, 277] on button "Encerrar conta" at bounding box center [318, 278] width 141 height 14
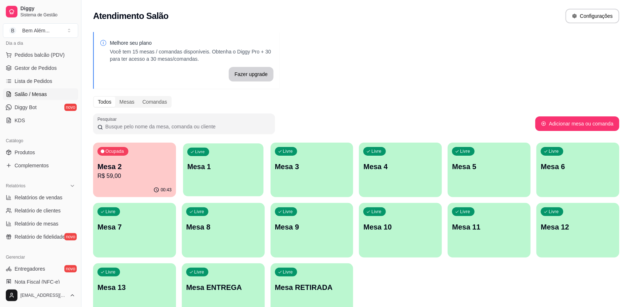
click at [218, 168] on p "Mesa 1" at bounding box center [223, 167] width 72 height 10
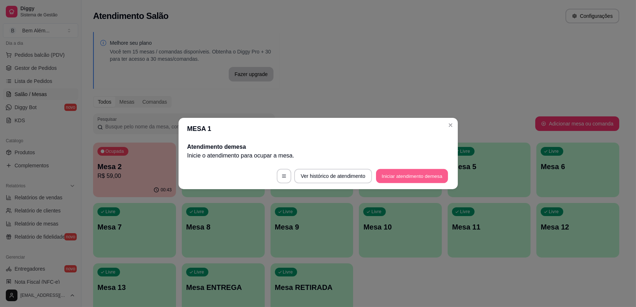
click at [435, 176] on button "Iniciar atendimento de mesa" at bounding box center [412, 176] width 72 height 14
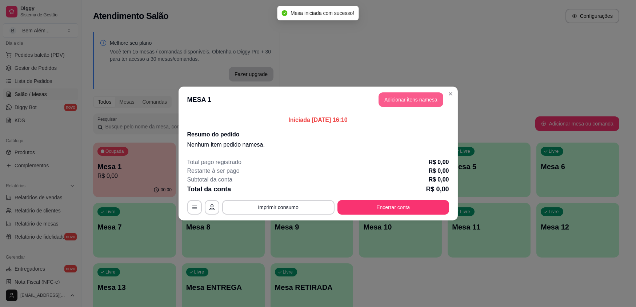
click at [408, 99] on button "Adicionar itens na mesa" at bounding box center [411, 99] width 65 height 15
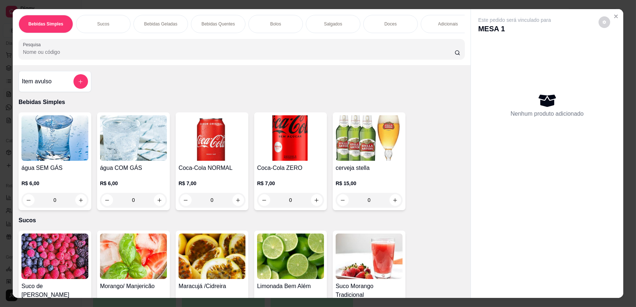
click at [383, 28] on div "Doces" at bounding box center [390, 24] width 55 height 18
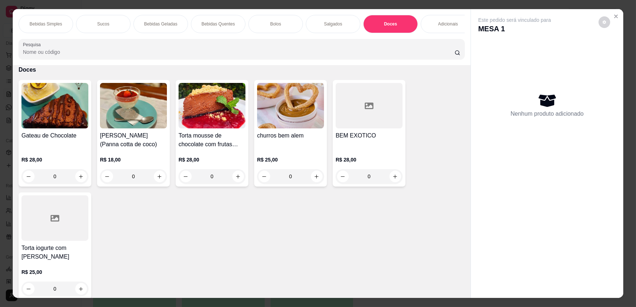
scroll to position [14, 0]
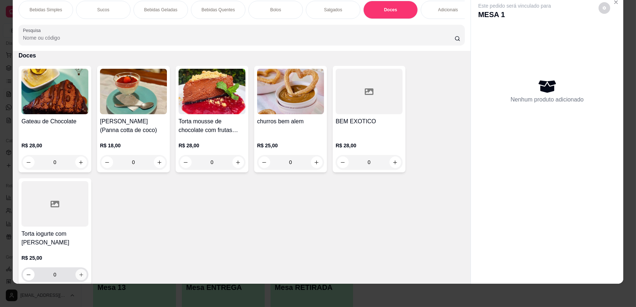
click at [80, 277] on icon "increase-product-quantity" at bounding box center [81, 274] width 5 height 5
type input "1"
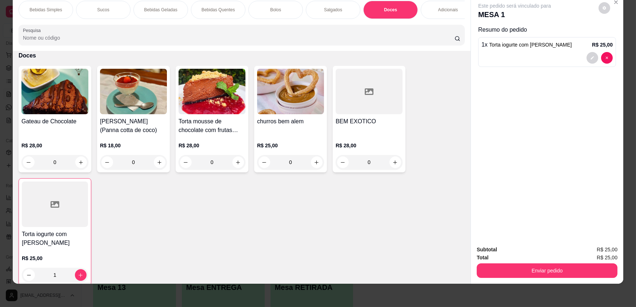
click at [297, 10] on div "Bolos" at bounding box center [275, 10] width 55 height 18
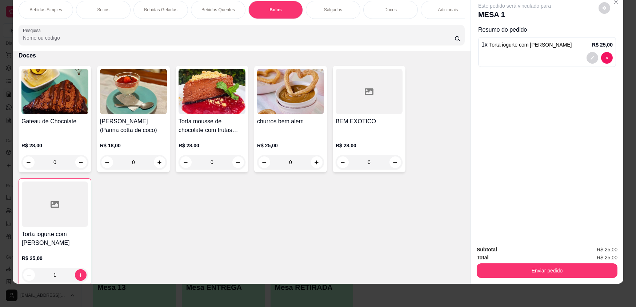
scroll to position [721, 0]
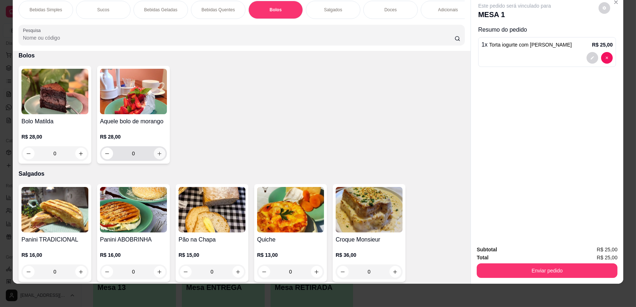
click at [157, 156] on icon "increase-product-quantity" at bounding box center [159, 153] width 5 height 5
type input "1"
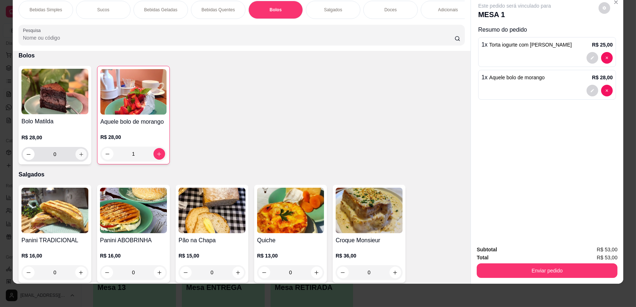
click at [79, 157] on icon "increase-product-quantity" at bounding box center [81, 154] width 5 height 5
type input "1"
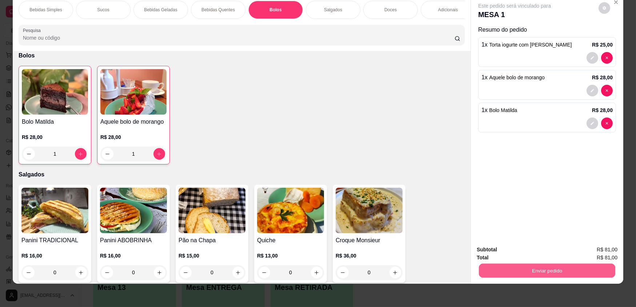
click at [578, 272] on button "Enviar pedido" at bounding box center [547, 270] width 136 height 14
click at [438, 12] on p "Adicionais" at bounding box center [448, 10] width 20 height 6
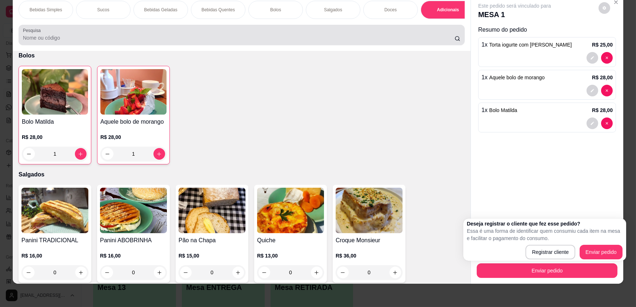
scroll to position [1302, 0]
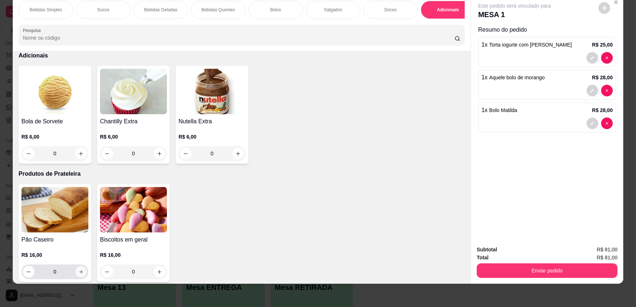
click at [80, 273] on icon "increase-product-quantity" at bounding box center [81, 271] width 5 height 5
type input "1"
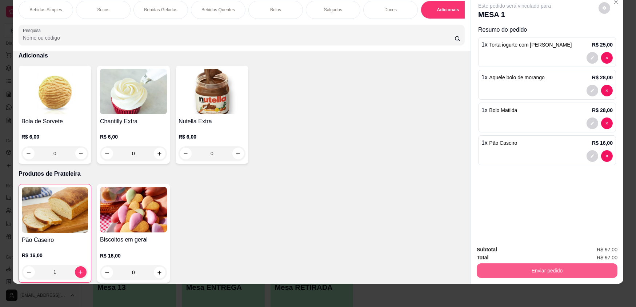
click at [559, 271] on button "Enviar pedido" at bounding box center [547, 270] width 141 height 15
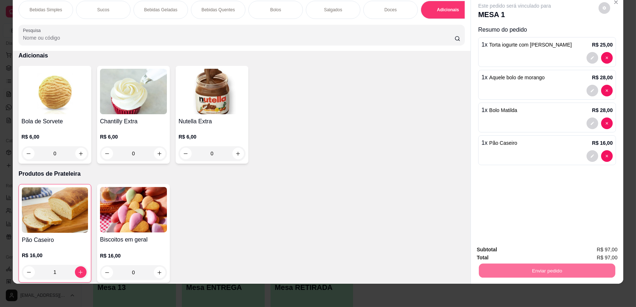
click at [585, 253] on button "Enviar pedido" at bounding box center [598, 252] width 41 height 14
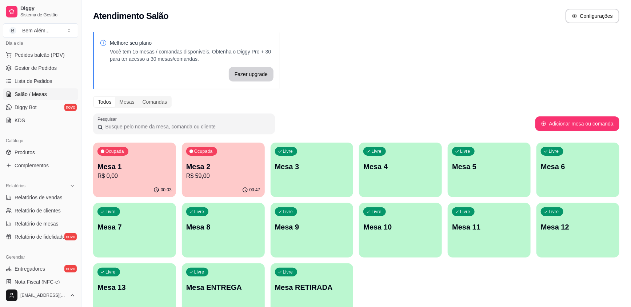
click at [427, 231] on p "Mesa 10" at bounding box center [400, 227] width 74 height 10
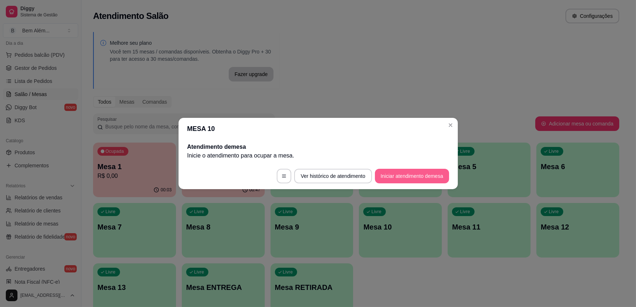
click at [430, 178] on button "Iniciar atendimento de mesa" at bounding box center [412, 176] width 74 height 15
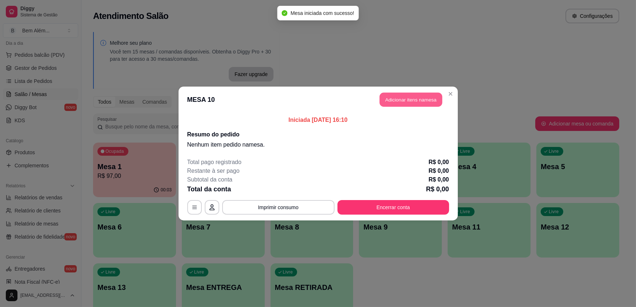
click at [404, 97] on button "Adicionar itens na mesa" at bounding box center [411, 100] width 63 height 14
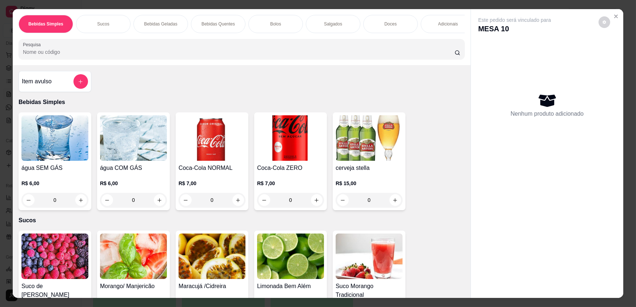
click at [314, 204] on div "0" at bounding box center [290, 200] width 67 height 15
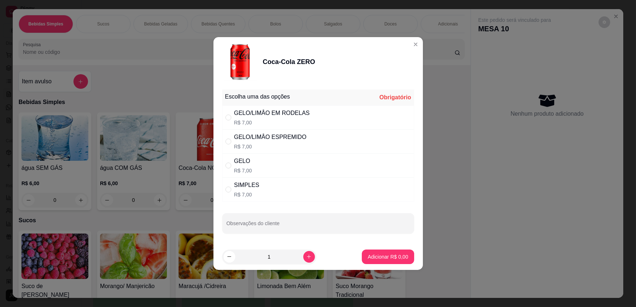
click at [364, 190] on div "SIMPLES R$ 7,00" at bounding box center [318, 189] width 192 height 24
radio input "true"
click at [389, 258] on p "Adicionar R$ 7,00" at bounding box center [387, 256] width 39 height 7
type input "1"
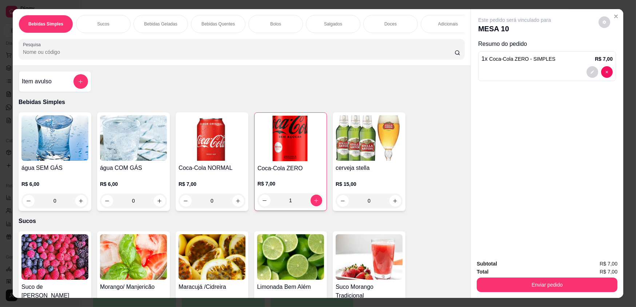
drag, startPoint x: 265, startPoint y: 25, endPoint x: 253, endPoint y: 55, distance: 31.5
click at [265, 25] on div "Bolos" at bounding box center [275, 24] width 55 height 18
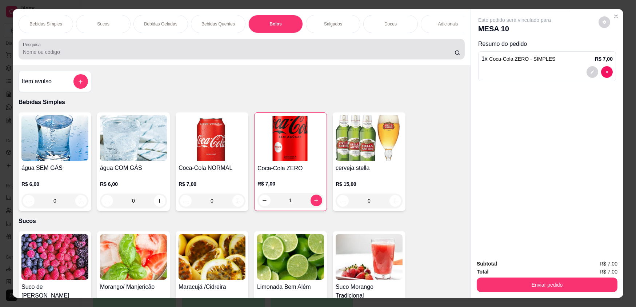
scroll to position [14, 0]
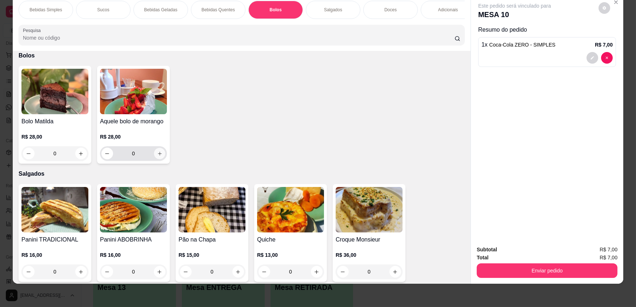
click at [154, 157] on button "increase-product-quantity" at bounding box center [159, 153] width 11 height 11
type input "1"
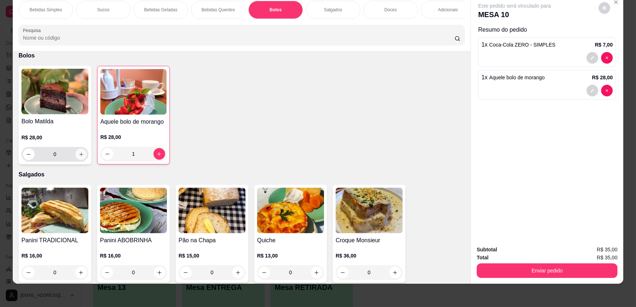
click at [81, 159] on button "increase-product-quantity" at bounding box center [80, 154] width 11 height 11
type input "1"
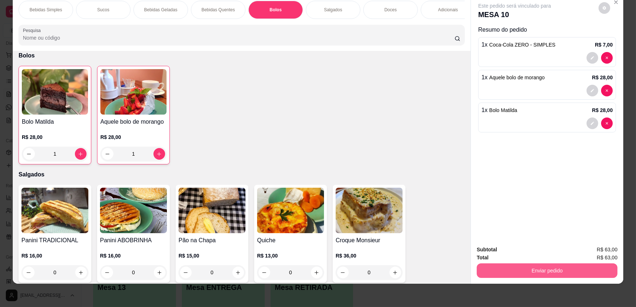
click at [537, 266] on button "Enviar pedido" at bounding box center [547, 270] width 141 height 15
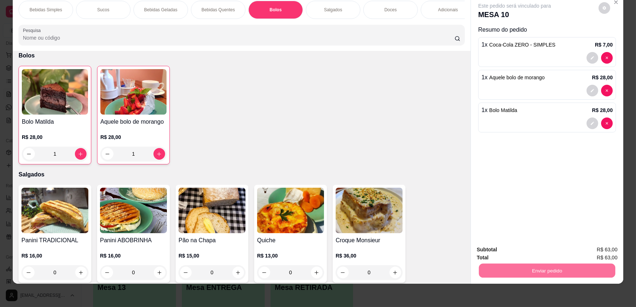
click at [595, 250] on button "Enviar pedido" at bounding box center [598, 252] width 41 height 14
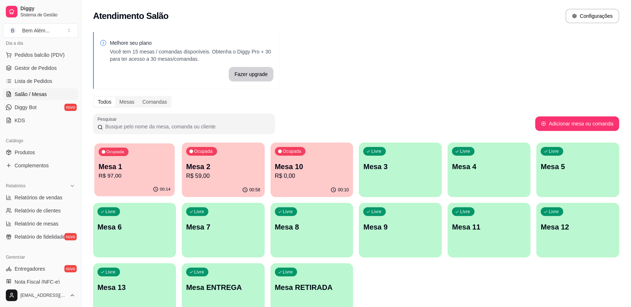
click at [138, 187] on div "00:14" at bounding box center [134, 190] width 80 height 14
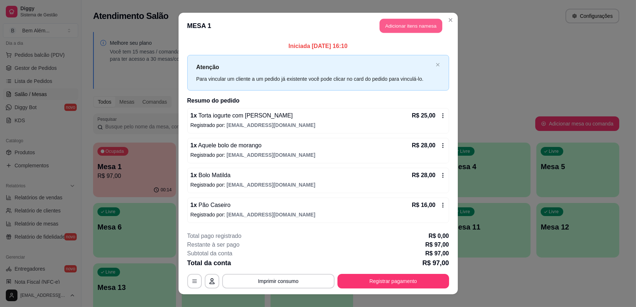
click at [401, 27] on button "Adicionar itens na mesa" at bounding box center [411, 26] width 63 height 14
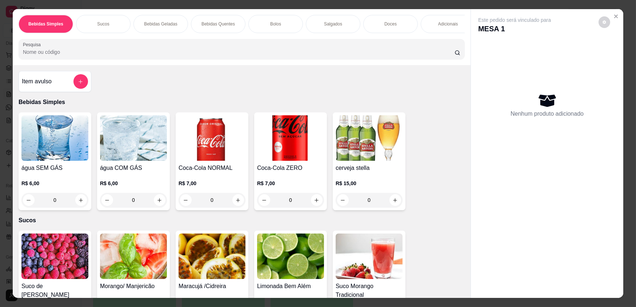
click at [388, 26] on p "Doces" at bounding box center [390, 24] width 12 height 6
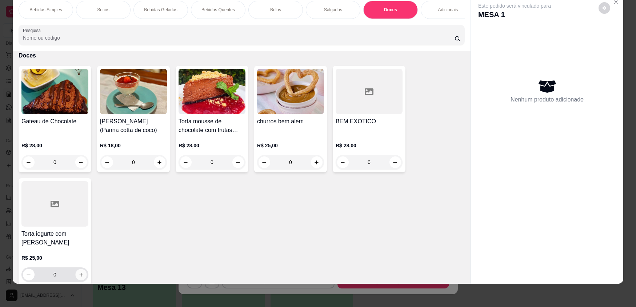
click at [81, 277] on icon "increase-product-quantity" at bounding box center [81, 274] width 5 height 5
type input "1"
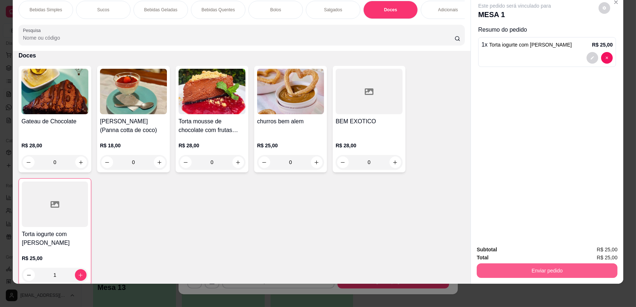
click at [494, 269] on button "Enviar pedido" at bounding box center [547, 270] width 141 height 15
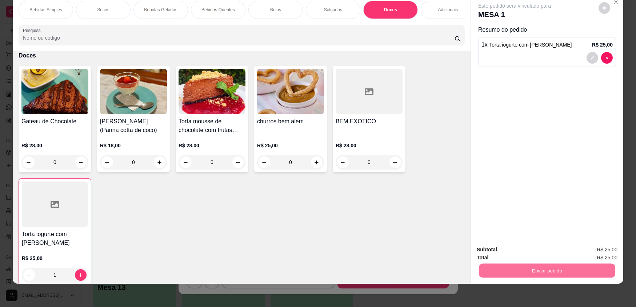
click at [594, 250] on button "Enviar pedido" at bounding box center [599, 251] width 40 height 13
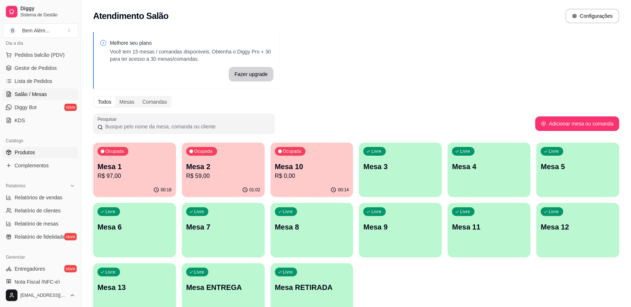
click at [60, 149] on link "Produtos" at bounding box center [40, 153] width 75 height 12
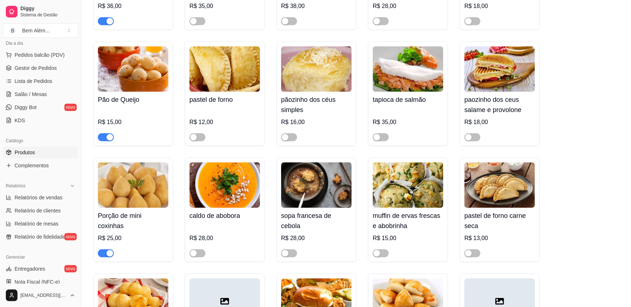
scroll to position [2281, 0]
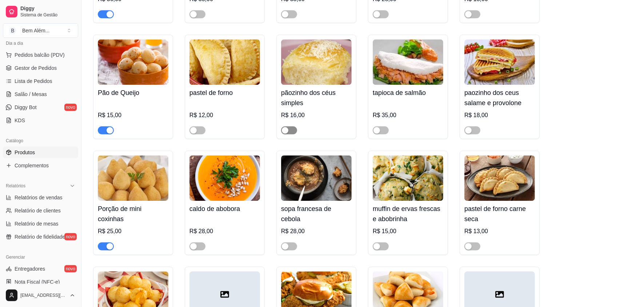
click at [291, 134] on span "button" at bounding box center [289, 130] width 16 height 8
click at [305, 114] on div "pãozinho dos céus simples R$ 16,00" at bounding box center [316, 109] width 71 height 49
click at [49, 94] on link "Salão / Mesas" at bounding box center [40, 94] width 75 height 12
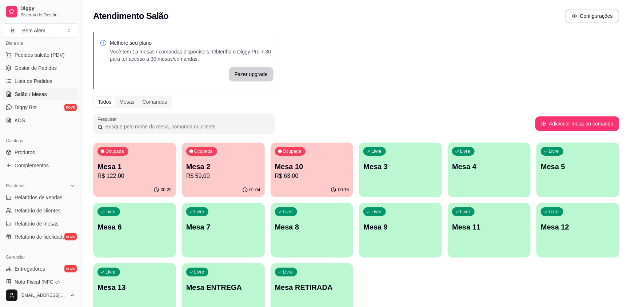
click at [153, 231] on p "Mesa 6" at bounding box center [134, 227] width 74 height 10
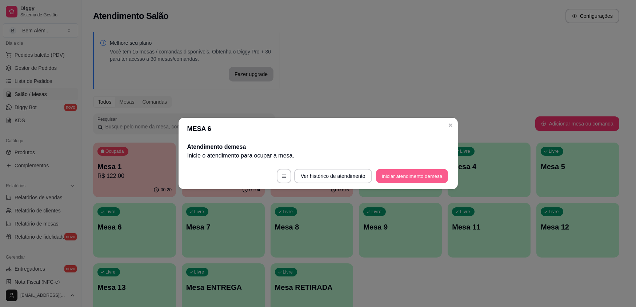
click at [415, 171] on button "Iniciar atendimento de mesa" at bounding box center [412, 176] width 72 height 14
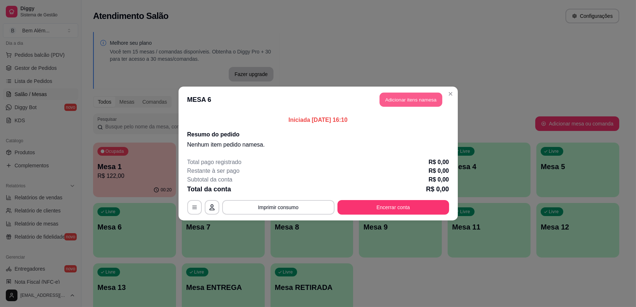
click at [427, 97] on button "Adicionar itens na mesa" at bounding box center [411, 100] width 63 height 14
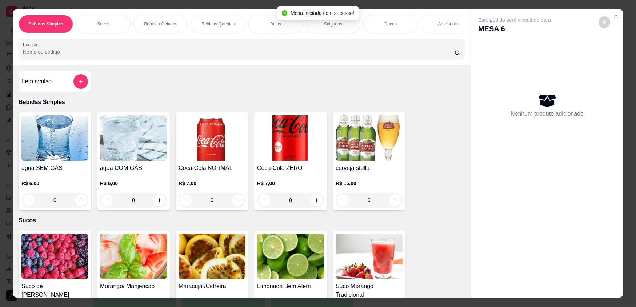
click at [393, 25] on p "Doces" at bounding box center [390, 24] width 12 height 6
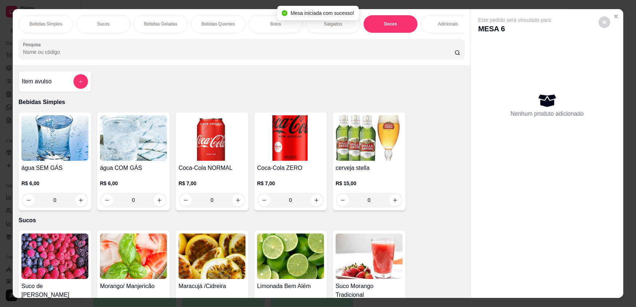
scroll to position [14, 0]
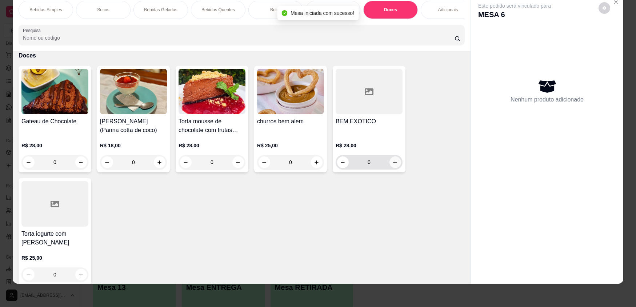
click at [398, 167] on button "increase-product-quantity" at bounding box center [395, 162] width 12 height 12
type input "1"
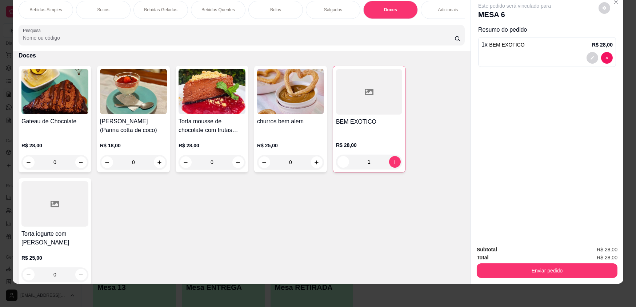
click at [201, 9] on p "Bebidas Quentes" at bounding box center [217, 10] width 33 height 6
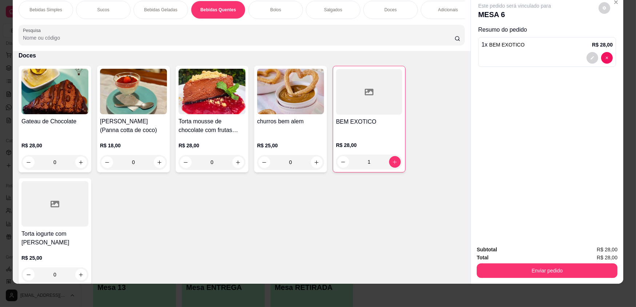
scroll to position [499, 0]
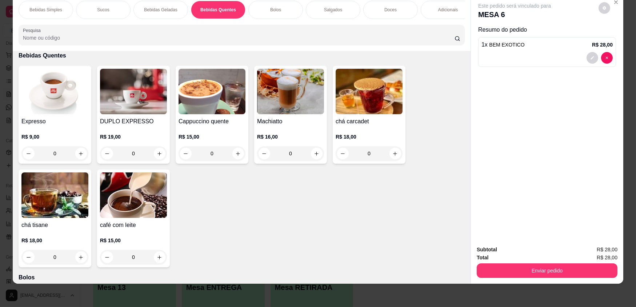
click at [219, 131] on div "R$ 15,00 0" at bounding box center [212, 143] width 67 height 35
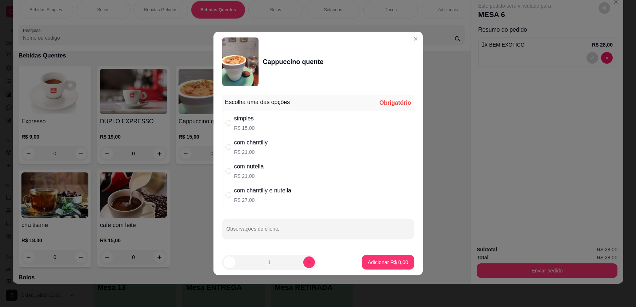
drag, startPoint x: 293, startPoint y: 145, endPoint x: 305, endPoint y: 153, distance: 15.0
click at [292, 145] on div "com chantilly R$ 21,00" at bounding box center [318, 147] width 192 height 24
radio input "true"
click at [378, 262] on p "Adicionar R$ 21,00" at bounding box center [386, 262] width 43 height 7
type input "1"
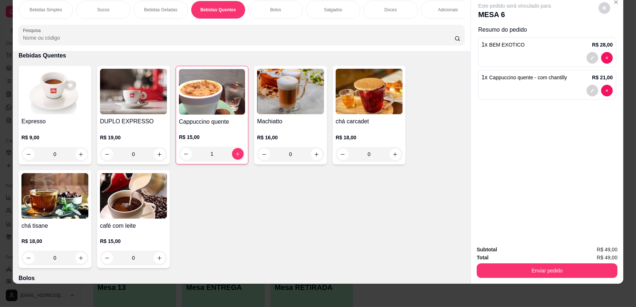
click at [64, 114] on img at bounding box center [54, 91] width 67 height 45
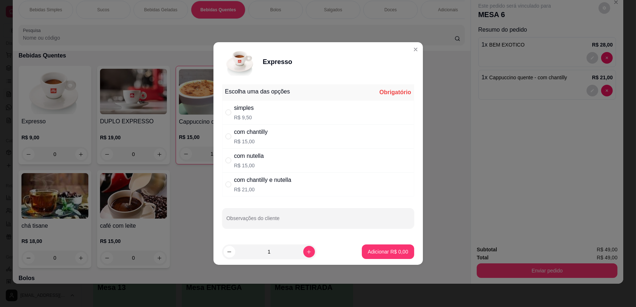
click at [281, 130] on div "com chantilly R$ 15,00" at bounding box center [318, 136] width 192 height 24
radio input "true"
click at [305, 251] on button "increase-product-quantity" at bounding box center [309, 252] width 12 height 12
type input "2"
click at [375, 255] on button "Adicionar R$ 30,00" at bounding box center [386, 252] width 53 height 14
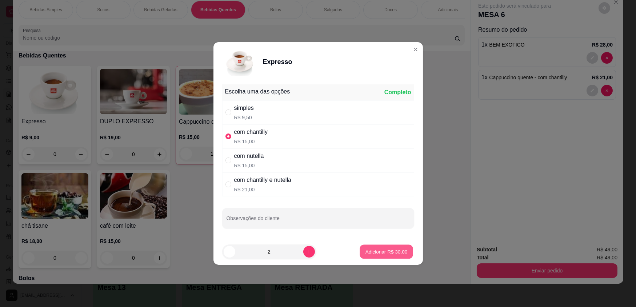
type input "2"
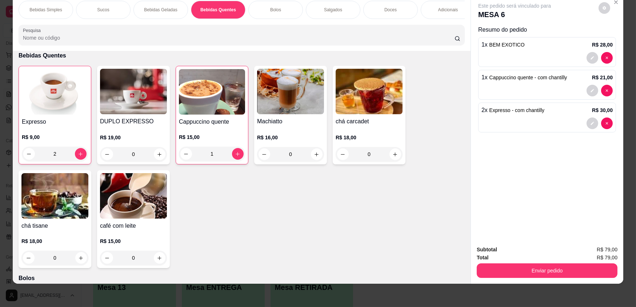
click at [390, 11] on p "Doces" at bounding box center [390, 10] width 12 height 6
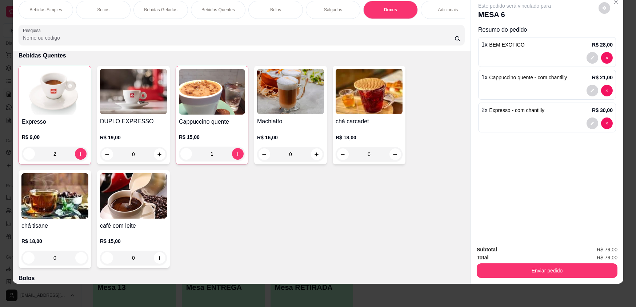
scroll to position [1071, 0]
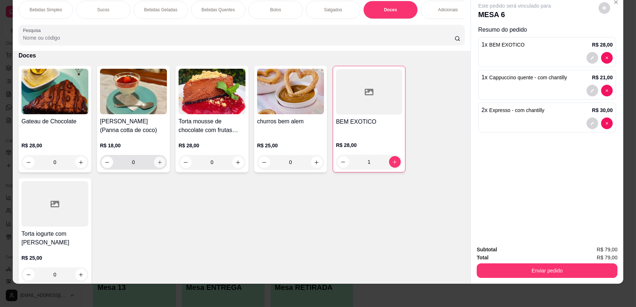
click at [159, 165] on icon "increase-product-quantity" at bounding box center [159, 162] width 5 height 5
type input "1"
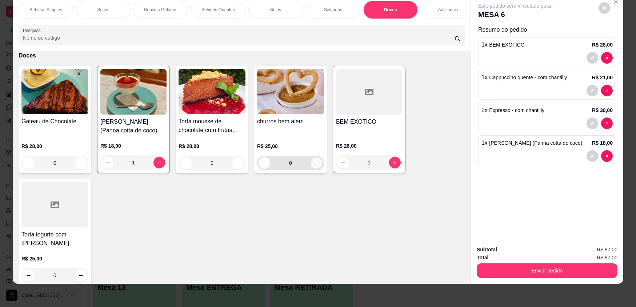
click at [315, 165] on icon "increase-product-quantity" at bounding box center [317, 163] width 4 height 4
type input "1"
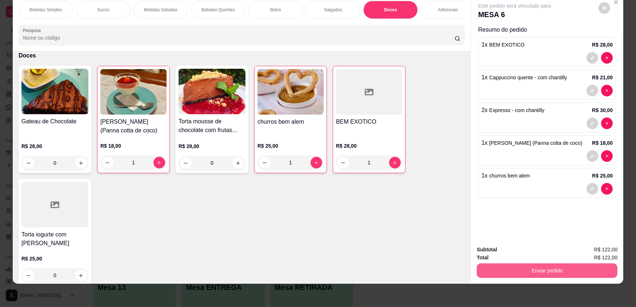
click at [537, 271] on button "Enviar pedido" at bounding box center [547, 270] width 141 height 15
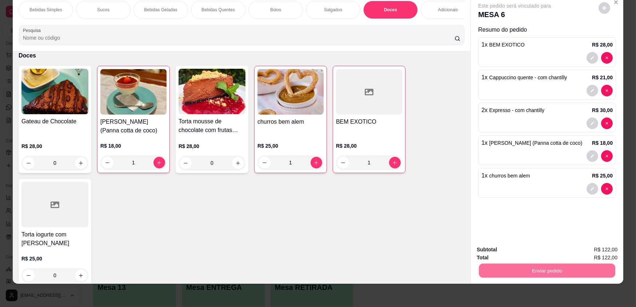
click at [595, 252] on button "Enviar pedido" at bounding box center [598, 252] width 41 height 14
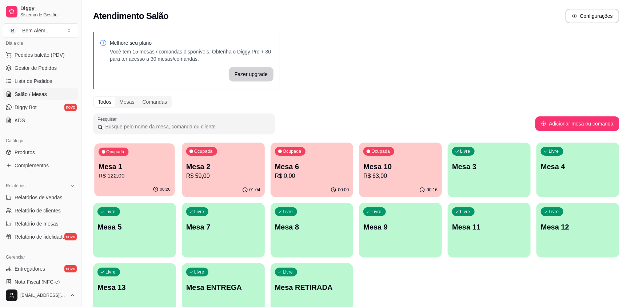
click at [138, 166] on p "Mesa 1" at bounding box center [135, 167] width 72 height 10
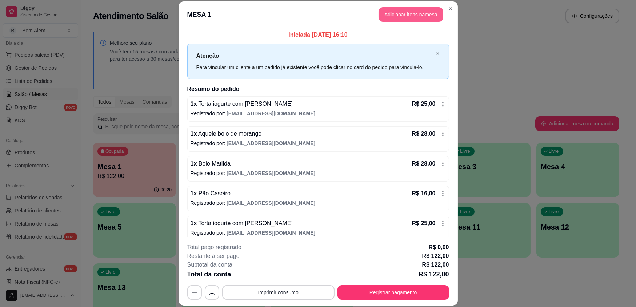
click at [385, 13] on button "Adicionar itens na mesa" at bounding box center [411, 14] width 65 height 15
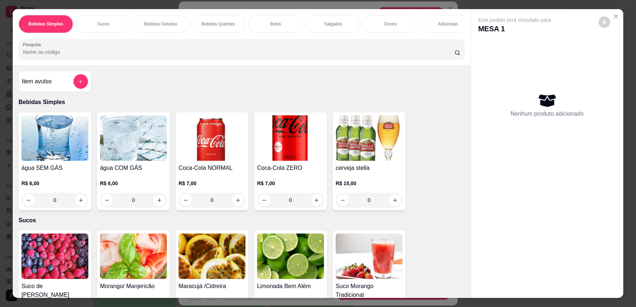
click at [339, 27] on div "Salgados" at bounding box center [333, 24] width 55 height 18
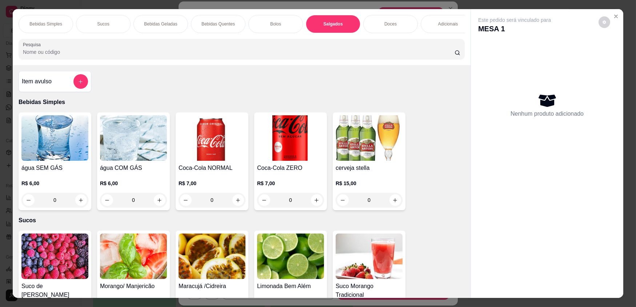
scroll to position [14, 0]
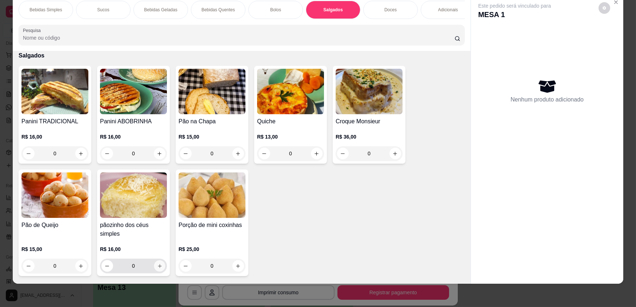
click at [158, 269] on icon "increase-product-quantity" at bounding box center [159, 265] width 5 height 5
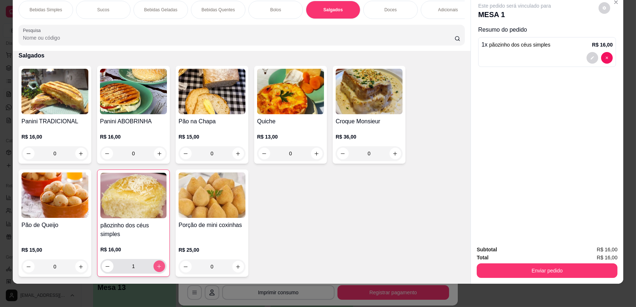
click at [158, 269] on icon "increase-product-quantity" at bounding box center [158, 266] width 5 height 5
click at [158, 269] on icon "increase-product-quantity" at bounding box center [159, 266] width 5 height 5
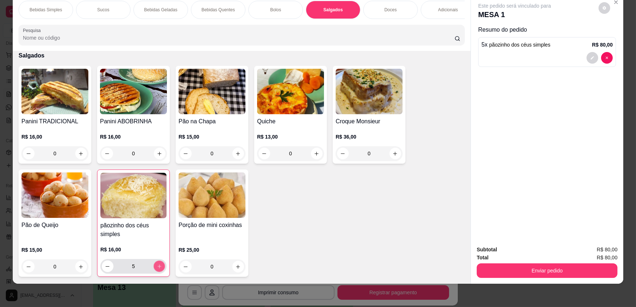
type input "6"
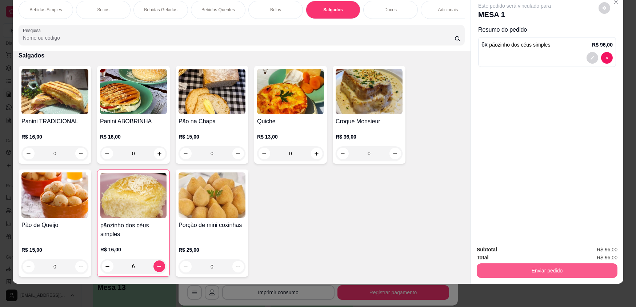
click at [502, 272] on button "Enviar pedido" at bounding box center [547, 270] width 141 height 15
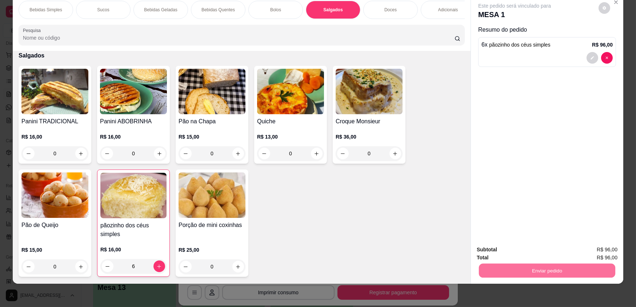
click at [593, 249] on button "Enviar pedido" at bounding box center [598, 252] width 41 height 14
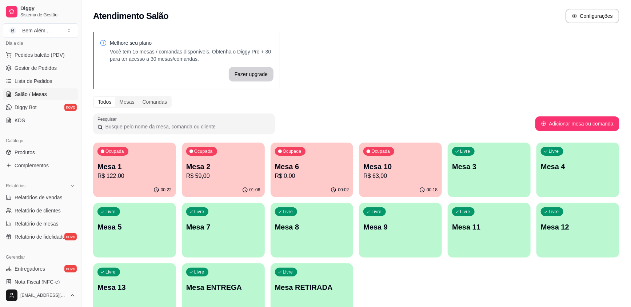
click at [383, 177] on p "R$ 63,00" at bounding box center [400, 176] width 74 height 9
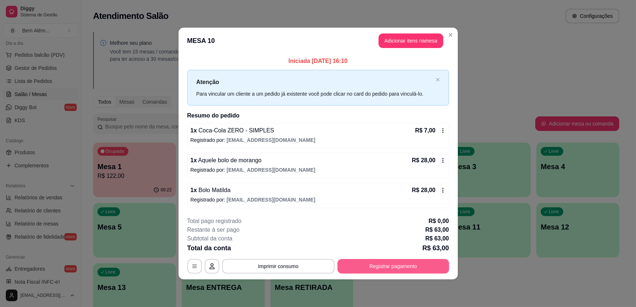
click at [385, 267] on button "Registrar pagamento" at bounding box center [393, 266] width 112 height 15
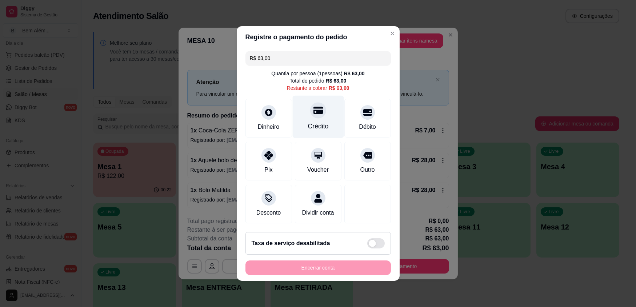
click at [312, 115] on div at bounding box center [318, 110] width 16 height 16
type input "R$ 0,00"
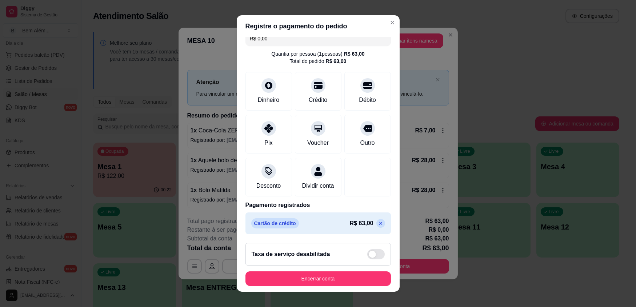
scroll to position [17, 0]
click at [289, 278] on button "Encerrar conta" at bounding box center [317, 278] width 145 height 15
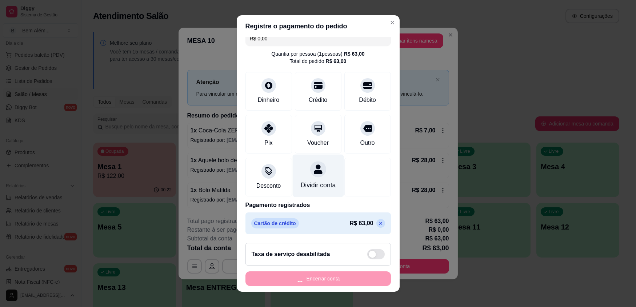
scroll to position [8, 0]
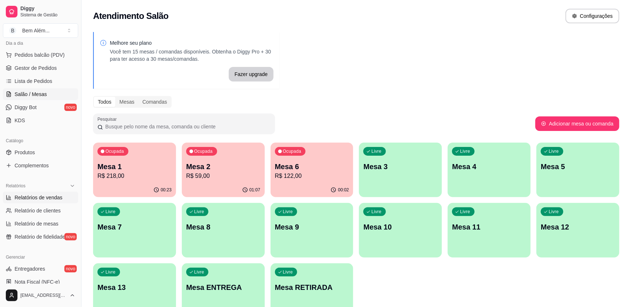
click at [44, 197] on span "Relatórios de vendas" at bounding box center [39, 197] width 48 height 7
select select "ALL"
select select "0"
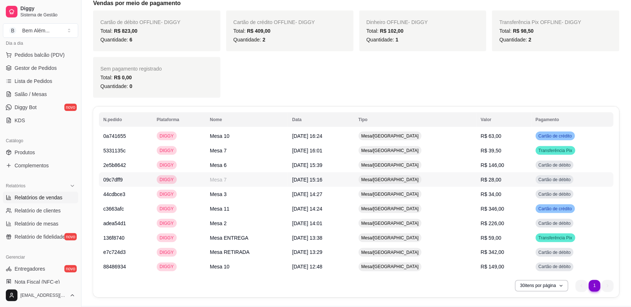
scroll to position [460, 0]
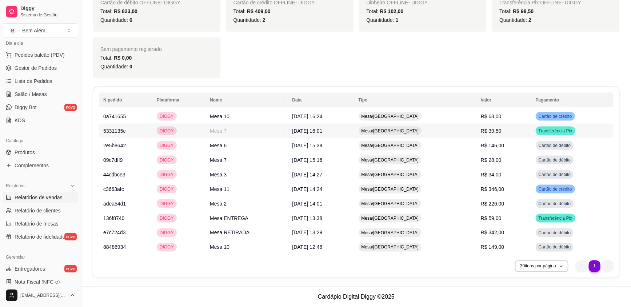
click at [443, 127] on td "Mesa/[GEOGRAPHIC_DATA]" at bounding box center [415, 131] width 122 height 15
click at [400, 121] on td "Mesa/[GEOGRAPHIC_DATA]" at bounding box center [415, 116] width 122 height 15
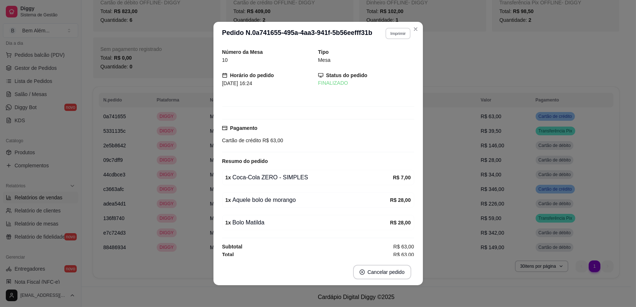
click at [400, 35] on button "Imprimir" at bounding box center [397, 33] width 25 height 11
click at [390, 60] on button "impressao computador" at bounding box center [377, 59] width 55 height 12
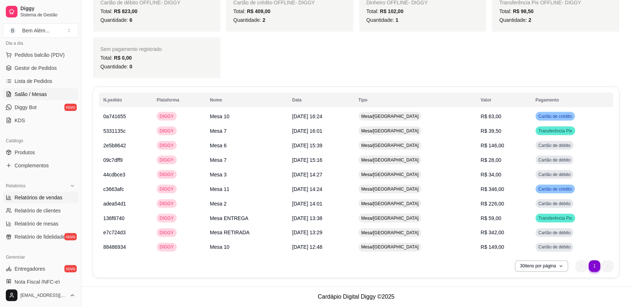
click at [24, 95] on span "Salão / Mesas" at bounding box center [31, 94] width 32 height 7
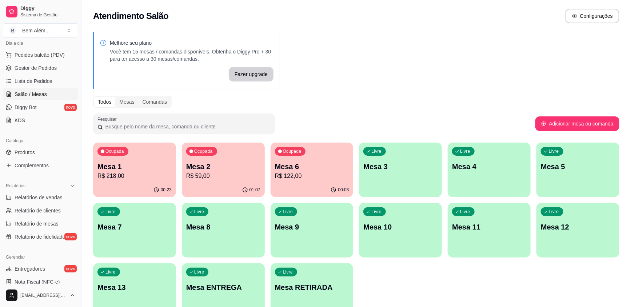
click at [117, 175] on p "R$ 218,00" at bounding box center [134, 176] width 74 height 9
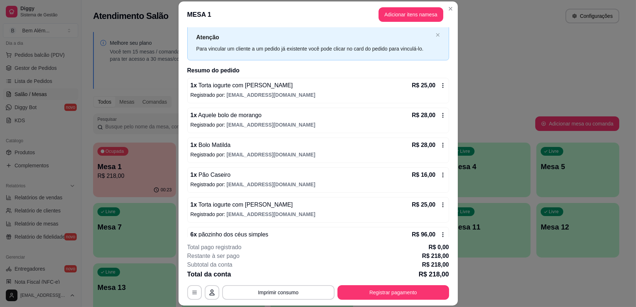
scroll to position [36, 0]
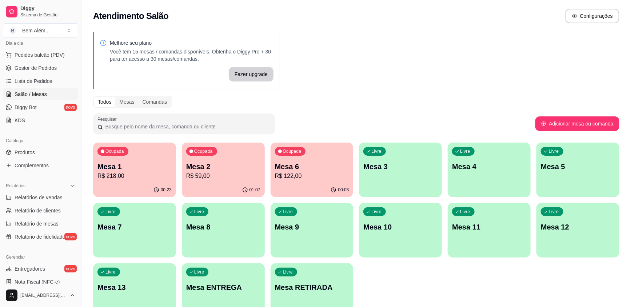
click at [311, 236] on div "Livre Mesa 9" at bounding box center [312, 226] width 83 height 46
click at [292, 225] on p "Mesa 9" at bounding box center [312, 227] width 74 height 10
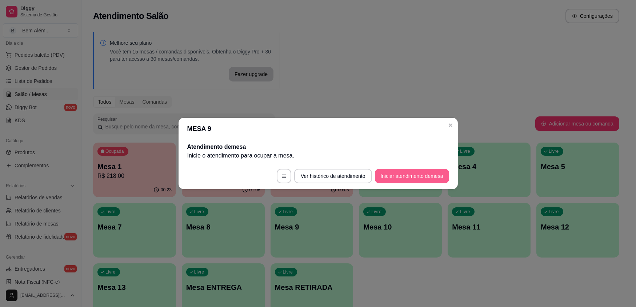
click at [404, 179] on button "Iniciar atendimento de mesa" at bounding box center [412, 176] width 74 height 15
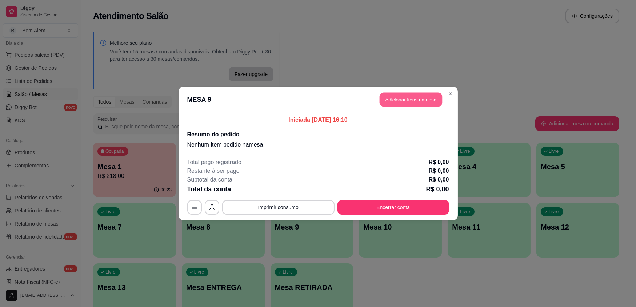
click at [417, 99] on button "Adicionar itens na mesa" at bounding box center [411, 100] width 63 height 14
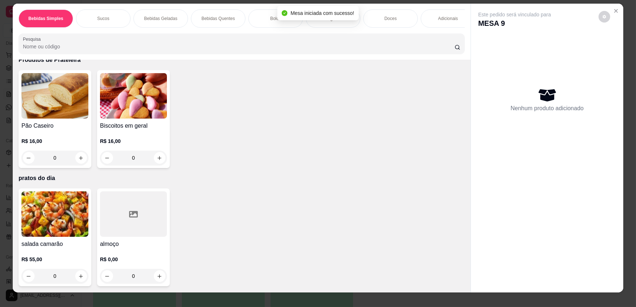
scroll to position [14, 0]
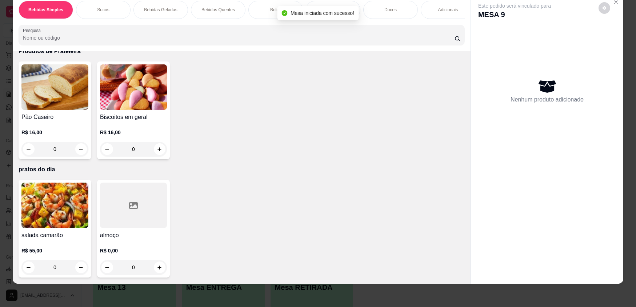
click at [152, 233] on h4 "almoço" at bounding box center [133, 235] width 67 height 9
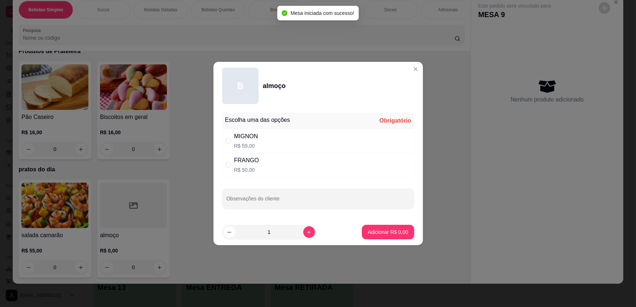
click at [255, 149] on p "R$ 59,00" at bounding box center [246, 145] width 24 height 7
radio input "true"
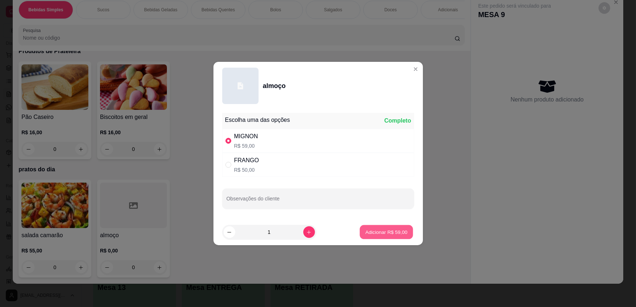
click at [373, 229] on p "Adicionar R$ 59,00" at bounding box center [386, 231] width 42 height 7
type input "1"
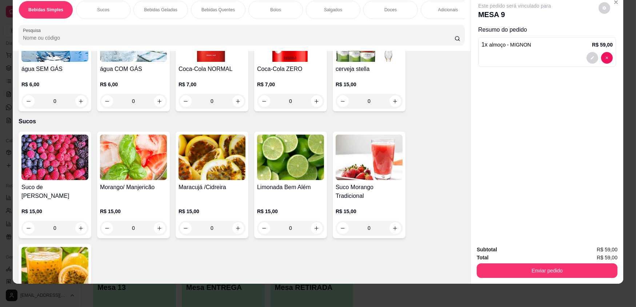
scroll to position [0, 0]
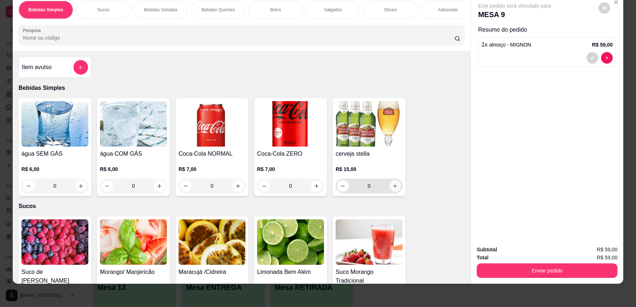
click at [398, 191] on button "increase-product-quantity" at bounding box center [395, 186] width 12 height 12
type input "1"
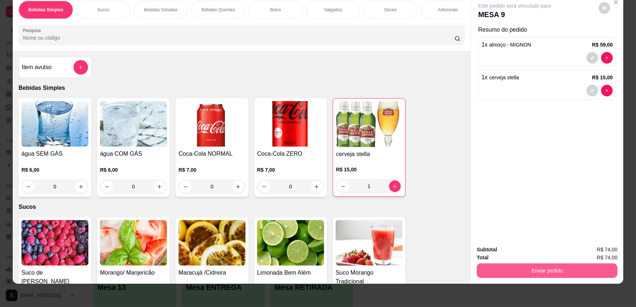
click at [592, 275] on button "Enviar pedido" at bounding box center [547, 270] width 141 height 15
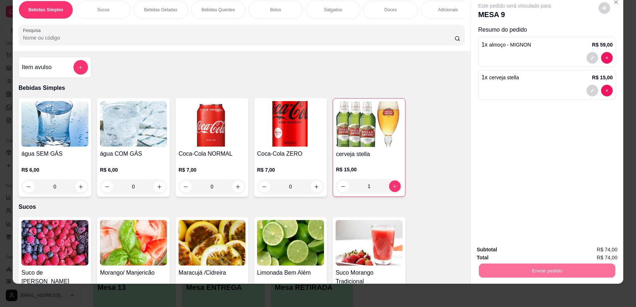
click at [605, 249] on button "Enviar pedido" at bounding box center [598, 252] width 41 height 14
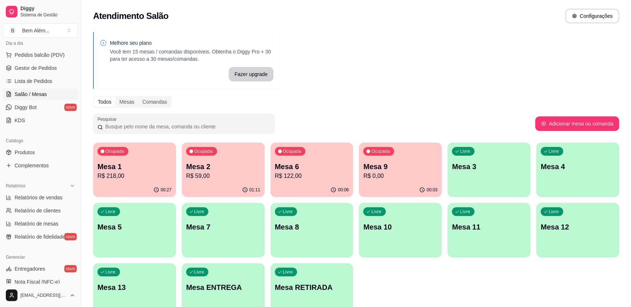
click at [138, 175] on p "R$ 218,00" at bounding box center [134, 176] width 74 height 9
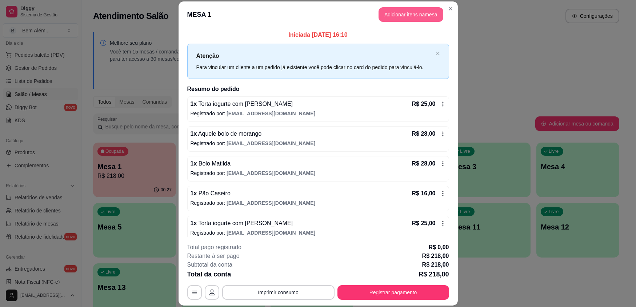
click at [418, 20] on button "Adicionar itens na mesa" at bounding box center [411, 14] width 65 height 15
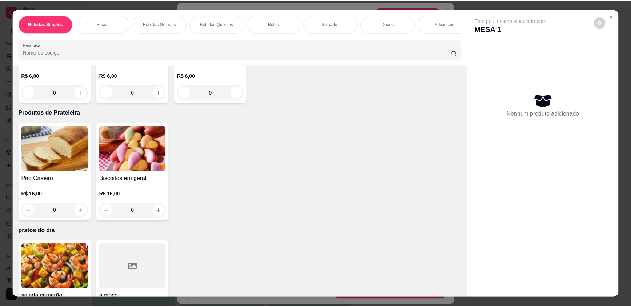
scroll to position [1436, 0]
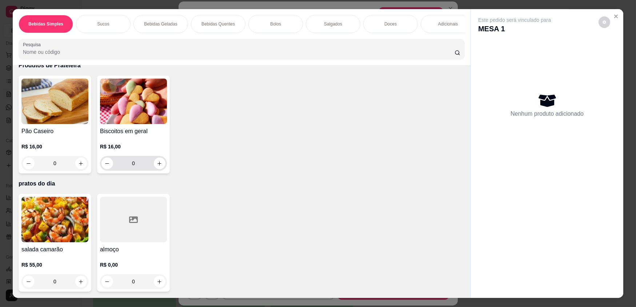
click at [158, 165] on icon "increase-product-quantity" at bounding box center [159, 163] width 5 height 5
type input "1"
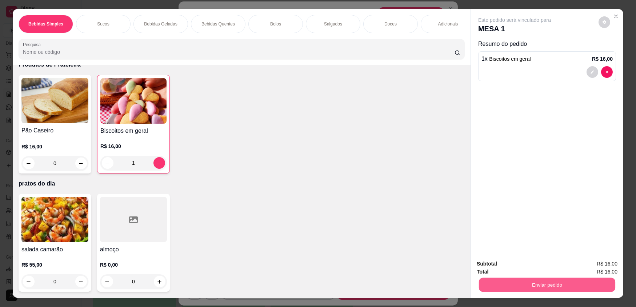
click at [585, 282] on button "Enviar pedido" at bounding box center [547, 284] width 136 height 14
click at [590, 266] on button "Enviar pedido" at bounding box center [598, 267] width 41 height 14
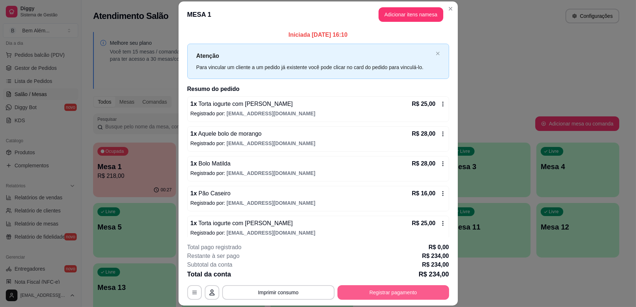
click at [413, 288] on button "Registrar pagamento" at bounding box center [393, 292] width 112 height 15
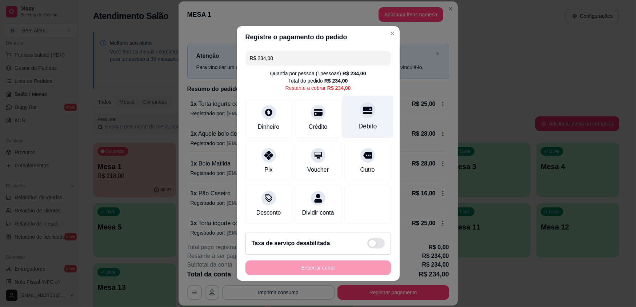
click at [370, 113] on div at bounding box center [368, 110] width 16 height 16
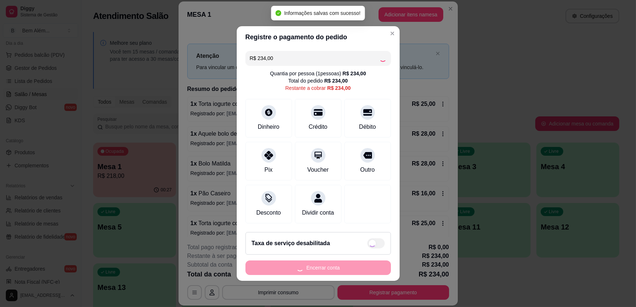
type input "R$ 0,00"
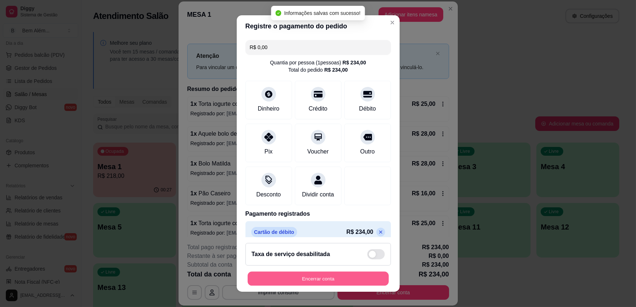
click at [319, 276] on button "Encerrar conta" at bounding box center [318, 278] width 141 height 14
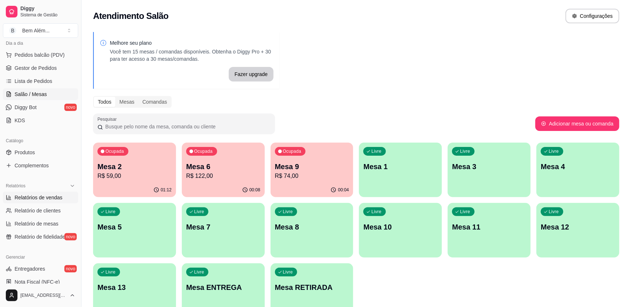
click at [52, 193] on link "Relatórios de vendas" at bounding box center [40, 198] width 75 height 12
select select "ALL"
select select "0"
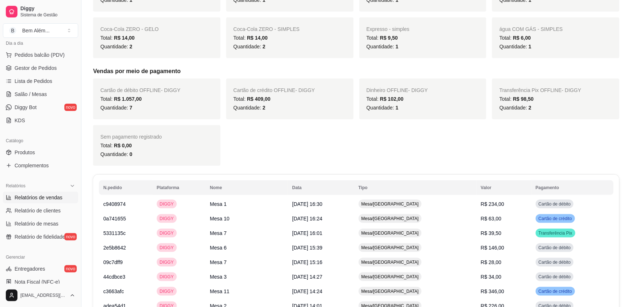
scroll to position [429, 0]
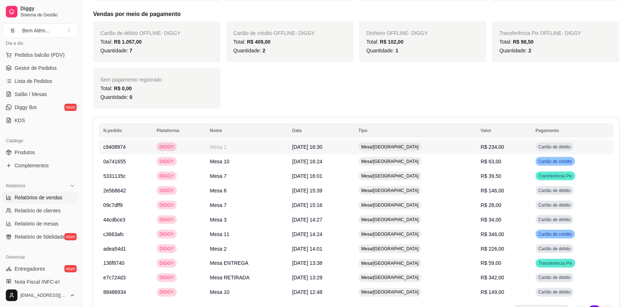
click at [440, 148] on td "Mesa/[GEOGRAPHIC_DATA]" at bounding box center [415, 147] width 122 height 15
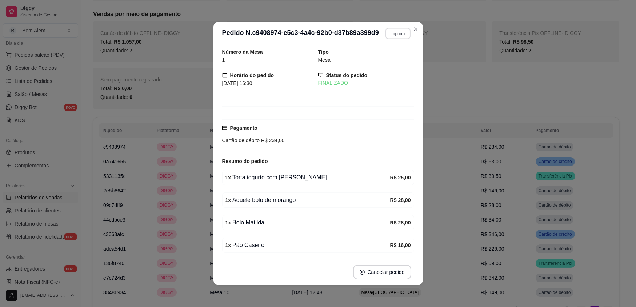
click at [388, 35] on button "Imprimir" at bounding box center [397, 33] width 25 height 11
click at [383, 54] on button "impressao computador" at bounding box center [377, 59] width 55 height 12
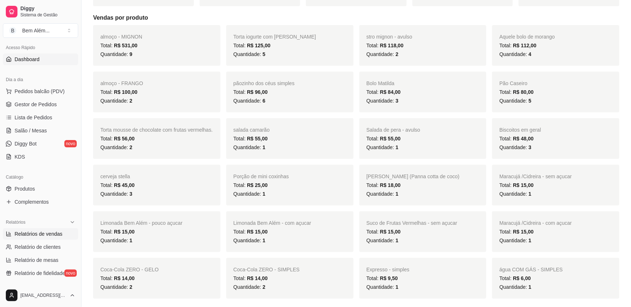
scroll to position [0, 0]
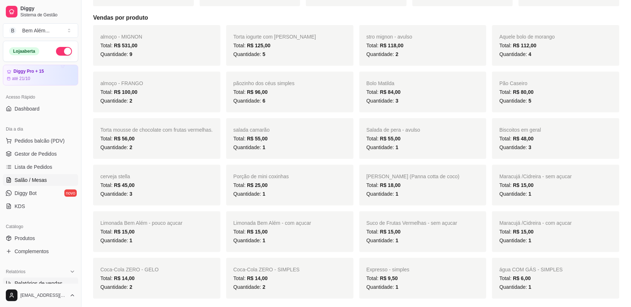
click at [37, 183] on span "Salão / Mesas" at bounding box center [31, 179] width 32 height 7
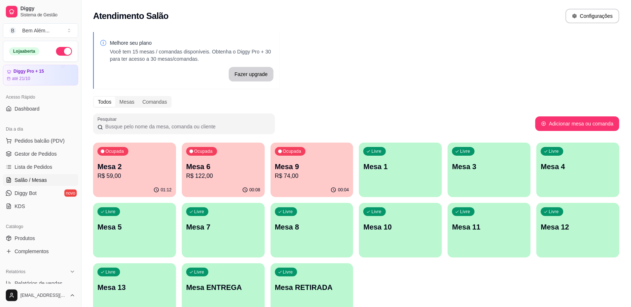
click at [211, 163] on p "Mesa 6" at bounding box center [223, 166] width 74 height 10
click at [299, 171] on p "Mesa 9" at bounding box center [312, 166] width 74 height 10
click at [52, 284] on div "[EMAIL_ADDRESS][DOMAIN_NAME]" at bounding box center [40, 295] width 81 height 23
click at [52, 281] on span "Relatórios de vendas" at bounding box center [39, 283] width 48 height 7
select select "ALL"
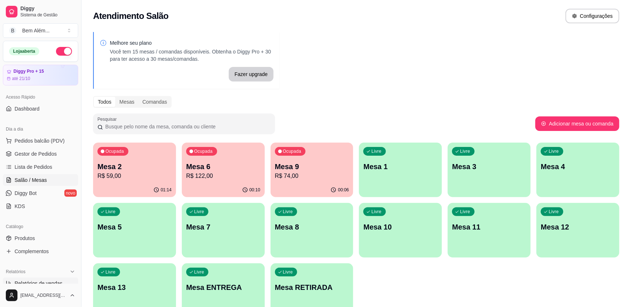
select select "ALL"
select select "0"
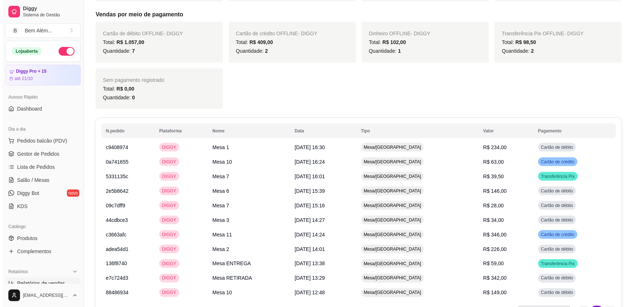
scroll to position [429, 0]
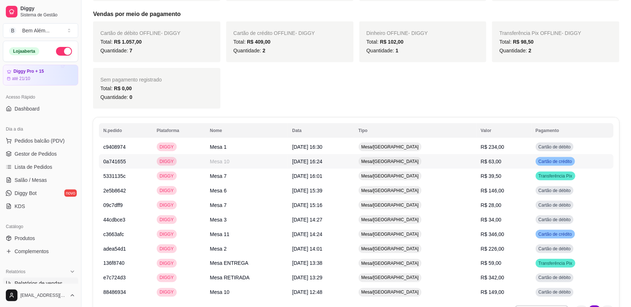
click at [509, 162] on td "R$ 63,00" at bounding box center [503, 161] width 55 height 15
click at [307, 181] on td "[DATE] 16:01" at bounding box center [321, 176] width 66 height 15
click at [65, 146] on button "Pedidos balcão (PDV)" at bounding box center [40, 141] width 75 height 12
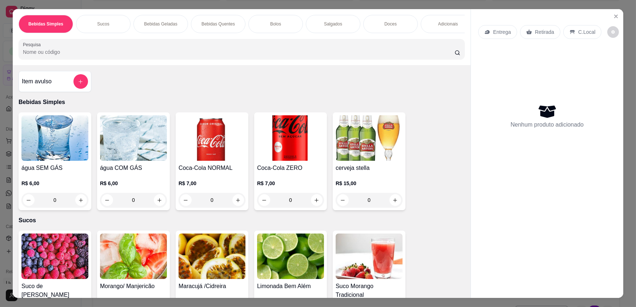
click at [385, 22] on p "Doces" at bounding box center [390, 24] width 12 height 6
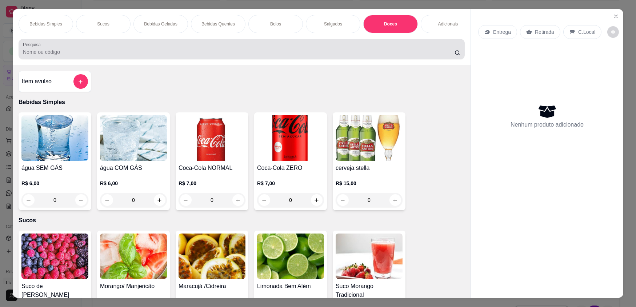
scroll to position [14, 0]
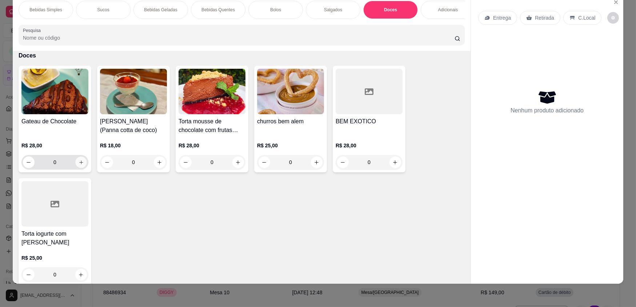
click at [80, 168] on button "increase-product-quantity" at bounding box center [80, 162] width 11 height 11
type input "1"
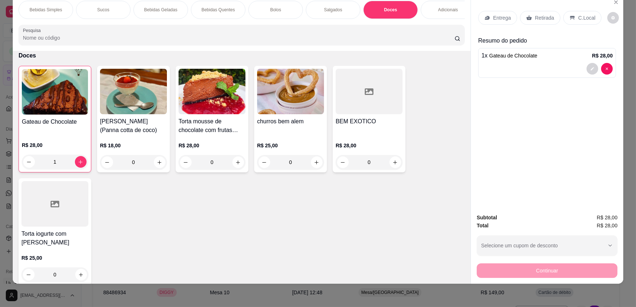
click at [328, 17] on div "Salgados" at bounding box center [333, 10] width 55 height 18
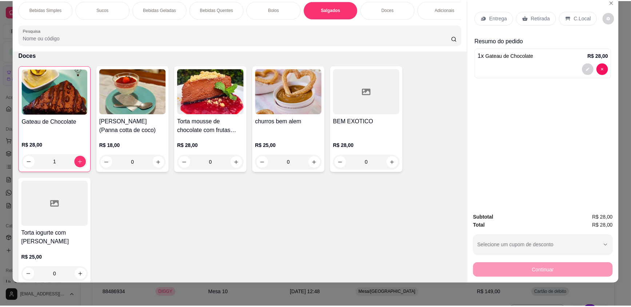
scroll to position [839, 0]
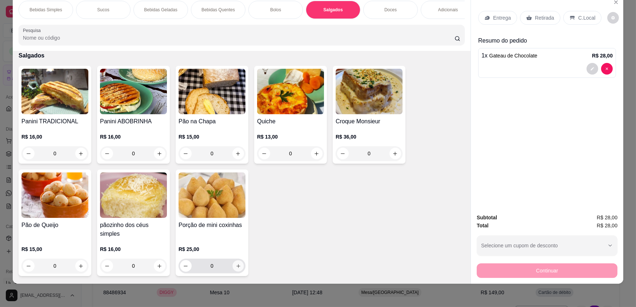
click at [236, 269] on icon "increase-product-quantity" at bounding box center [238, 265] width 5 height 5
type input "1"
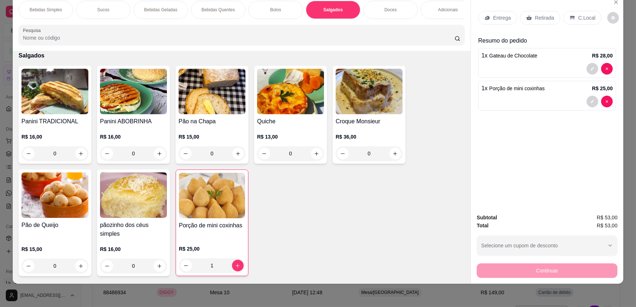
click at [535, 19] on p "Retirada" at bounding box center [544, 17] width 19 height 7
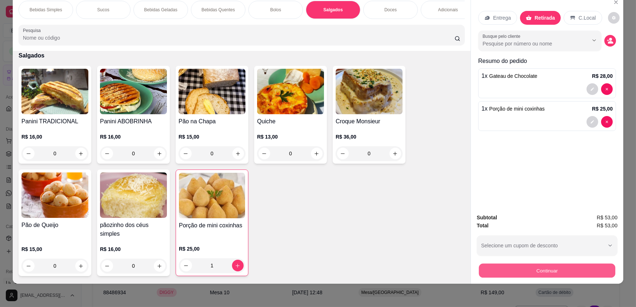
click at [597, 269] on button "Continuar" at bounding box center [547, 270] width 136 height 14
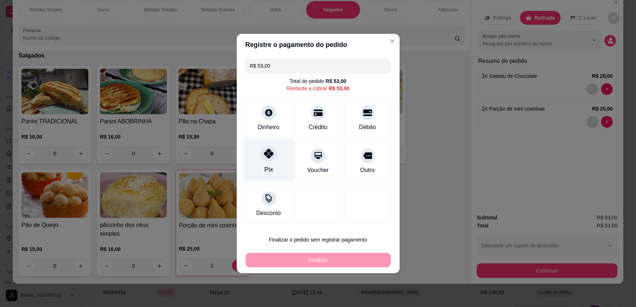
click at [271, 158] on icon at bounding box center [268, 153] width 9 height 9
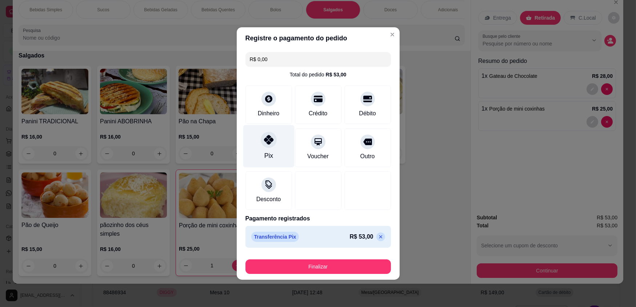
type input "R$ 0,00"
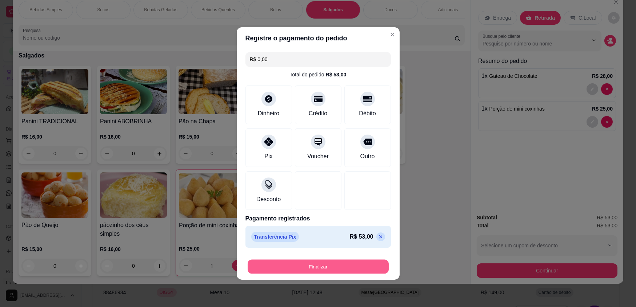
click at [344, 262] on button "Finalizar" at bounding box center [318, 267] width 141 height 14
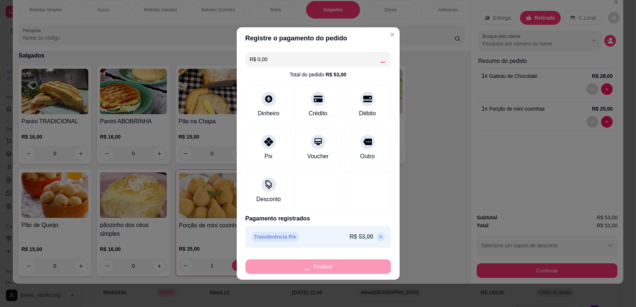
type input "0"
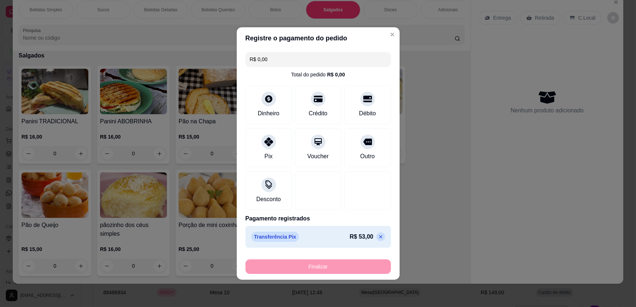
type input "-R$ 53,00"
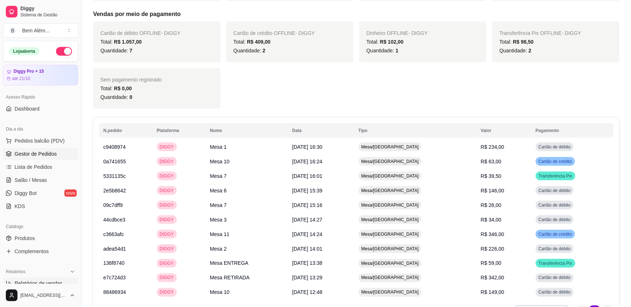
click at [16, 153] on span "Gestor de Pedidos" at bounding box center [36, 153] width 42 height 7
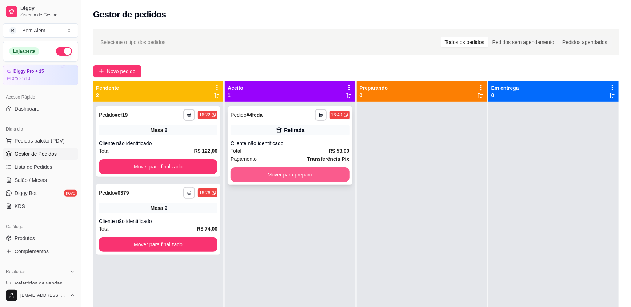
click at [292, 173] on button "Mover para preparo" at bounding box center [290, 174] width 119 height 15
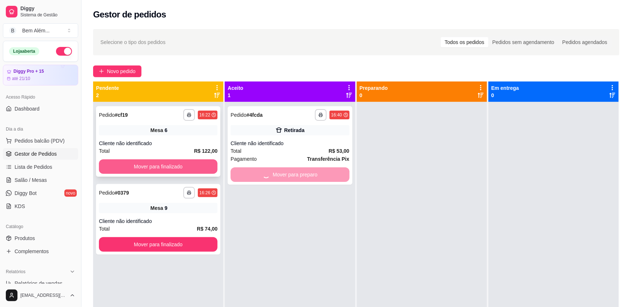
click at [208, 161] on button "Mover para finalizado" at bounding box center [158, 166] width 119 height 15
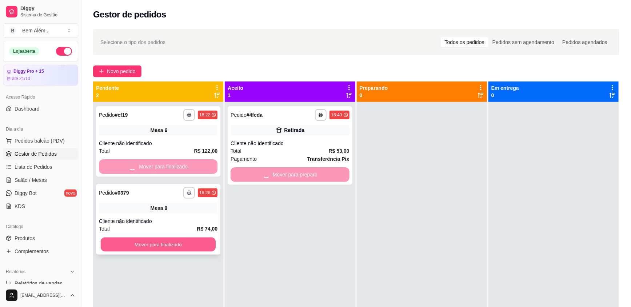
click at [206, 243] on button "Mover para finalizado" at bounding box center [158, 244] width 115 height 14
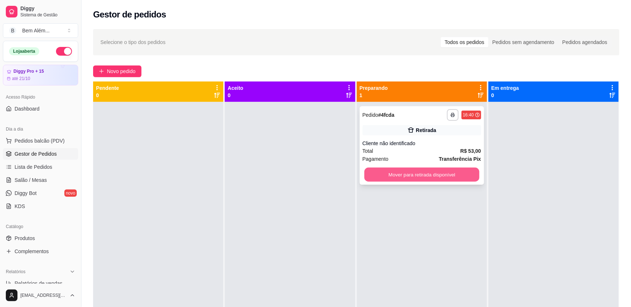
click at [451, 175] on button "Mover para retirada disponível" at bounding box center [421, 175] width 115 height 14
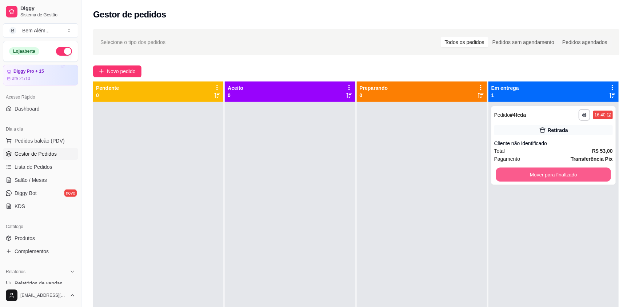
click at [506, 175] on button "Mover para finalizado" at bounding box center [553, 175] width 115 height 14
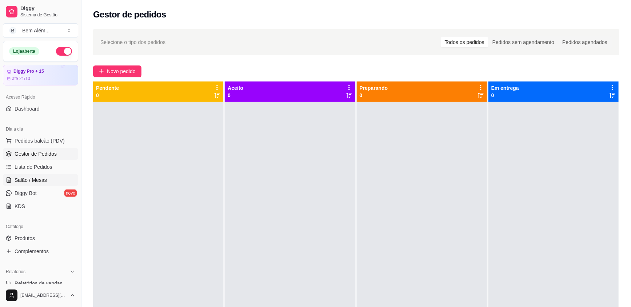
click at [32, 179] on span "Salão / Mesas" at bounding box center [31, 179] width 32 height 7
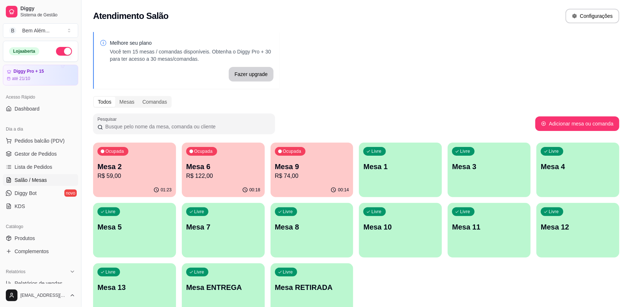
click at [348, 179] on p "R$ 74,00" at bounding box center [312, 176] width 74 height 9
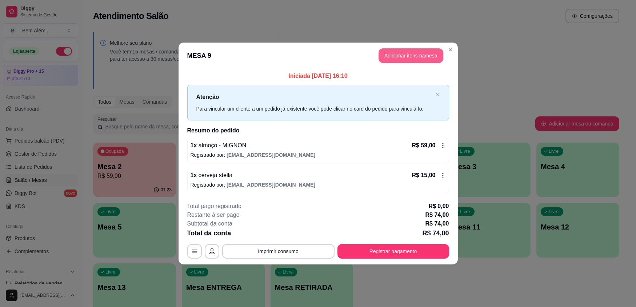
click at [389, 57] on button "Adicionar itens na mesa" at bounding box center [411, 55] width 65 height 15
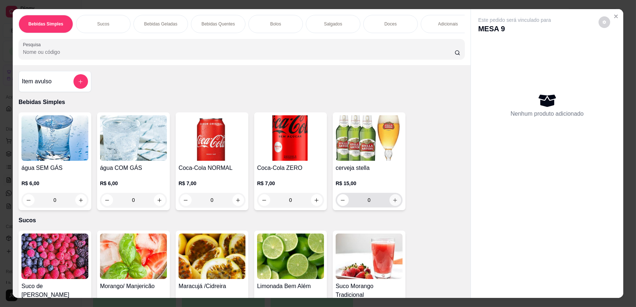
click at [396, 204] on button "increase-product-quantity" at bounding box center [395, 200] width 12 height 12
type input "1"
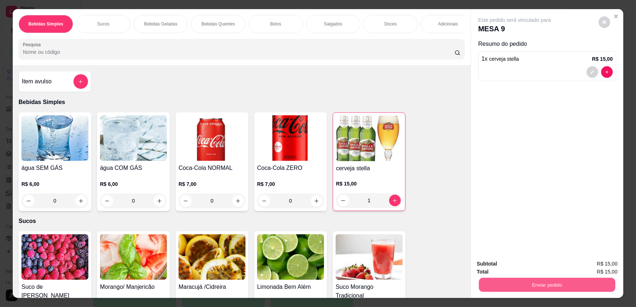
click at [584, 286] on button "Enviar pedido" at bounding box center [547, 284] width 136 height 14
click at [591, 267] on button "Enviar pedido" at bounding box center [599, 266] width 40 height 13
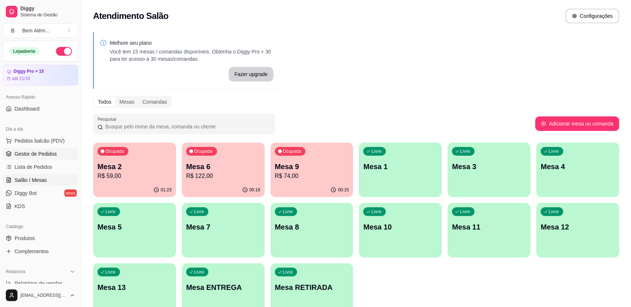
click at [71, 158] on link "Gestor de Pedidos" at bounding box center [40, 154] width 75 height 12
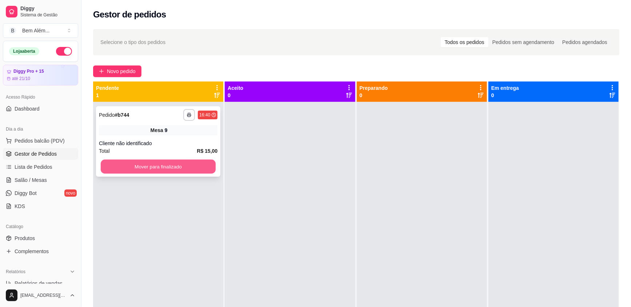
click at [135, 163] on button "Mover para finalizado" at bounding box center [158, 167] width 115 height 14
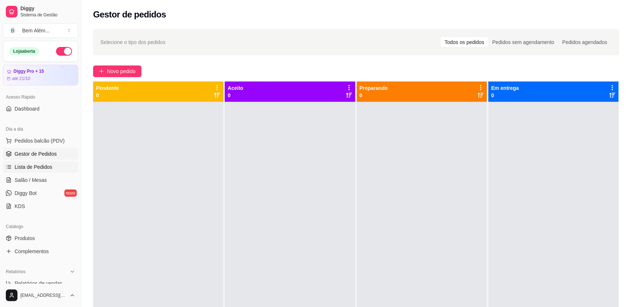
click at [55, 167] on link "Lista de Pedidos" at bounding box center [40, 167] width 75 height 12
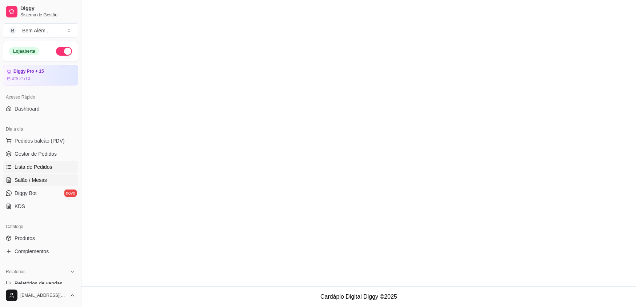
click at [58, 182] on link "Salão / Mesas" at bounding box center [40, 180] width 75 height 12
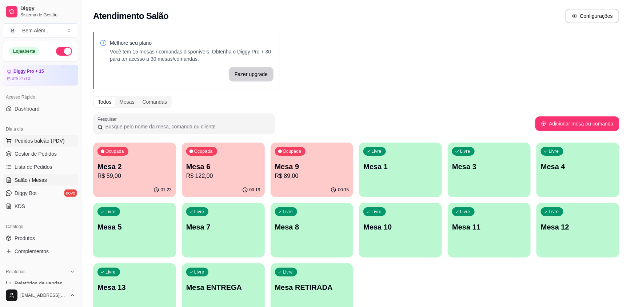
click at [41, 138] on span "Pedidos balcão (PDV)" at bounding box center [40, 140] width 50 height 7
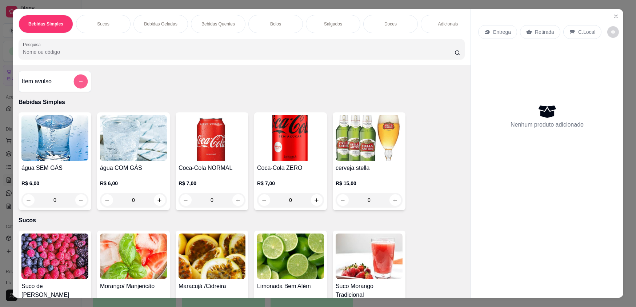
click at [81, 85] on button "add-separate-item" at bounding box center [81, 82] width 14 height 14
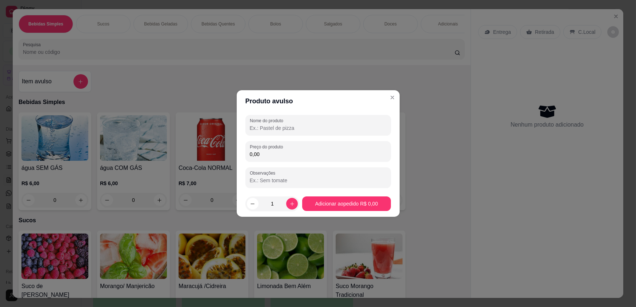
click at [265, 156] on input "0,00" at bounding box center [318, 154] width 137 height 7
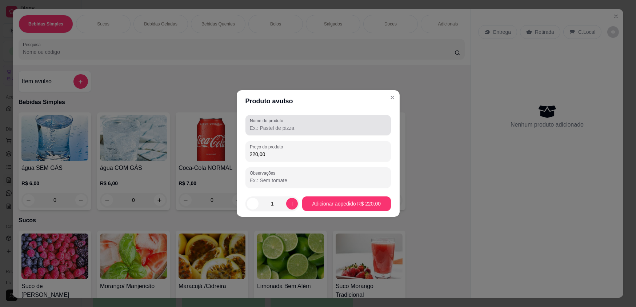
type input "220,00"
click at [277, 126] on input "Nome do produto" at bounding box center [318, 127] width 137 height 7
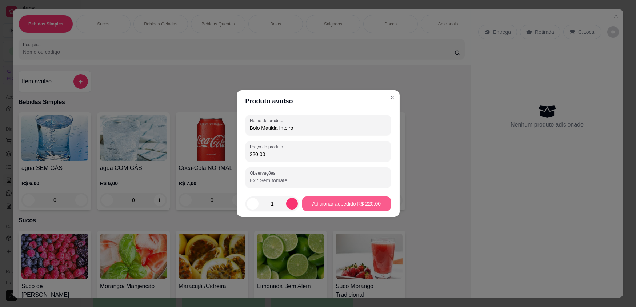
type input "Bolo Matilda Inteiro"
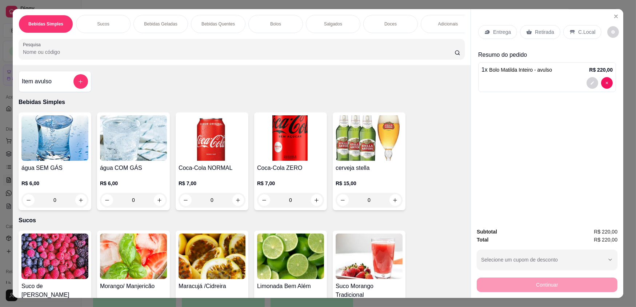
click at [528, 28] on div "Retirada" at bounding box center [540, 32] width 40 height 14
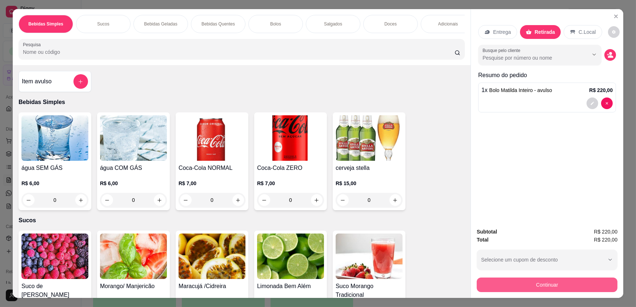
click at [560, 283] on button "Continuar" at bounding box center [547, 284] width 141 height 15
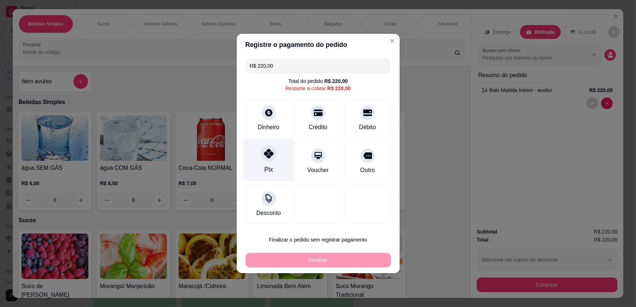
click at [277, 153] on div "Pix" at bounding box center [268, 160] width 51 height 43
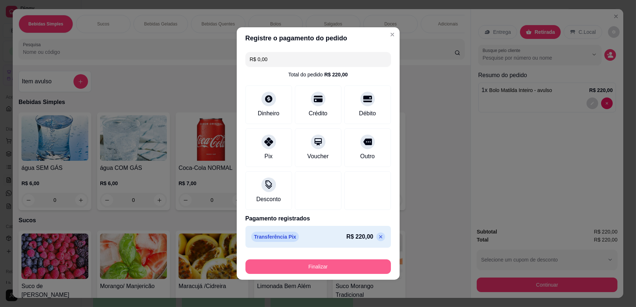
click at [336, 269] on button "Finalizar" at bounding box center [317, 266] width 145 height 15
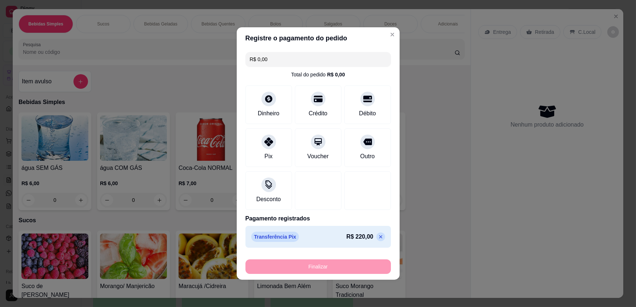
type input "-R$ 220,00"
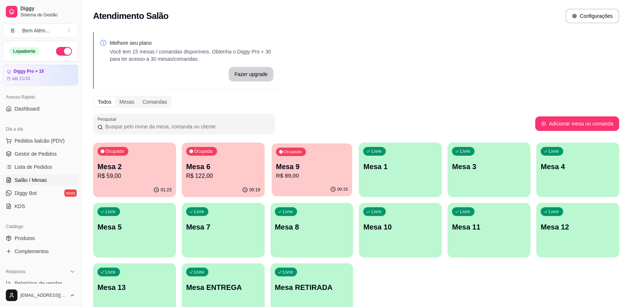
click at [309, 176] on p "R$ 89,00" at bounding box center [312, 176] width 72 height 8
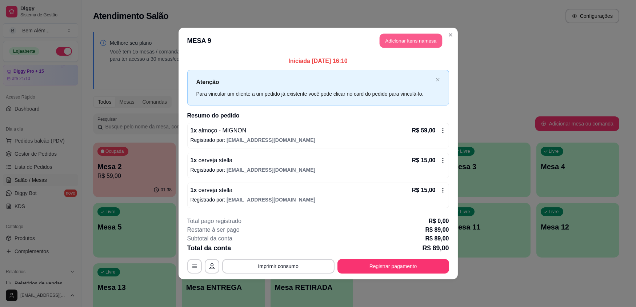
click at [409, 44] on button "Adicionar itens na mesa" at bounding box center [411, 41] width 63 height 14
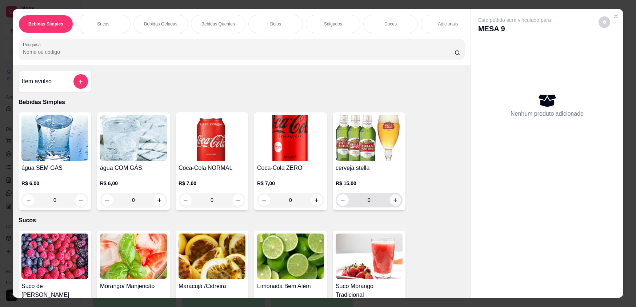
click at [394, 203] on icon "increase-product-quantity" at bounding box center [395, 199] width 5 height 5
type input "1"
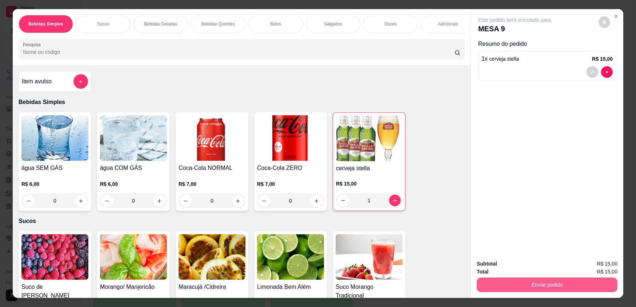
click at [512, 284] on button "Enviar pedido" at bounding box center [547, 284] width 141 height 15
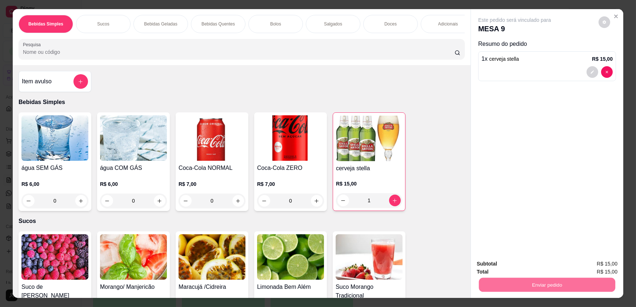
click at [585, 268] on button "Enviar pedido" at bounding box center [599, 266] width 40 height 13
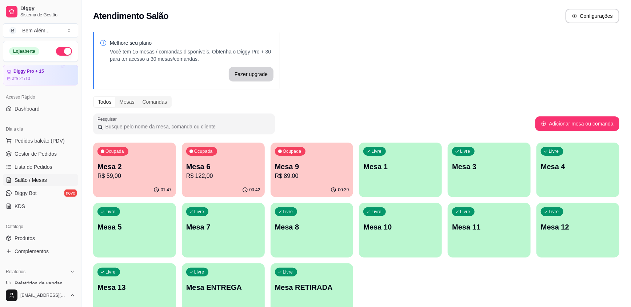
drag, startPoint x: 584, startPoint y: 267, endPoint x: 396, endPoint y: 79, distance: 265.9
click at [396, 79] on div "Melhore seu plano Você tem 15 mesas / comandas disponíveis. Obtenha o Diggy Pro…" at bounding box center [355, 177] width 549 height 299
click at [421, 64] on div "Melhore seu plano Você tem 15 mesas / comandas disponíveis. Obtenha o Diggy Pro…" at bounding box center [355, 177] width 549 height 299
click at [432, 70] on div "Melhore seu plano Você tem 15 mesas / comandas disponíveis. Obtenha o Diggy Pro…" at bounding box center [355, 177] width 549 height 299
click at [403, 73] on div "Melhore seu plano Você tem 15 mesas / comandas disponíveis. Obtenha o Diggy Pro…" at bounding box center [355, 177] width 549 height 299
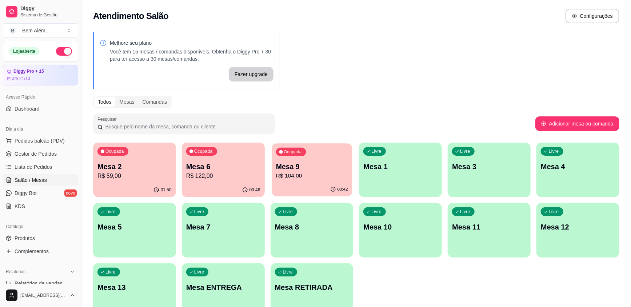
click at [310, 167] on p "Mesa 9" at bounding box center [312, 167] width 72 height 10
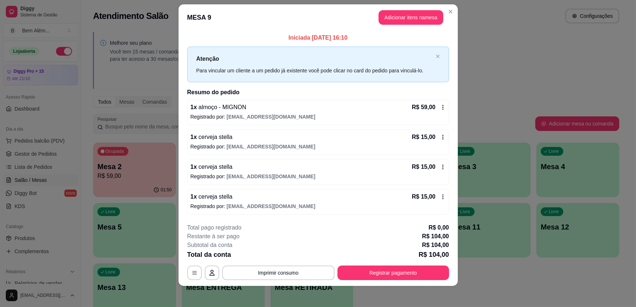
scroll to position [10, 0]
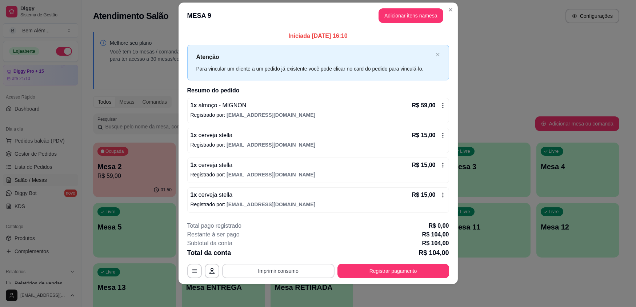
click at [288, 273] on button "Imprimir consumo" at bounding box center [278, 271] width 112 height 15
click at [290, 257] on button "impressao computador" at bounding box center [275, 254] width 55 height 12
click at [417, 267] on button "Registrar pagamento" at bounding box center [393, 271] width 112 height 15
click at [413, 270] on button "Registrar pagamento" at bounding box center [393, 271] width 112 height 15
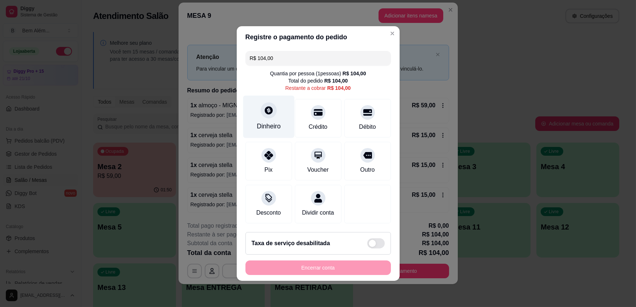
click at [275, 133] on div "Dinheiro" at bounding box center [268, 117] width 51 height 43
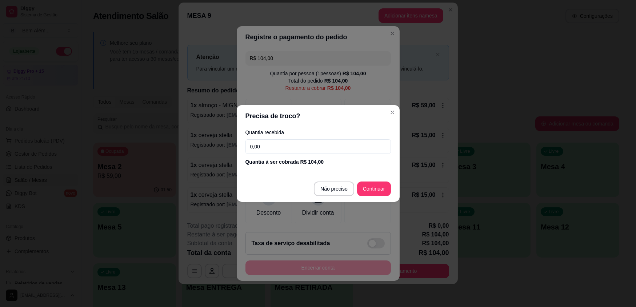
click at [298, 148] on input "0,00" at bounding box center [317, 146] width 145 height 15
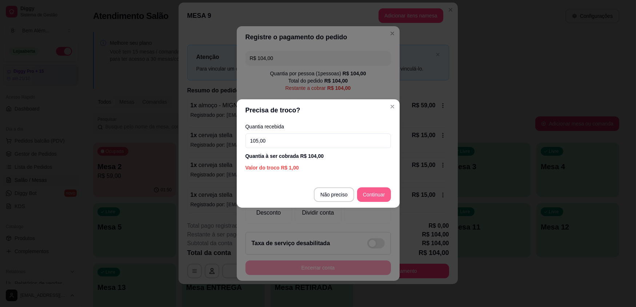
type input "105,00"
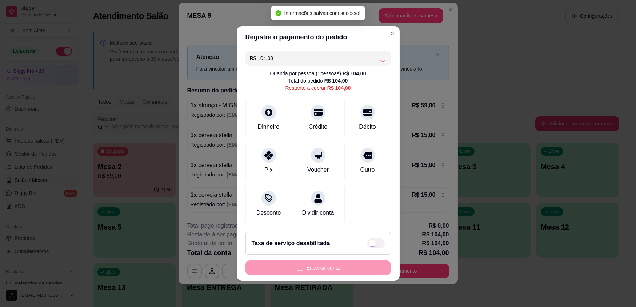
type input "R$ 0,00"
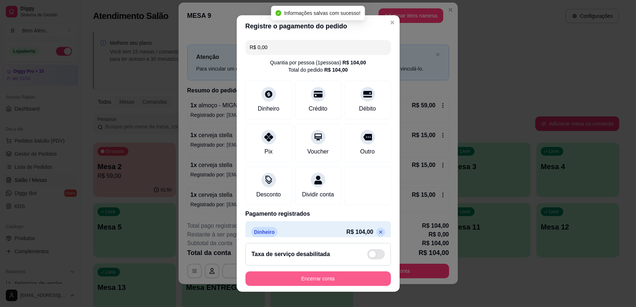
click at [328, 279] on button "Encerrar conta" at bounding box center [317, 278] width 145 height 15
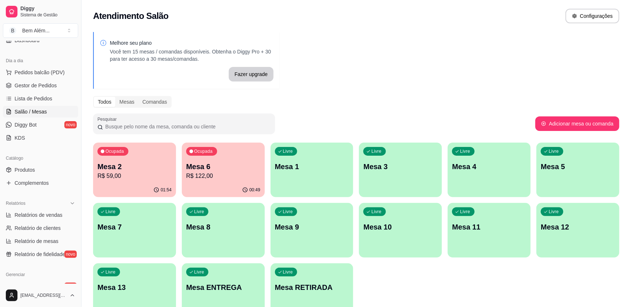
scroll to position [99, 0]
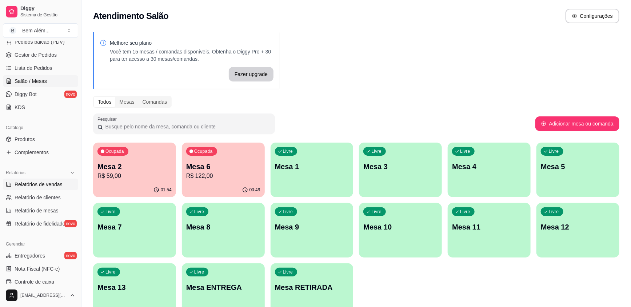
click at [51, 182] on span "Relatórios de vendas" at bounding box center [39, 184] width 48 height 7
select select "ALL"
select select "0"
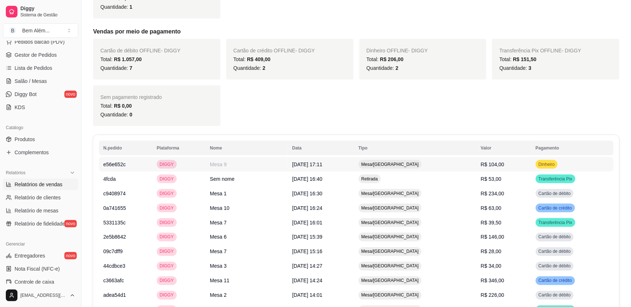
scroll to position [463, 0]
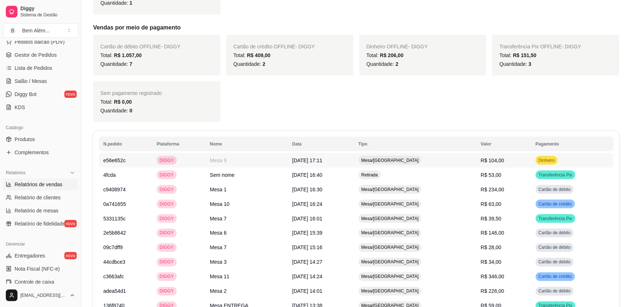
click at [219, 154] on td "Mesa 9" at bounding box center [246, 160] width 82 height 15
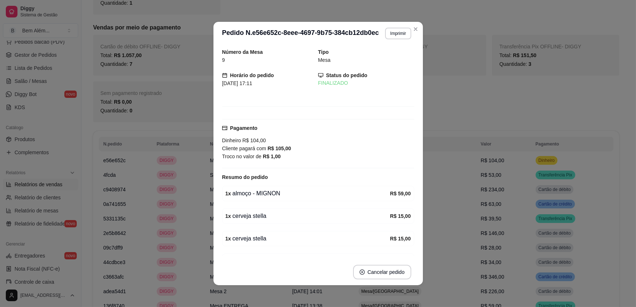
click at [394, 28] on button "Imprimir" at bounding box center [398, 34] width 26 height 12
click at [385, 55] on button "impressao computador" at bounding box center [377, 58] width 53 height 11
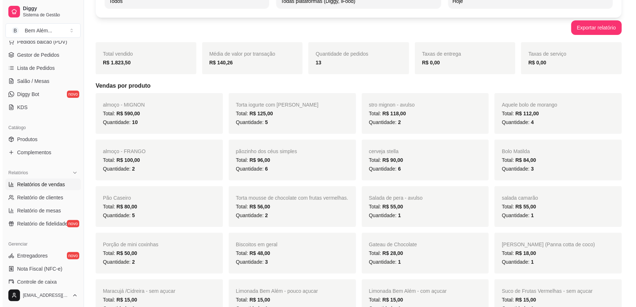
scroll to position [0, 0]
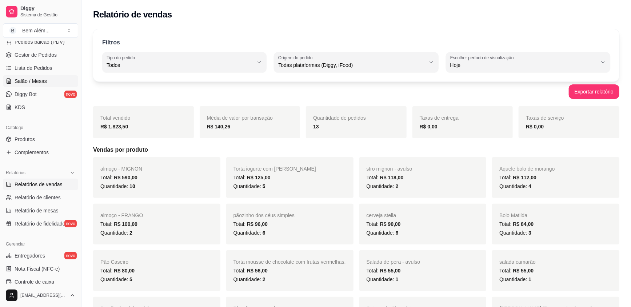
click at [21, 79] on span "Salão / Mesas" at bounding box center [31, 80] width 32 height 7
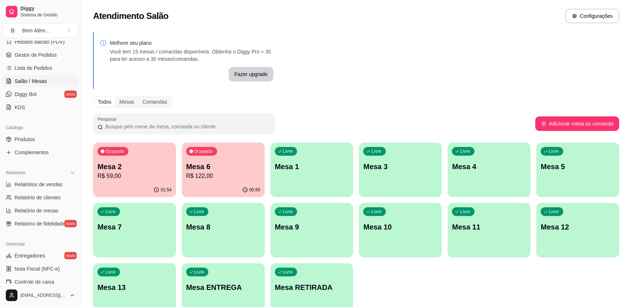
click at [195, 167] on p "Mesa 6" at bounding box center [223, 166] width 74 height 10
click at [152, 161] on div "Ocupada Mesa 2 R$ 59,00" at bounding box center [134, 163] width 83 height 40
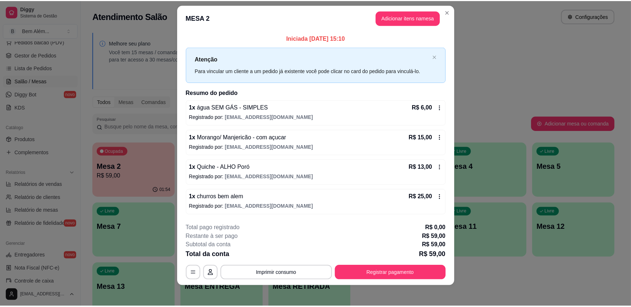
scroll to position [10, 0]
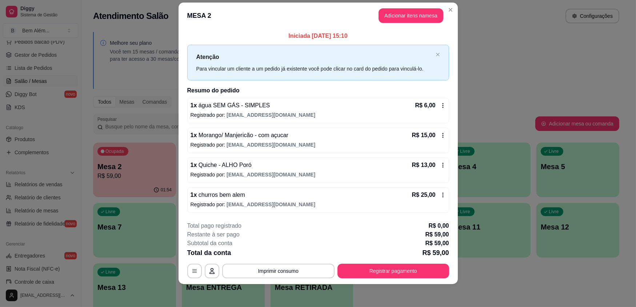
click at [453, 15] on header "MESA 2 Adicionar itens na mesa" at bounding box center [318, 16] width 279 height 26
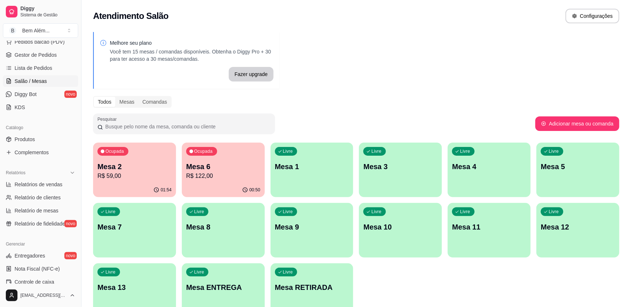
click at [421, 297] on div "Ocupada Mesa 2 R$ 59,00 01:54 Ocupada Mesa 6 R$ 122,00 00:50 Livre Mesa 1 Livre…" at bounding box center [356, 230] width 526 height 175
click at [419, 263] on div "Ocupada Mesa 2 R$ 59,00 01:54 Ocupada Mesa 6 R$ 122,00 00:50 Livre Mesa 1 Livre…" at bounding box center [356, 230] width 526 height 175
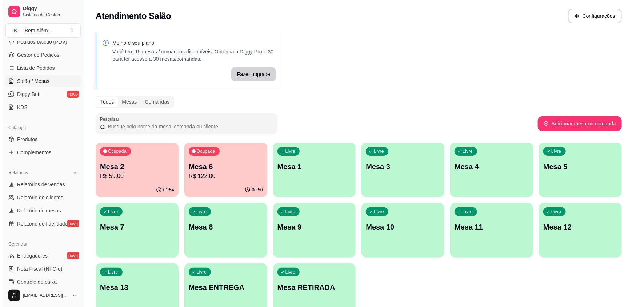
scroll to position [40, 0]
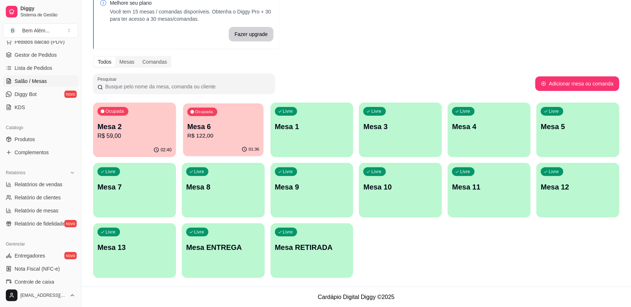
click at [239, 122] on p "Mesa 6" at bounding box center [223, 127] width 72 height 10
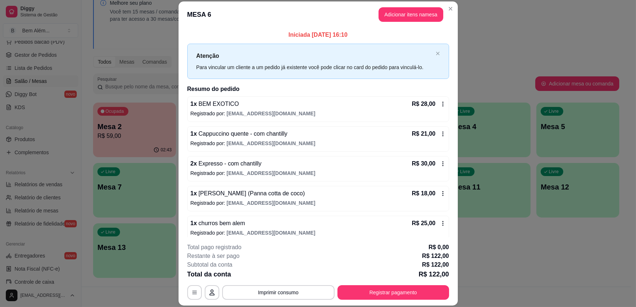
scroll to position [7, 0]
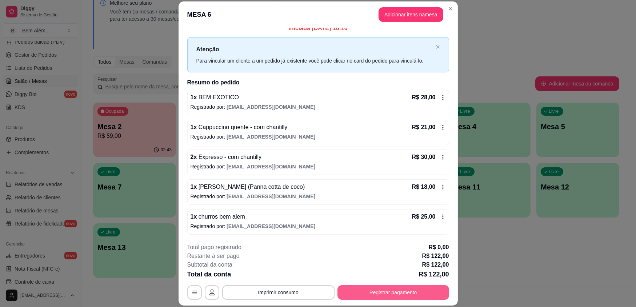
click at [404, 288] on button "Registrar pagamento" at bounding box center [393, 292] width 112 height 15
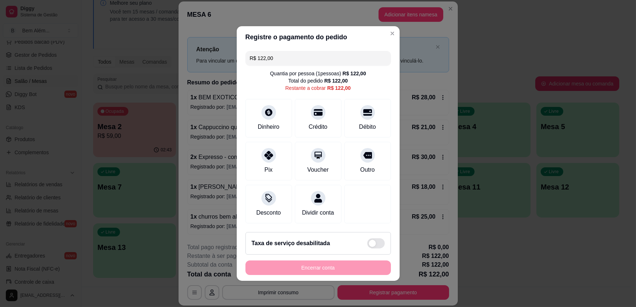
drag, startPoint x: 319, startPoint y: 56, endPoint x: 218, endPoint y: 55, distance: 101.1
click at [218, 55] on div "Registre o pagamento do pedido R$ 122,00 Quantia por pessoa ( 1 pessoas) R$ 122…" at bounding box center [318, 153] width 636 height 307
click at [263, 127] on div "Dinheiro" at bounding box center [269, 125] width 24 height 9
click at [321, 127] on div "Crédito" at bounding box center [318, 125] width 21 height 9
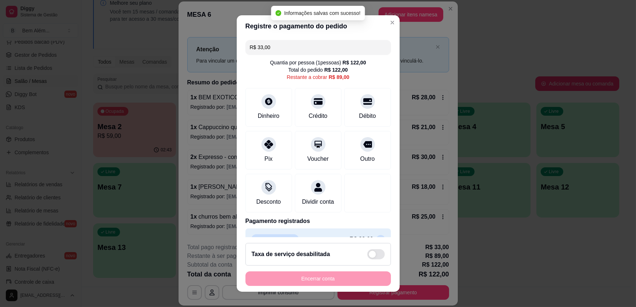
type input "R$ 89,00"
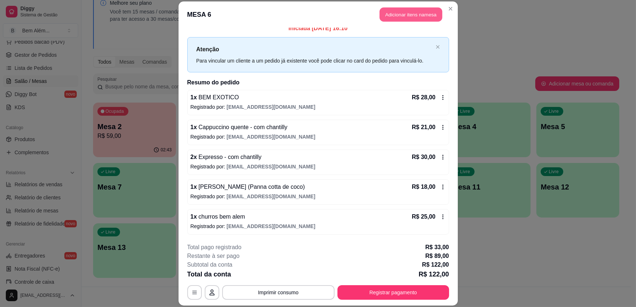
click at [419, 11] on button "Adicionar itens na mesa" at bounding box center [411, 15] width 63 height 14
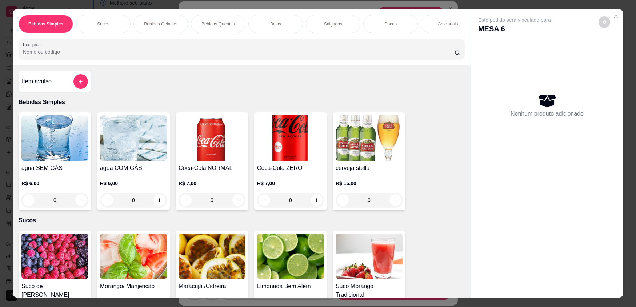
click at [450, 25] on p "Adicionais" at bounding box center [448, 24] width 20 height 6
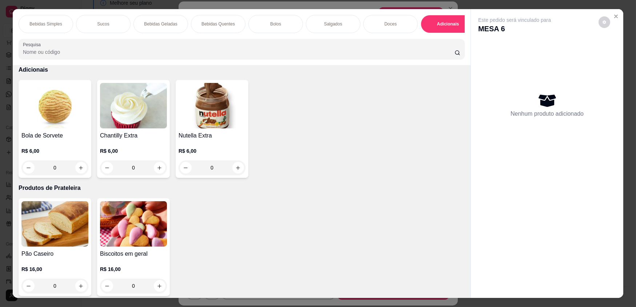
scroll to position [14, 0]
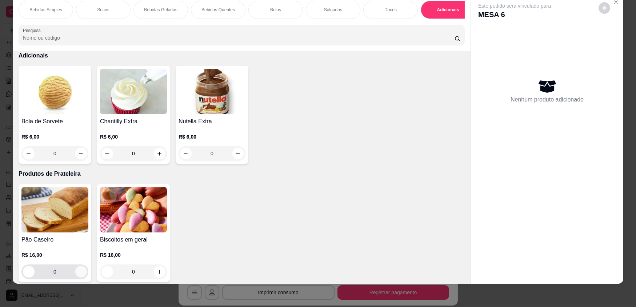
click at [79, 275] on icon "increase-product-quantity" at bounding box center [80, 271] width 5 height 5
type input "1"
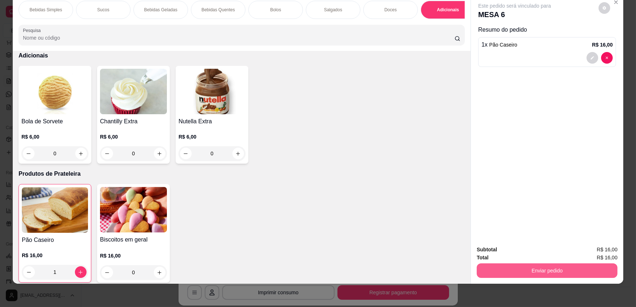
click at [571, 272] on button "Enviar pedido" at bounding box center [547, 270] width 141 height 15
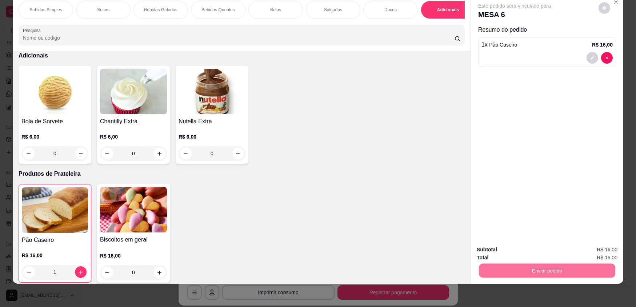
click at [590, 251] on button "Enviar pedido" at bounding box center [599, 252] width 40 height 13
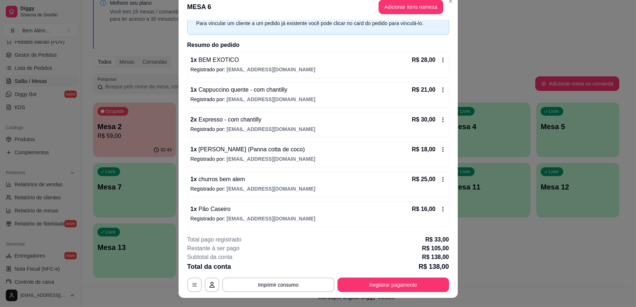
scroll to position [22, 0]
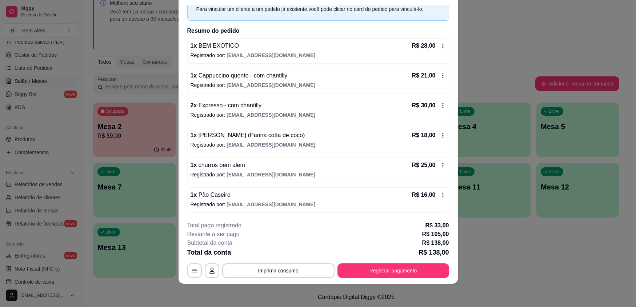
click at [409, 279] on footer "**********" at bounding box center [318, 249] width 279 height 68
click at [405, 269] on button "Registrar pagamento" at bounding box center [393, 270] width 112 height 15
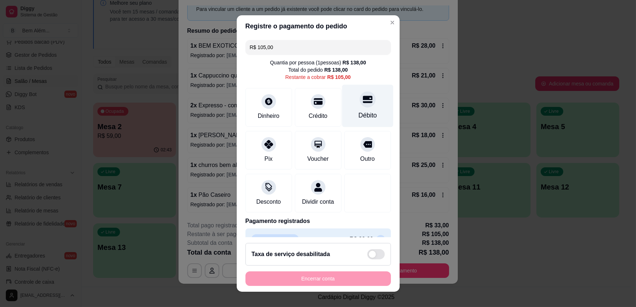
click at [358, 113] on div "Débito" at bounding box center [367, 115] width 19 height 9
type input "R$ 0,00"
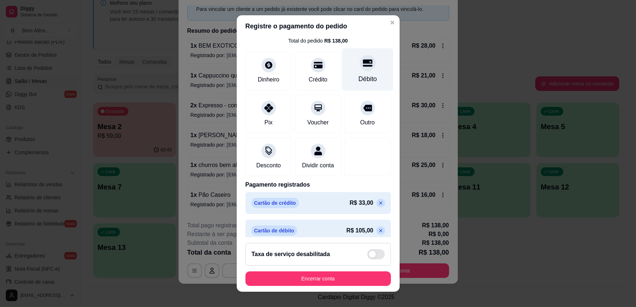
scroll to position [33, 0]
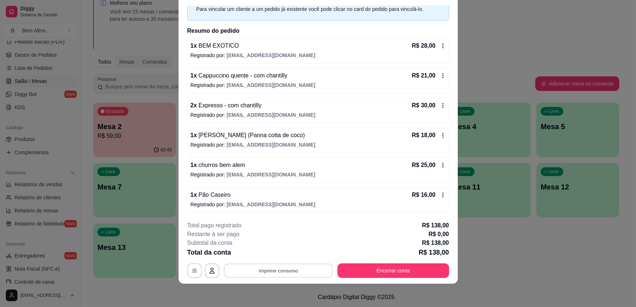
click at [288, 269] on button "Imprimir consumo" at bounding box center [278, 270] width 109 height 14
click at [286, 255] on button "impressao computador" at bounding box center [275, 254] width 55 height 12
click at [352, 269] on button "Encerrar conta" at bounding box center [393, 270] width 108 height 14
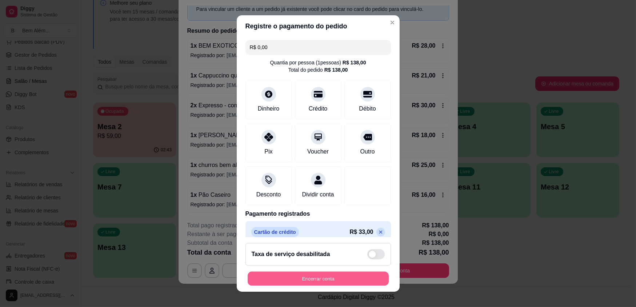
click at [356, 279] on button "Encerrar conta" at bounding box center [318, 278] width 141 height 14
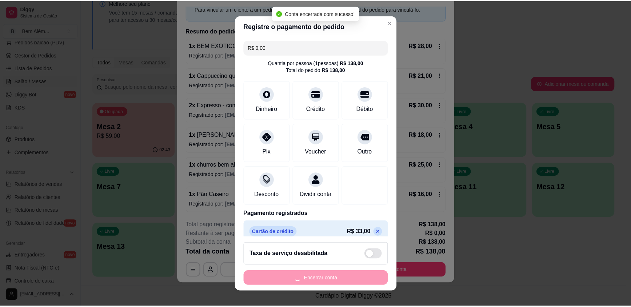
scroll to position [0, 0]
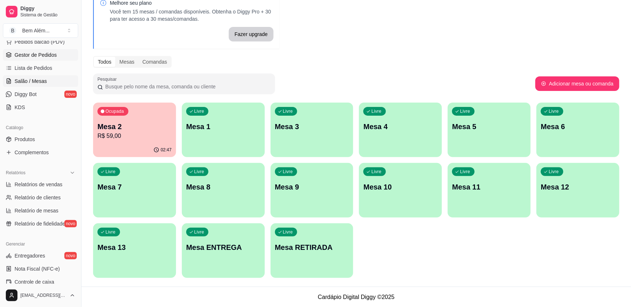
click at [17, 58] on link "Gestor de Pedidos" at bounding box center [40, 55] width 75 height 12
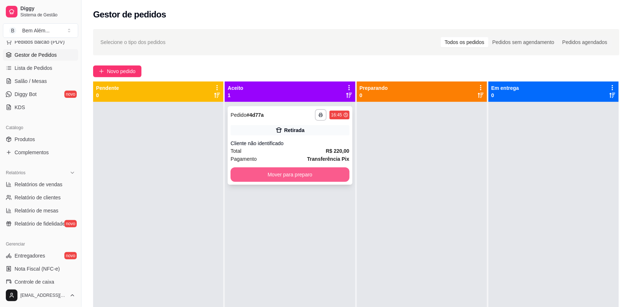
click at [342, 172] on button "Mover para preparo" at bounding box center [290, 174] width 119 height 15
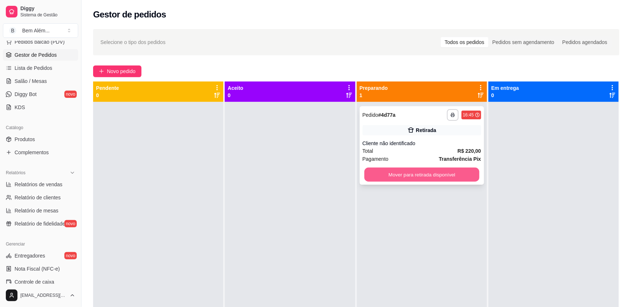
click at [409, 171] on button "Mover para retirada disponível" at bounding box center [421, 175] width 115 height 14
click at [504, 173] on div at bounding box center [553, 255] width 130 height 307
click at [449, 175] on button "Mover para retirada disponível" at bounding box center [422, 174] width 119 height 15
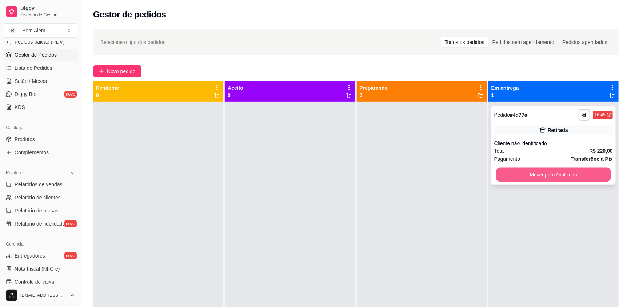
click at [510, 176] on button "Mover para finalizado" at bounding box center [553, 175] width 115 height 14
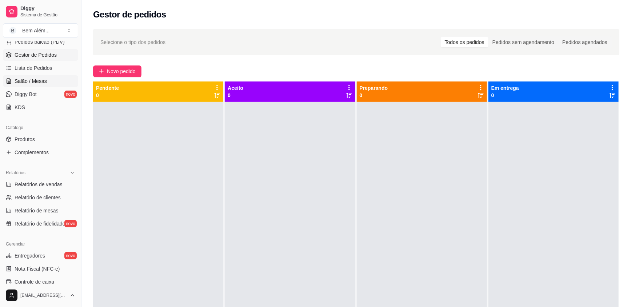
click at [28, 86] on link "Salão / Mesas" at bounding box center [40, 81] width 75 height 12
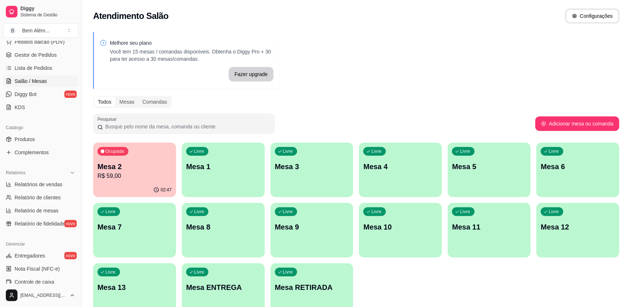
click at [475, 240] on div "Livre Mesa 11" at bounding box center [489, 226] width 83 height 46
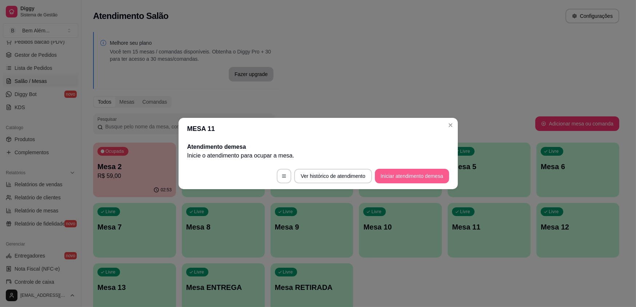
click at [429, 179] on button "Iniciar atendimento de mesa" at bounding box center [412, 176] width 74 height 15
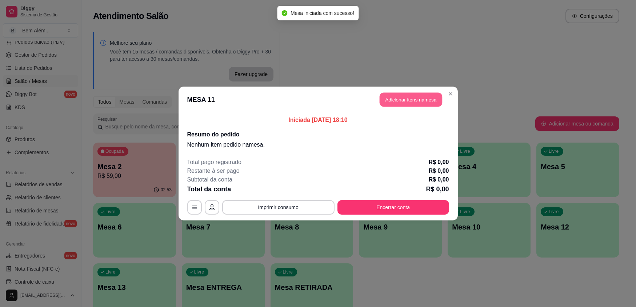
click at [396, 97] on button "Adicionar itens na mesa" at bounding box center [411, 100] width 63 height 14
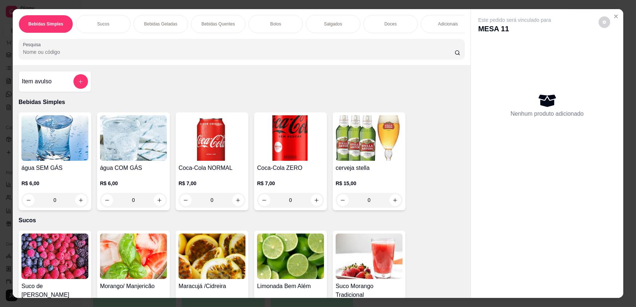
click at [218, 25] on p "Bebidas Quentes" at bounding box center [217, 24] width 33 height 6
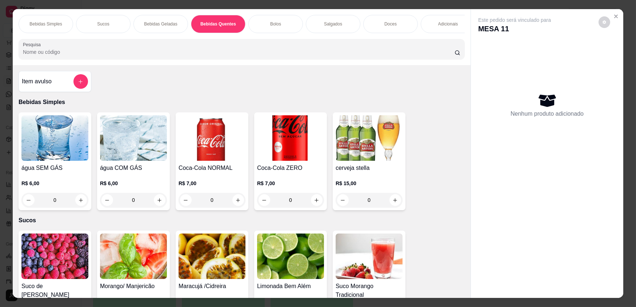
scroll to position [14, 0]
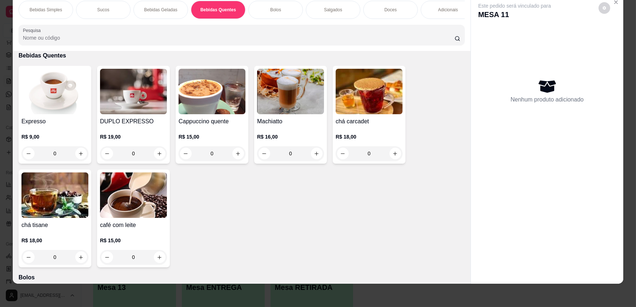
click at [230, 121] on div "Cappuccino quente R$ 15,00 0" at bounding box center [212, 115] width 73 height 98
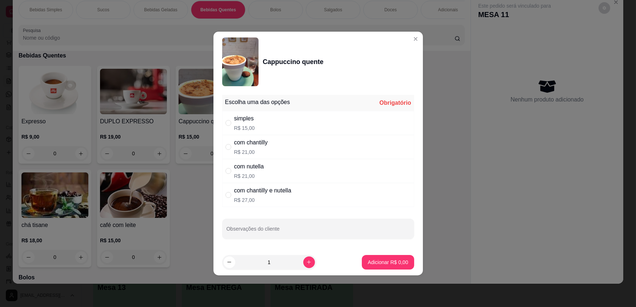
click at [289, 143] on div "com chantilly R$ 21,00" at bounding box center [318, 147] width 192 height 24
radio input "true"
click at [387, 260] on p "Adicionar R$ 21,00" at bounding box center [386, 262] width 43 height 7
type input "1"
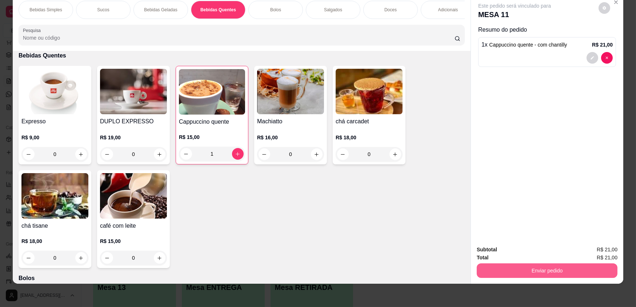
click at [531, 269] on button "Enviar pedido" at bounding box center [547, 270] width 141 height 15
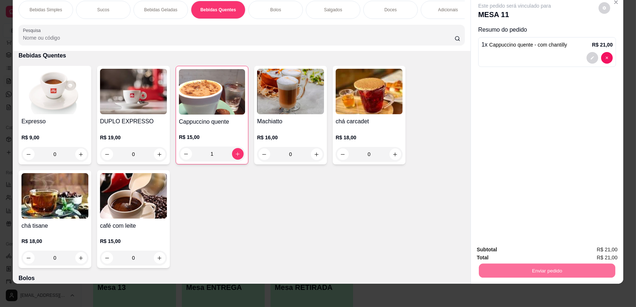
click at [592, 252] on button "Enviar pedido" at bounding box center [598, 252] width 41 height 14
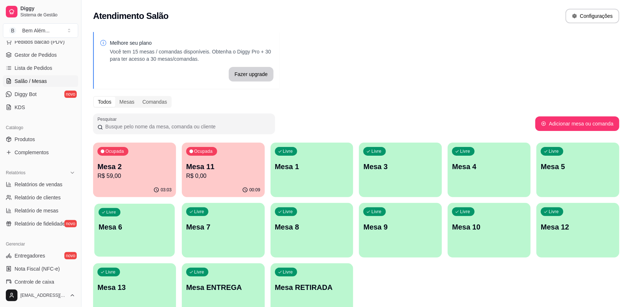
click at [123, 249] on div "button" at bounding box center [134, 252] width 80 height 8
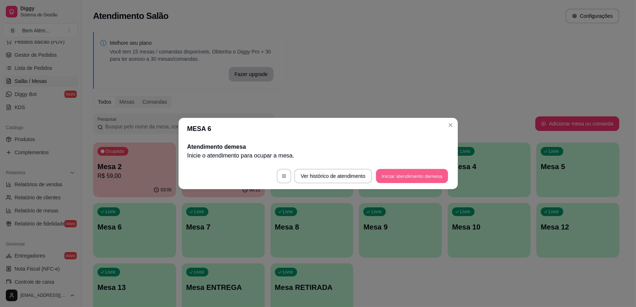
click at [378, 176] on button "Iniciar atendimento de mesa" at bounding box center [412, 176] width 72 height 14
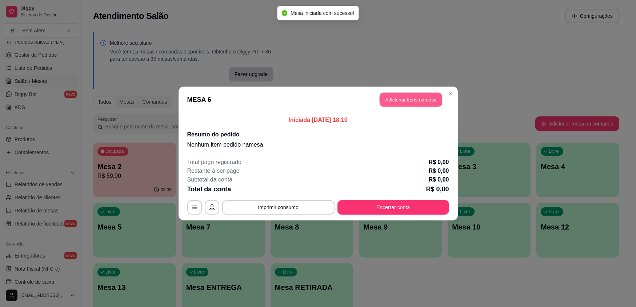
click at [423, 96] on button "Adicionar itens na mesa" at bounding box center [411, 100] width 63 height 14
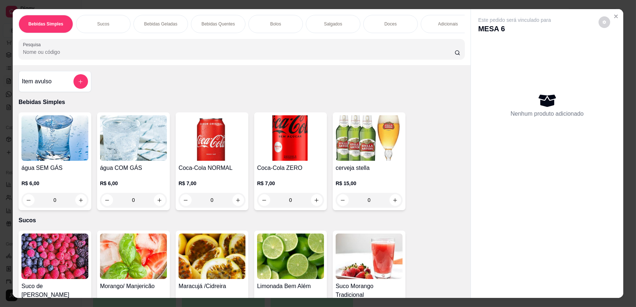
click at [80, 204] on div "0" at bounding box center [54, 200] width 67 height 15
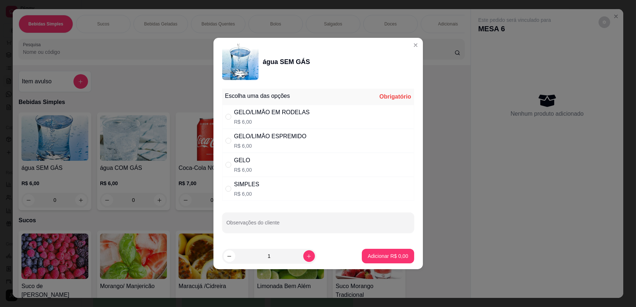
drag, startPoint x: 289, startPoint y: 179, endPoint x: 345, endPoint y: 195, distance: 57.8
click at [289, 180] on div "SIMPLES R$ 6,00" at bounding box center [318, 189] width 192 height 24
radio input "true"
click at [391, 252] on p "Adicionar R$ 6,00" at bounding box center [387, 255] width 39 height 7
type input "1"
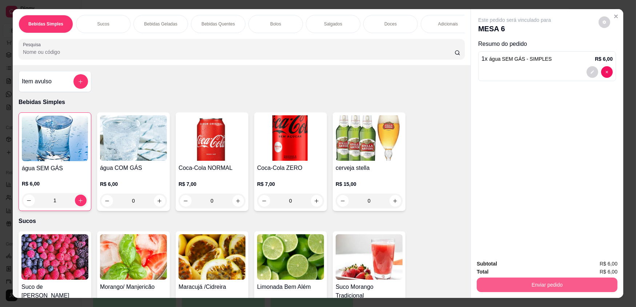
click at [534, 289] on button "Enviar pedido" at bounding box center [547, 284] width 141 height 15
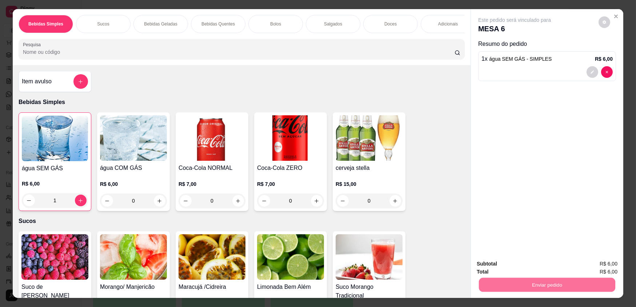
click at [413, 171] on div "água SEM GÁS R$ 6,00 1 água COM GÁS R$ 6,00 0 Coca-Cola NORMAL R$ 7,00 0 Coca-C…" at bounding box center [242, 161] width 446 height 99
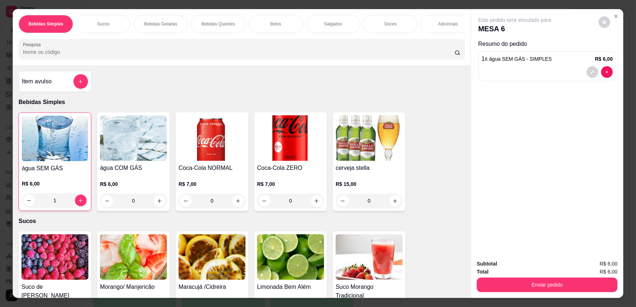
click at [282, 24] on div "Bolos" at bounding box center [275, 24] width 55 height 18
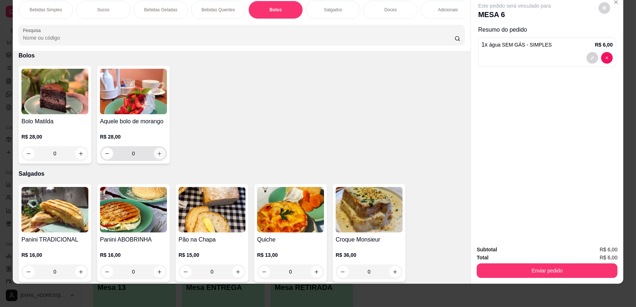
click at [158, 156] on icon "increase-product-quantity" at bounding box center [159, 153] width 5 height 5
type input "1"
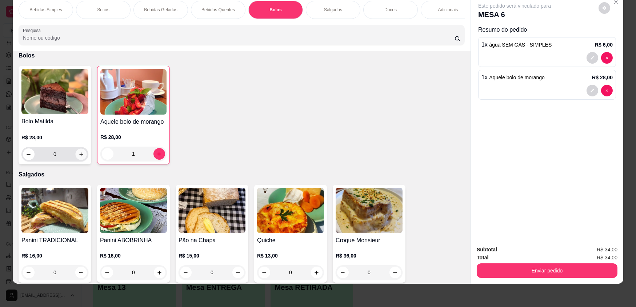
click at [80, 157] on icon "increase-product-quantity" at bounding box center [81, 154] width 5 height 5
type input "1"
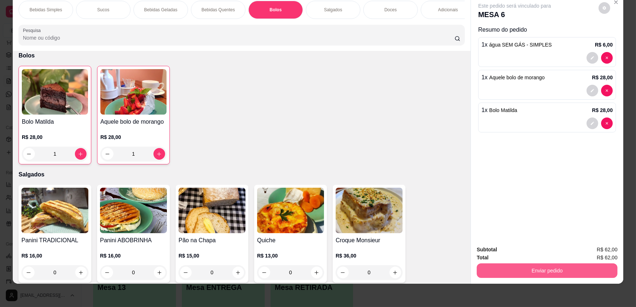
click at [556, 271] on button "Enviar pedido" at bounding box center [547, 270] width 141 height 15
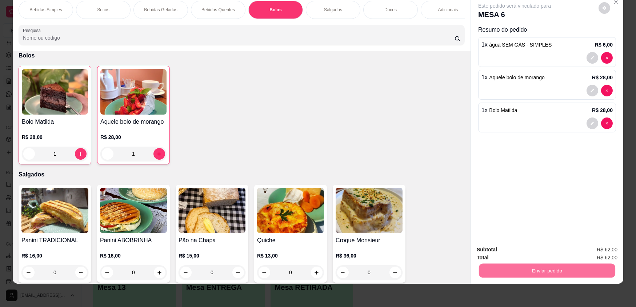
click at [589, 256] on button "Enviar pedido" at bounding box center [599, 251] width 40 height 13
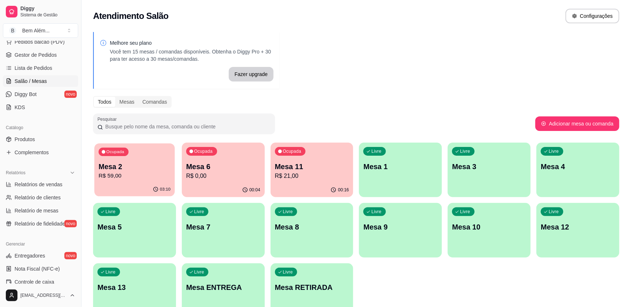
click at [151, 171] on p "Mesa 2" at bounding box center [135, 167] width 72 height 10
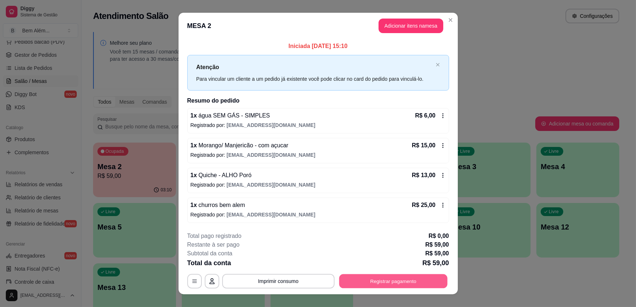
click at [366, 280] on button "Registrar pagamento" at bounding box center [393, 281] width 108 height 14
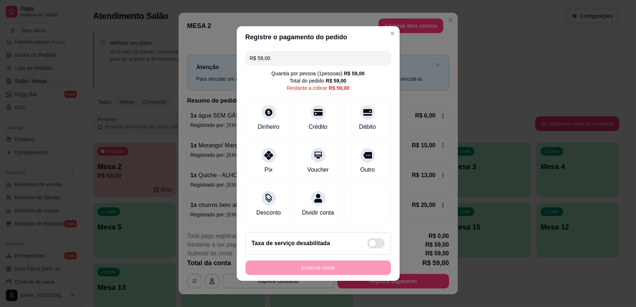
drag, startPoint x: 277, startPoint y: 57, endPoint x: 215, endPoint y: 56, distance: 62.2
click at [222, 57] on div "Registre o pagamento do pedido R$ 59,00 Quantia por pessoa ( 1 pessoas) R$ 59,0…" at bounding box center [318, 153] width 636 height 307
click at [272, 157] on icon at bounding box center [268, 152] width 9 height 9
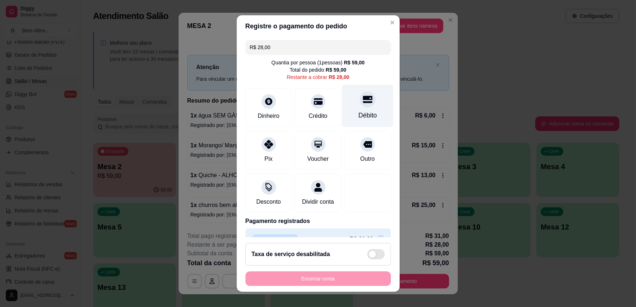
click at [351, 124] on div "Débito" at bounding box center [367, 106] width 51 height 43
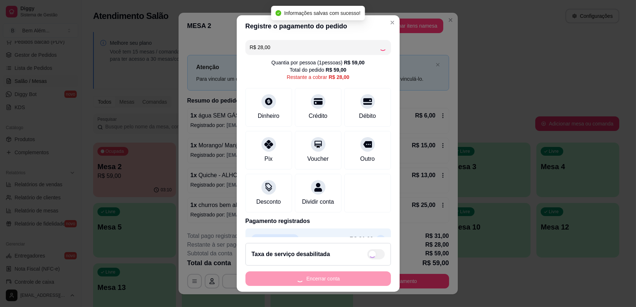
type input "R$ 0,00"
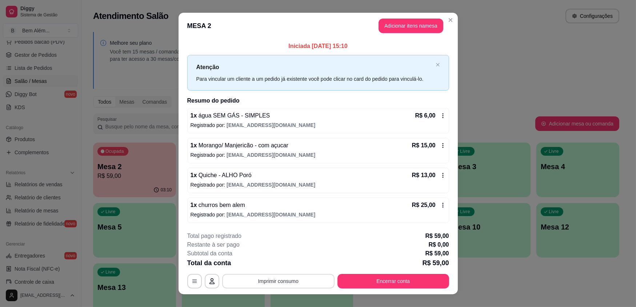
click at [288, 284] on button "Imprimir consumo" at bounding box center [278, 281] width 112 height 15
click at [296, 263] on button "impressao computador" at bounding box center [275, 264] width 55 height 12
click at [372, 280] on button "Encerrar conta" at bounding box center [393, 281] width 108 height 14
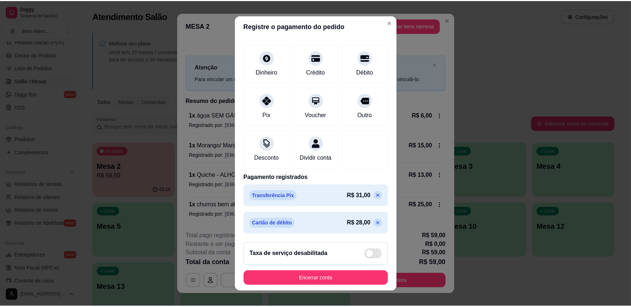
scroll to position [8, 0]
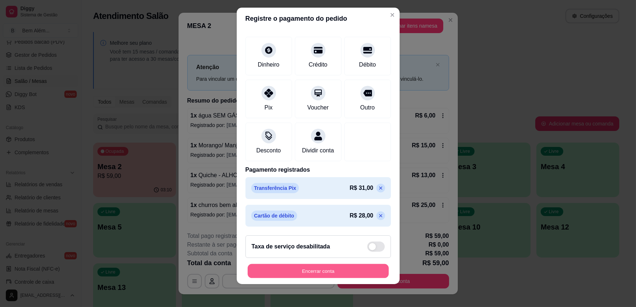
click at [338, 269] on button "Encerrar conta" at bounding box center [318, 271] width 141 height 14
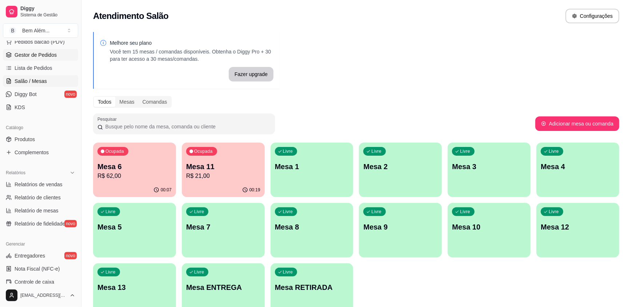
click at [41, 57] on span "Gestor de Pedidos" at bounding box center [36, 54] width 42 height 7
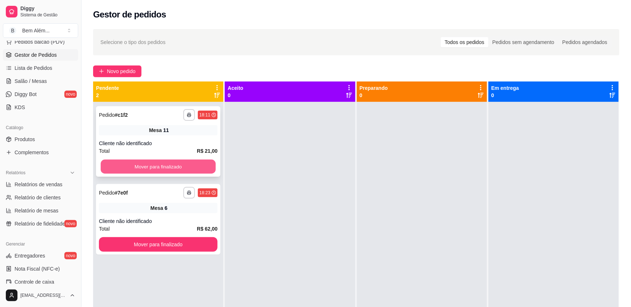
click at [164, 164] on button "Mover para finalizado" at bounding box center [158, 167] width 115 height 14
click at [164, 164] on div "Mover para finalizado" at bounding box center [158, 166] width 119 height 15
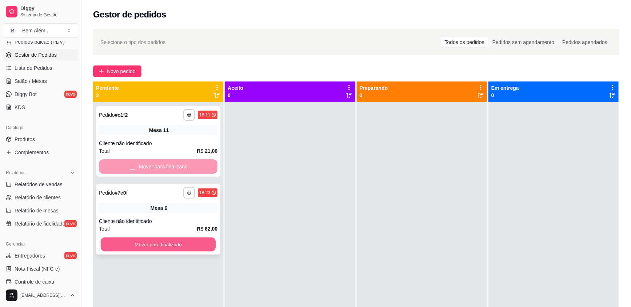
click at [196, 246] on button "Mover para finalizado" at bounding box center [158, 244] width 115 height 14
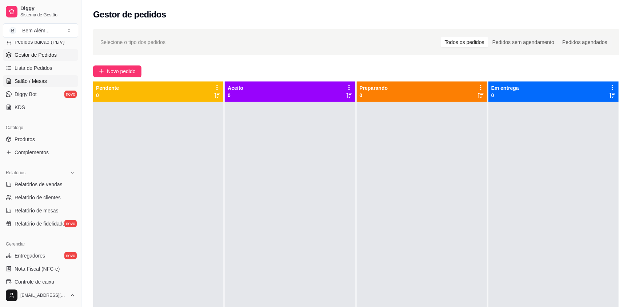
click at [41, 83] on span "Salão / Mesas" at bounding box center [31, 80] width 32 height 7
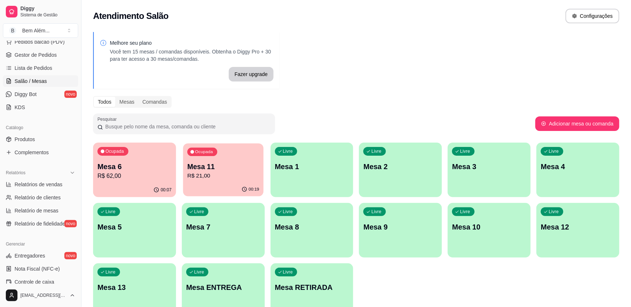
click at [217, 185] on div "00:19" at bounding box center [223, 190] width 80 height 14
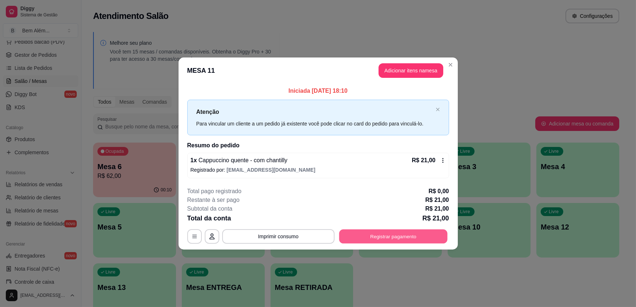
click at [404, 240] on button "Registrar pagamento" at bounding box center [393, 236] width 108 height 14
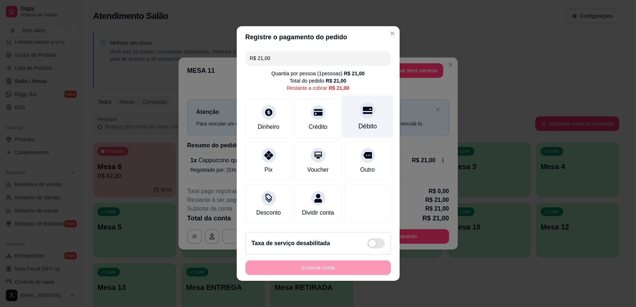
click at [368, 128] on div "Débito" at bounding box center [367, 125] width 19 height 9
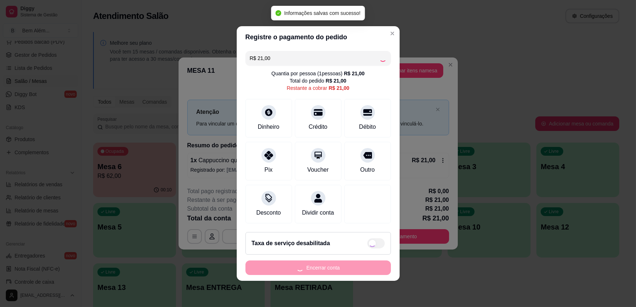
type input "R$ 0,00"
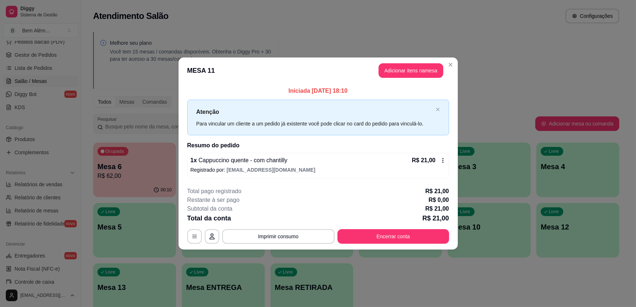
click at [222, 238] on div "**********" at bounding box center [318, 236] width 262 height 15
click at [237, 231] on button "Imprimir consumo" at bounding box center [278, 236] width 112 height 15
click at [255, 220] on button "impressao computador" at bounding box center [278, 219] width 55 height 12
click at [376, 236] on button "Encerrar conta" at bounding box center [393, 236] width 112 height 15
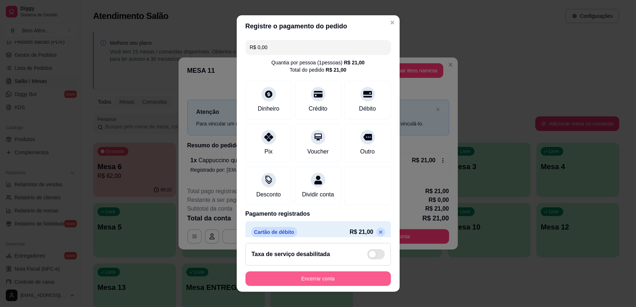
click at [327, 280] on button "Encerrar conta" at bounding box center [317, 278] width 145 height 15
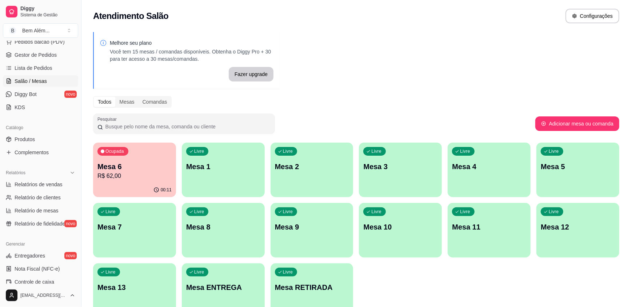
click at [152, 236] on div "Livre Mesa 7" at bounding box center [134, 226] width 83 height 46
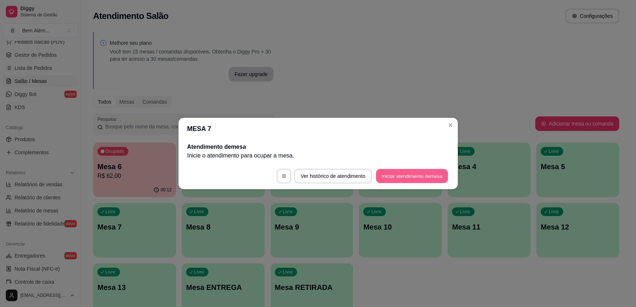
click at [400, 180] on button "Iniciar atendimento de mesa" at bounding box center [412, 176] width 72 height 14
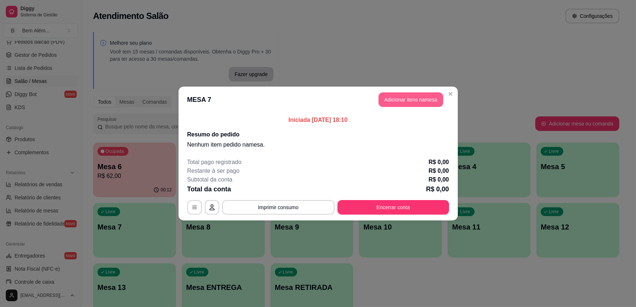
click at [425, 103] on button "Adicionar itens na mesa" at bounding box center [411, 99] width 65 height 15
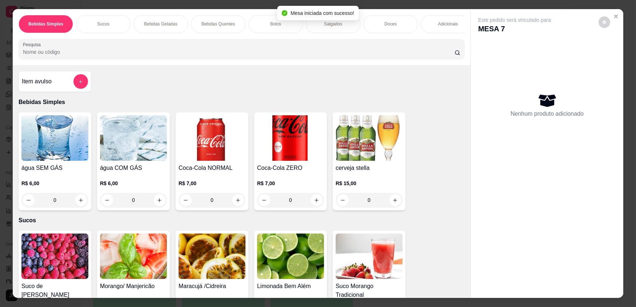
click at [236, 207] on div "0" at bounding box center [212, 200] width 67 height 15
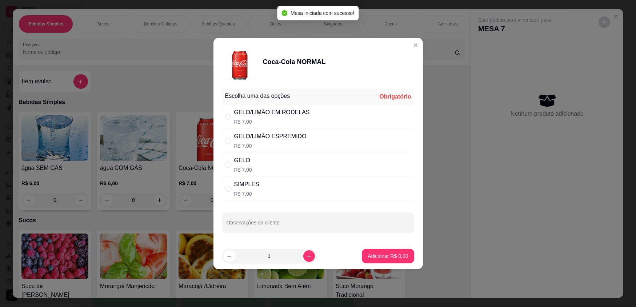
click at [266, 193] on div "SIMPLES R$ 7,00" at bounding box center [318, 189] width 192 height 24
radio input "true"
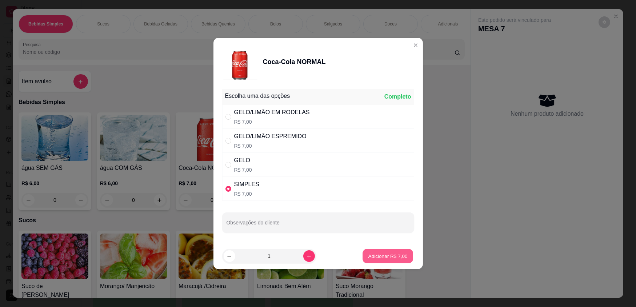
click at [389, 260] on button "Adicionar R$ 7,00" at bounding box center [388, 256] width 51 height 14
type input "1"
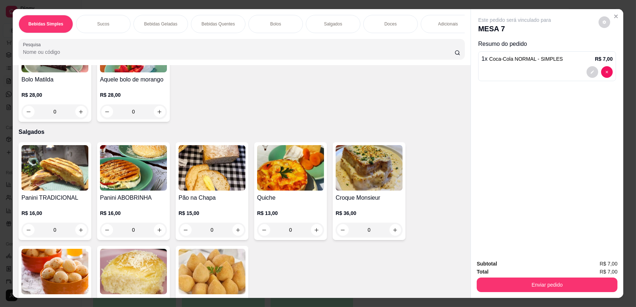
scroll to position [760, 0]
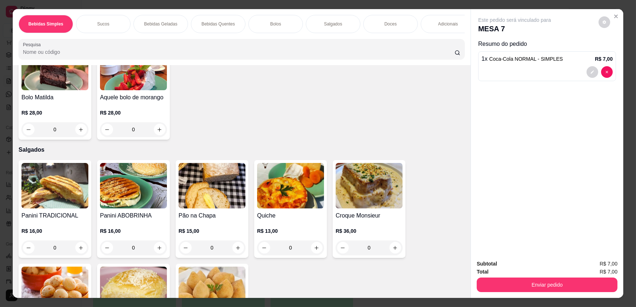
click at [210, 193] on img at bounding box center [212, 185] width 67 height 45
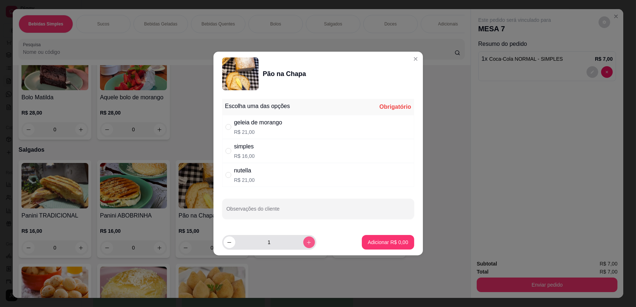
click at [306, 243] on icon "increase-product-quantity" at bounding box center [308, 242] width 5 height 5
type input "2"
click at [306, 151] on div "simples R$ 16,00" at bounding box center [318, 151] width 192 height 24
radio input "true"
click at [383, 240] on p "Adicionar R$ 32,00" at bounding box center [386, 242] width 43 height 7
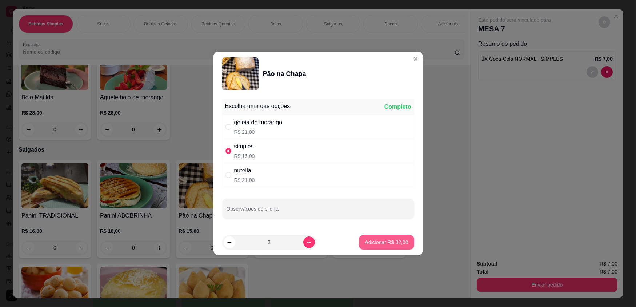
type input "2"
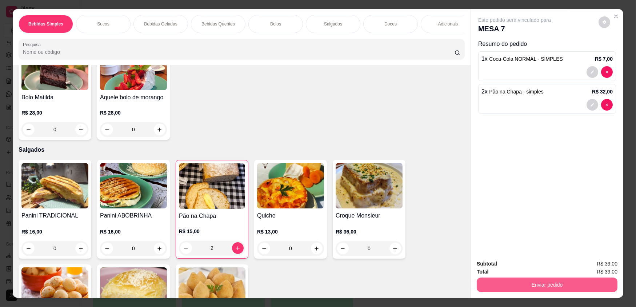
click at [531, 285] on button "Enviar pedido" at bounding box center [547, 284] width 141 height 15
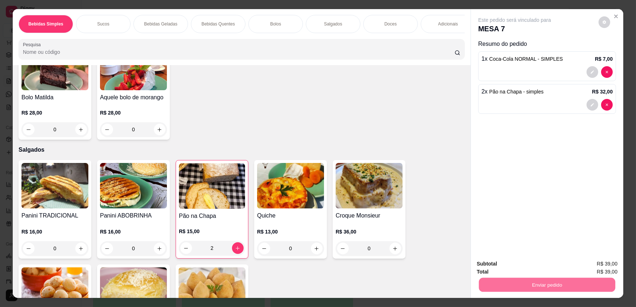
click at [591, 262] on button "Enviar pedido" at bounding box center [598, 267] width 41 height 14
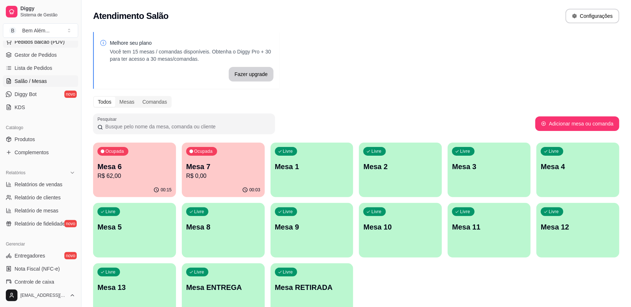
click at [31, 47] on button "Pedidos balcão (PDV)" at bounding box center [40, 42] width 75 height 12
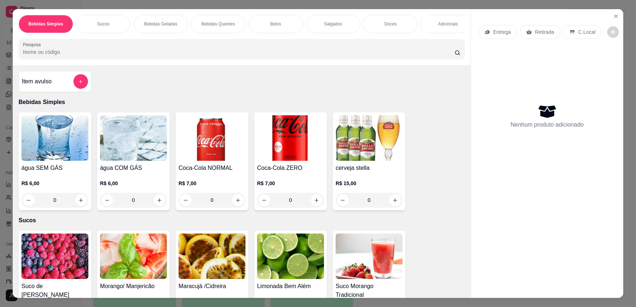
click at [429, 24] on div "Adicionais" at bounding box center [448, 24] width 55 height 18
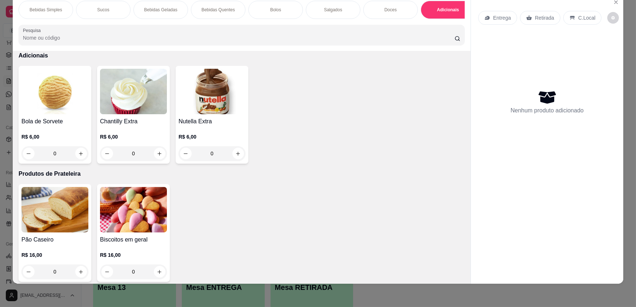
scroll to position [1436, 0]
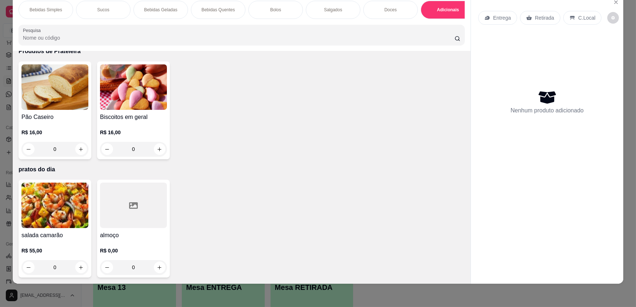
click at [141, 225] on div at bounding box center [133, 205] width 67 height 45
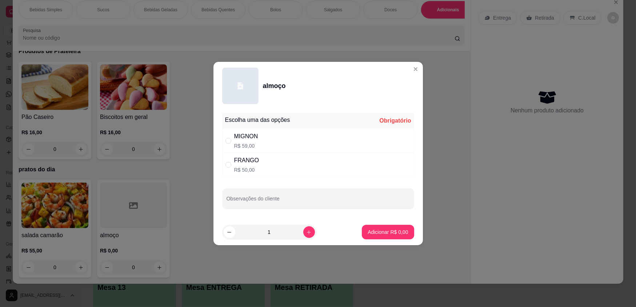
click at [263, 133] on div "MIGNON R$ 59,00" at bounding box center [318, 141] width 192 height 24
radio input "true"
click at [385, 231] on p "Adicionar R$ 59,00" at bounding box center [386, 231] width 42 height 7
type input "1"
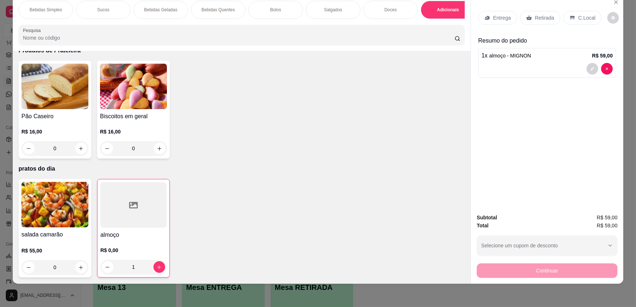
click at [551, 19] on div "Retirada" at bounding box center [540, 18] width 40 height 14
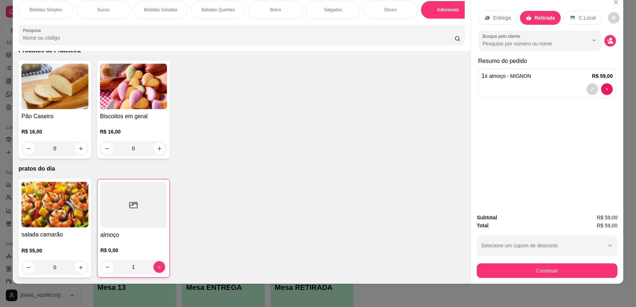
click at [288, 1] on div "Bolos" at bounding box center [275, 10] width 55 height 18
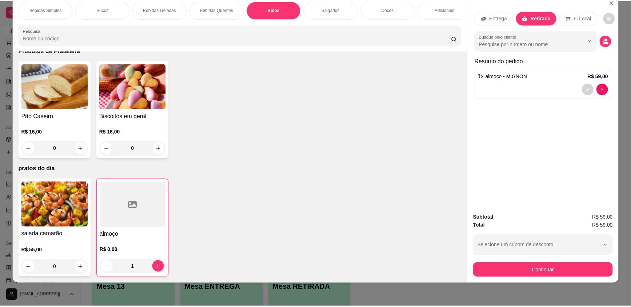
scroll to position [721, 0]
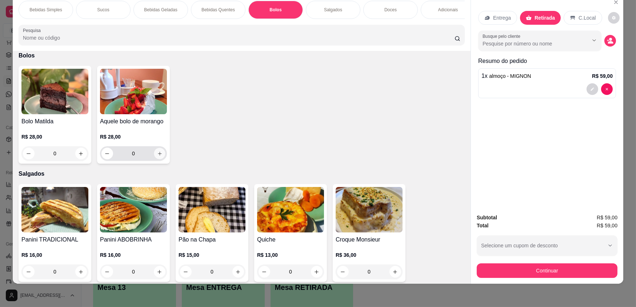
click at [157, 156] on icon "increase-product-quantity" at bounding box center [159, 153] width 5 height 5
type input "1"
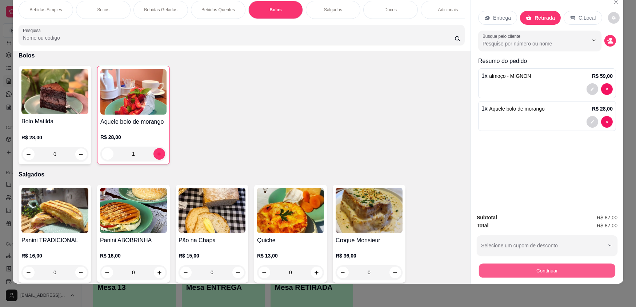
click at [570, 270] on button "Continuar" at bounding box center [547, 270] width 136 height 14
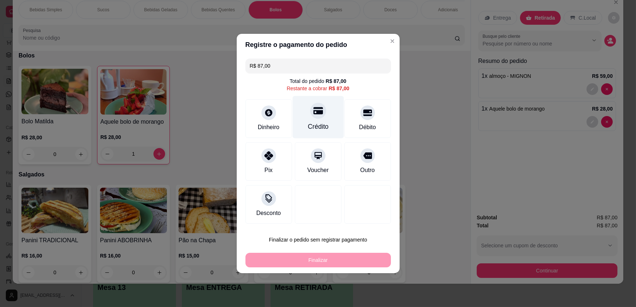
click at [323, 128] on div "Crédito" at bounding box center [318, 126] width 21 height 9
type input "R$ 0,00"
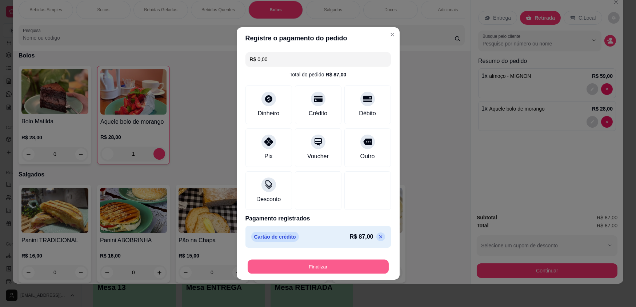
click at [332, 268] on button "Finalizar" at bounding box center [318, 267] width 141 height 14
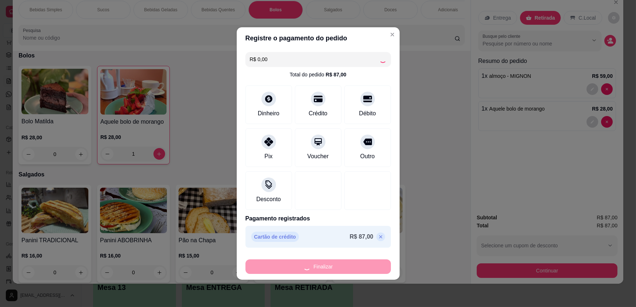
type input "0"
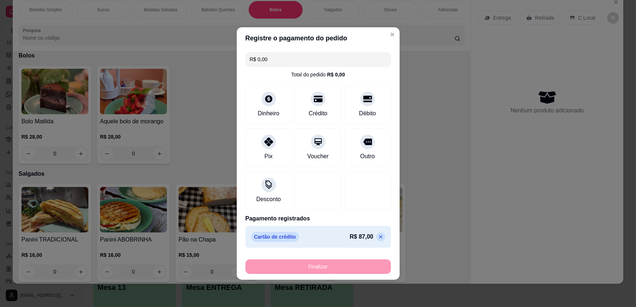
type input "-R$ 87,00"
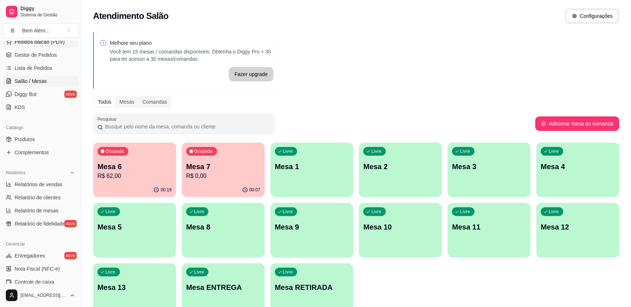
click at [66, 41] on button "Pedidos balcão (PDV)" at bounding box center [40, 42] width 75 height 12
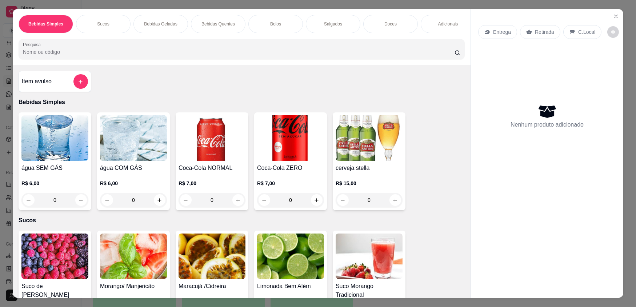
click at [239, 204] on div "0" at bounding box center [212, 200] width 67 height 15
click at [311, 206] on div "0" at bounding box center [290, 200] width 67 height 15
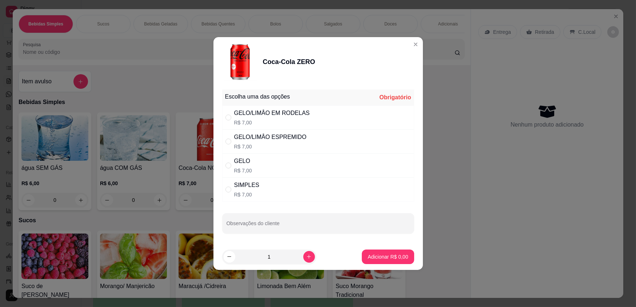
click at [300, 192] on div "SIMPLES R$ 7,00" at bounding box center [318, 189] width 192 height 24
radio input "true"
click at [381, 256] on p "Adicionar R$ 7,00" at bounding box center [388, 256] width 40 height 7
type input "1"
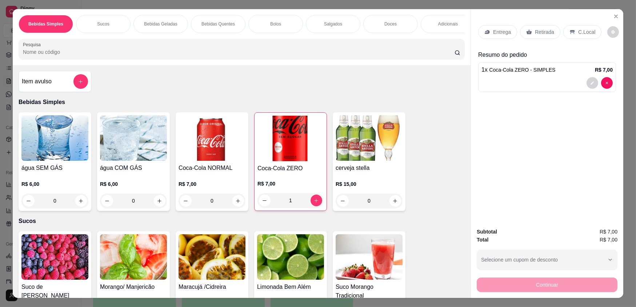
click at [543, 33] on p "Retirada" at bounding box center [544, 31] width 19 height 7
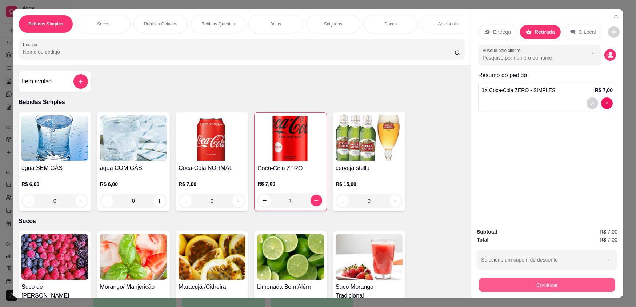
click at [557, 284] on button "Continuar" at bounding box center [547, 284] width 136 height 14
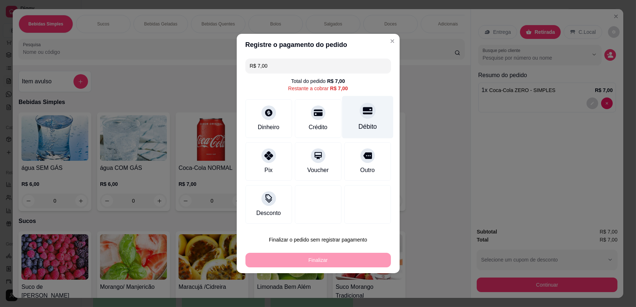
click at [374, 121] on div "Débito" at bounding box center [367, 117] width 51 height 43
type input "R$ 0,00"
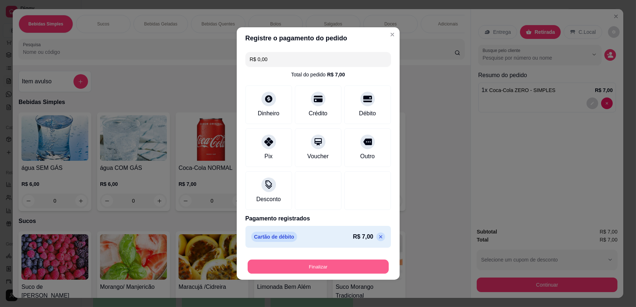
click at [359, 265] on button "Finalizar" at bounding box center [318, 267] width 141 height 14
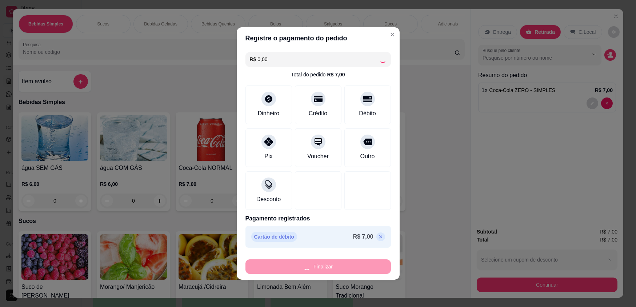
type input "0"
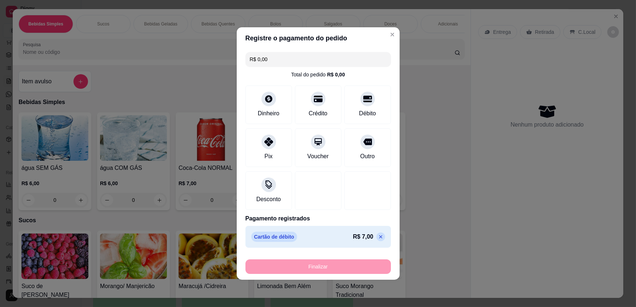
type input "-R$ 7,00"
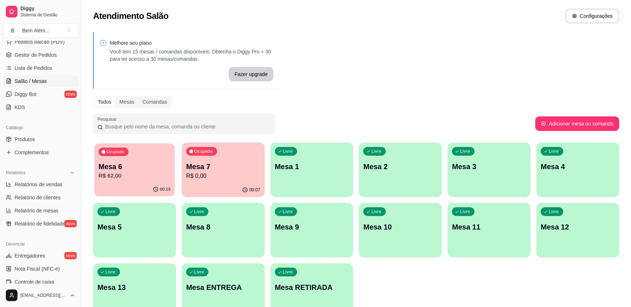
click at [157, 184] on div "00:19" at bounding box center [134, 190] width 80 height 14
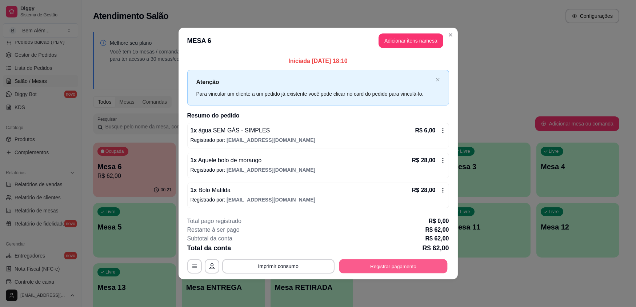
click at [431, 268] on button "Registrar pagamento" at bounding box center [393, 266] width 108 height 14
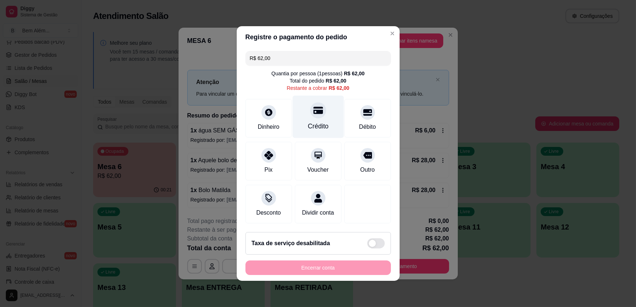
click at [324, 120] on div "Crédito" at bounding box center [317, 117] width 51 height 43
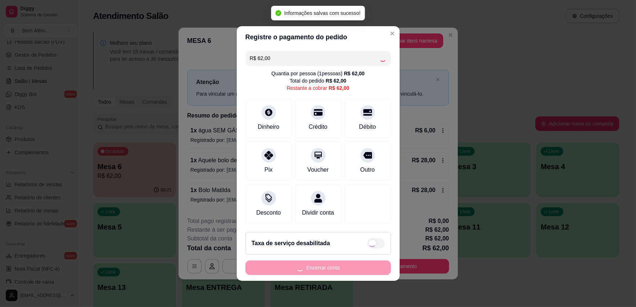
type input "R$ 0,00"
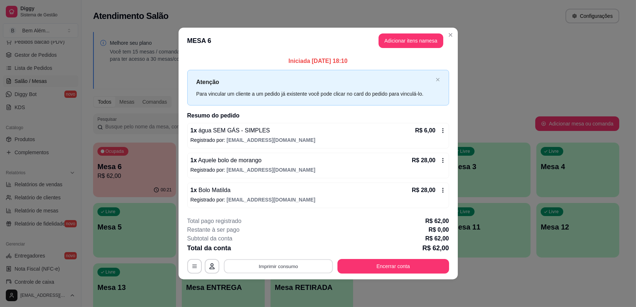
click at [268, 265] on button "Imprimir consumo" at bounding box center [278, 266] width 109 height 14
click at [290, 248] on button "impressao computador" at bounding box center [278, 248] width 53 height 11
click at [380, 264] on button "Encerrar conta" at bounding box center [393, 266] width 112 height 15
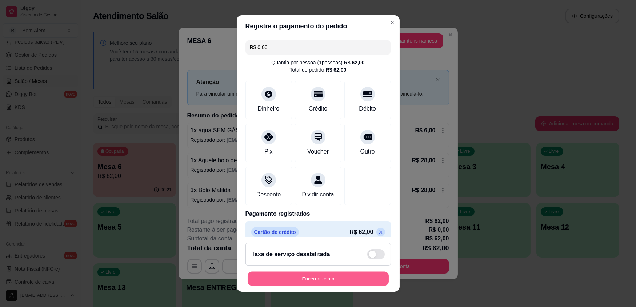
click at [361, 285] on button "Encerrar conta" at bounding box center [318, 278] width 141 height 14
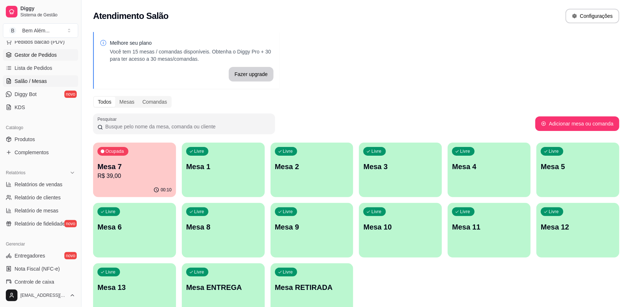
click at [48, 52] on span "Gestor de Pedidos" at bounding box center [36, 54] width 42 height 7
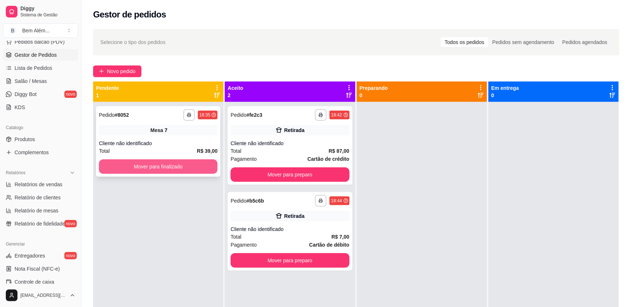
click at [143, 159] on button "Mover para finalizado" at bounding box center [158, 166] width 119 height 15
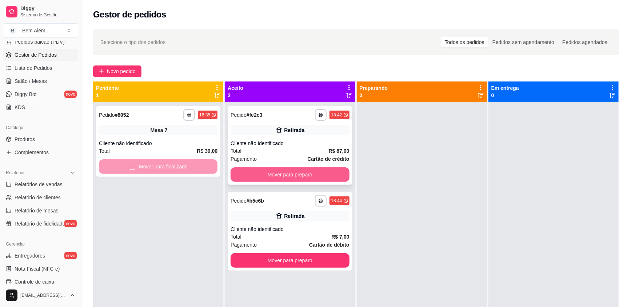
click at [251, 174] on button "Mover para preparo" at bounding box center [290, 174] width 119 height 15
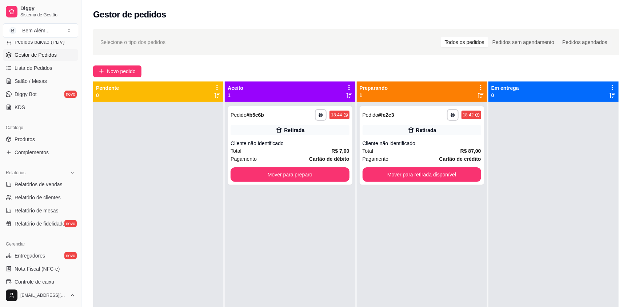
click at [311, 264] on div "**********" at bounding box center [290, 255] width 130 height 307
click at [309, 172] on button "Mover para preparo" at bounding box center [290, 174] width 119 height 15
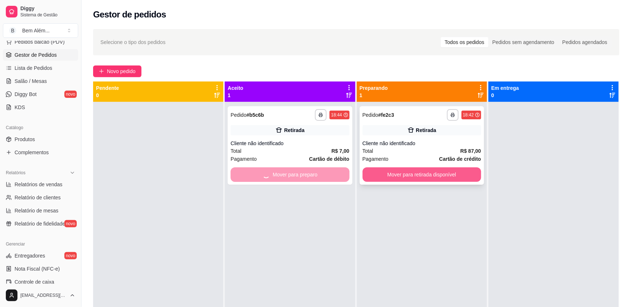
click at [379, 173] on button "Mover para retirada disponível" at bounding box center [422, 174] width 119 height 15
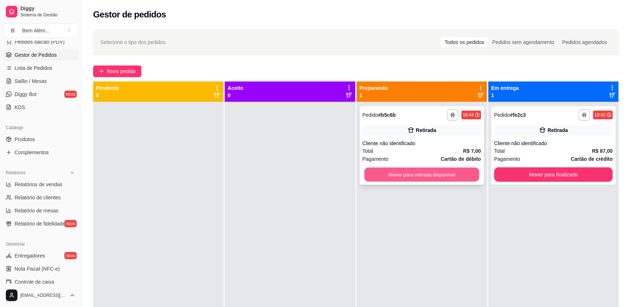
click at [436, 174] on button "Mover para retirada disponível" at bounding box center [421, 175] width 115 height 14
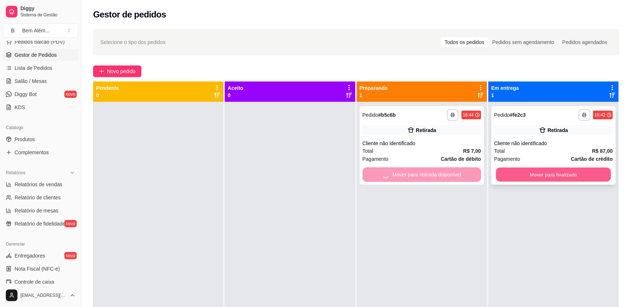
click at [513, 174] on button "Mover para finalizado" at bounding box center [553, 175] width 115 height 14
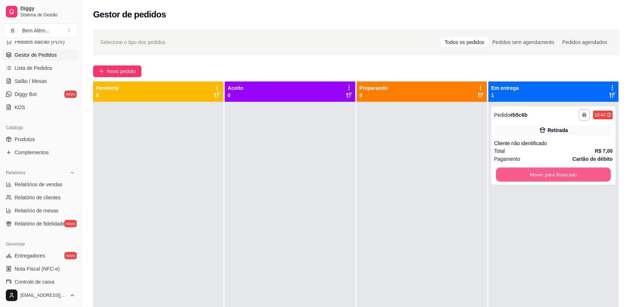
click at [513, 174] on button "Mover para finalizado" at bounding box center [553, 175] width 115 height 14
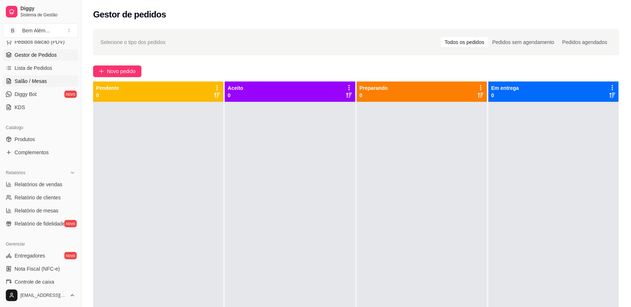
click at [44, 79] on span "Salão / Mesas" at bounding box center [31, 80] width 32 height 7
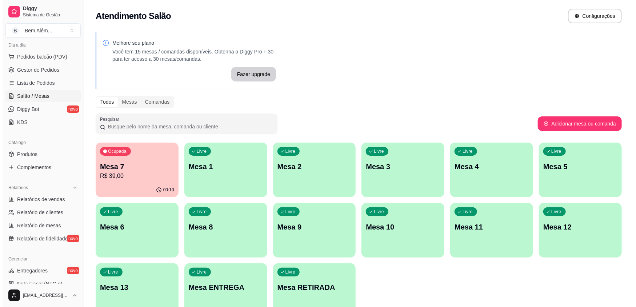
scroll to position [99, 0]
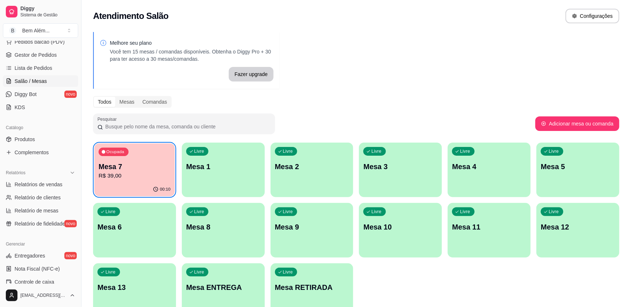
click at [126, 154] on div "Ocupada" at bounding box center [114, 152] width 30 height 8
click at [142, 178] on p "R$ 39,00" at bounding box center [135, 176] width 72 height 8
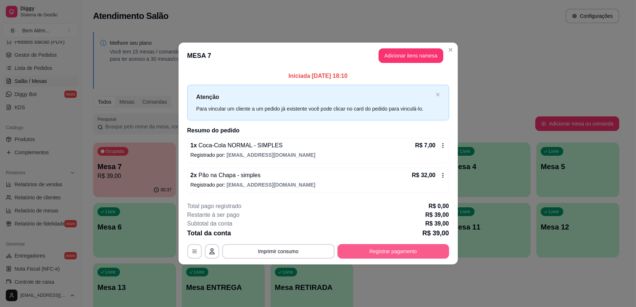
click at [367, 247] on button "Registrar pagamento" at bounding box center [393, 251] width 112 height 15
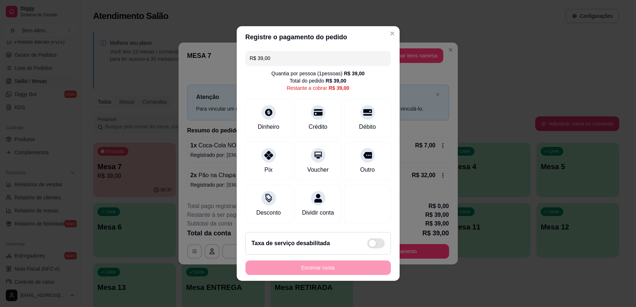
drag, startPoint x: 281, startPoint y: 58, endPoint x: 238, endPoint y: 63, distance: 43.9
click at [238, 63] on div "R$ 39,00 Quantia por pessoa ( 1 pessoas) R$ 39,00 Total do pedido R$ 39,00 Rest…" at bounding box center [318, 137] width 163 height 178
type input "R$ 0,00"
click at [272, 127] on div "Dinheiro" at bounding box center [269, 125] width 24 height 9
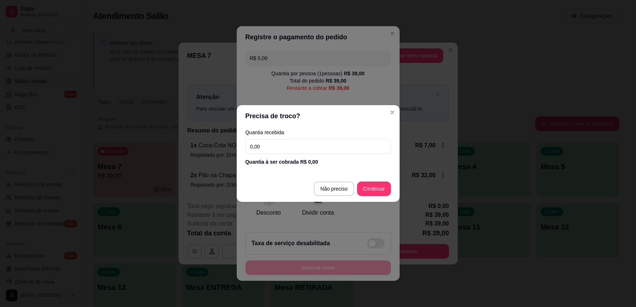
click at [294, 149] on input "0,00" at bounding box center [317, 146] width 145 height 15
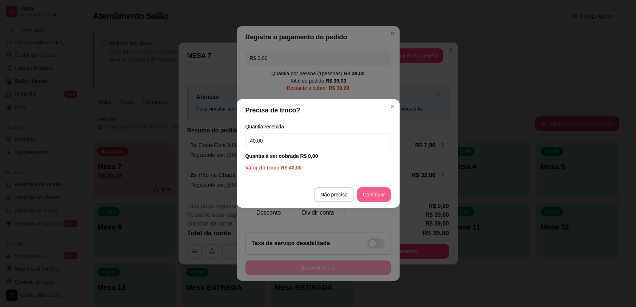
type input "40,00"
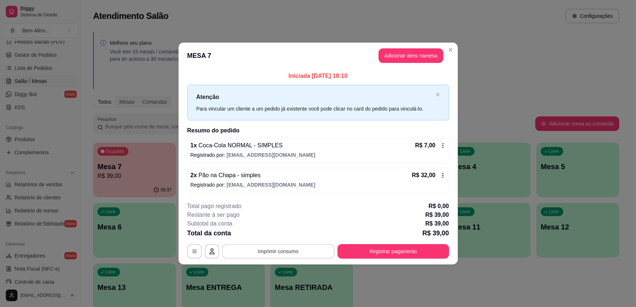
click at [300, 251] on button "Imprimir consumo" at bounding box center [278, 251] width 112 height 15
click at [297, 235] on button "impressao computador" at bounding box center [278, 234] width 55 height 12
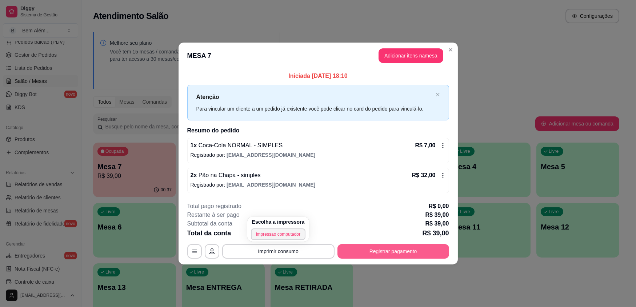
click at [367, 254] on button "Registrar pagamento" at bounding box center [393, 251] width 112 height 15
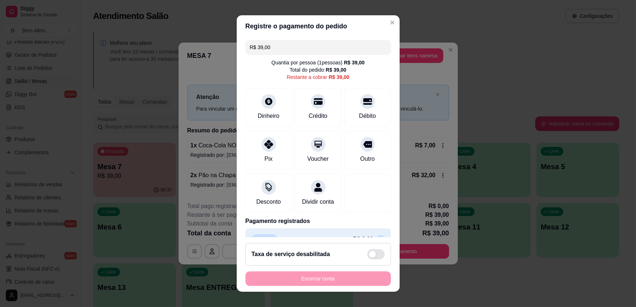
click at [352, 279] on div "Encerrar conta" at bounding box center [317, 278] width 145 height 15
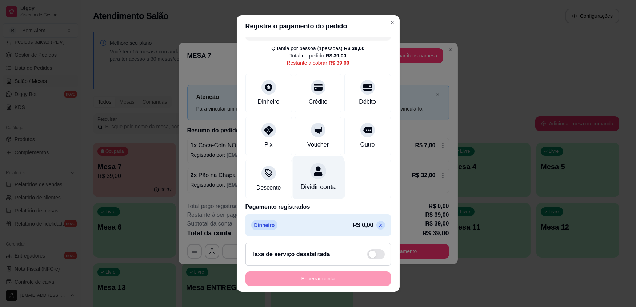
scroll to position [24, 0]
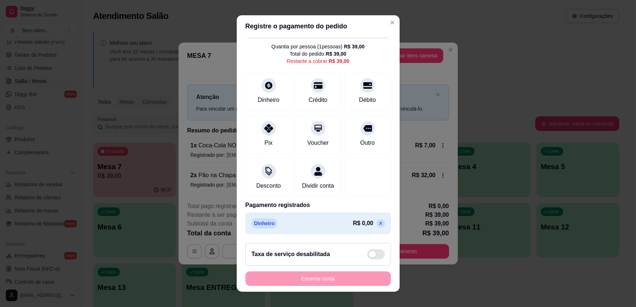
click at [378, 223] on icon at bounding box center [381, 223] width 6 height 6
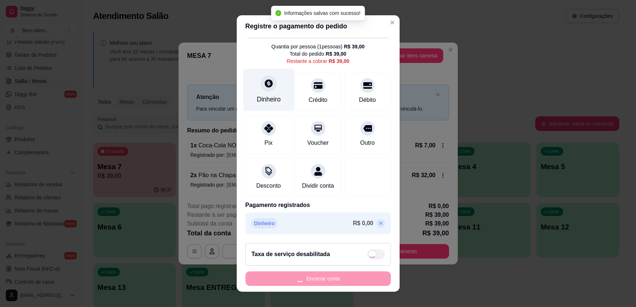
click at [258, 94] on div "R$ 39,00 Quantia por pessoa ( 1 pessoas) R$ 39,00 Total do pedido R$ 39,00 Rest…" at bounding box center [318, 137] width 163 height 200
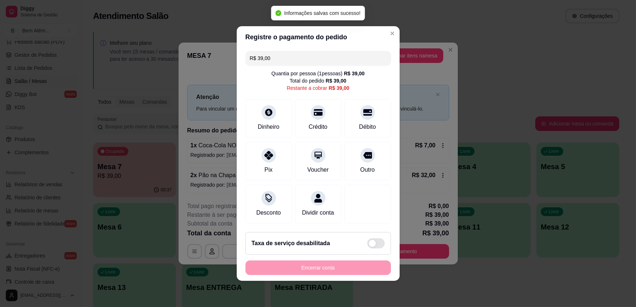
scroll to position [0, 0]
click at [266, 120] on div "Dinheiro" at bounding box center [268, 117] width 51 height 43
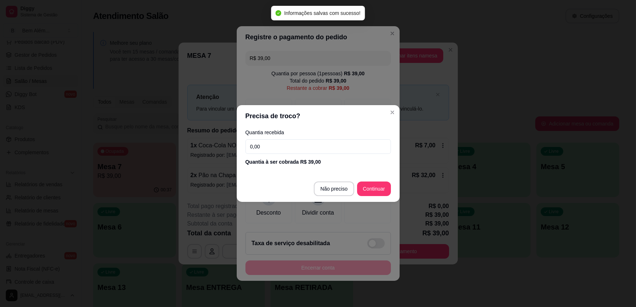
click at [287, 149] on input "0,00" at bounding box center [317, 146] width 145 height 15
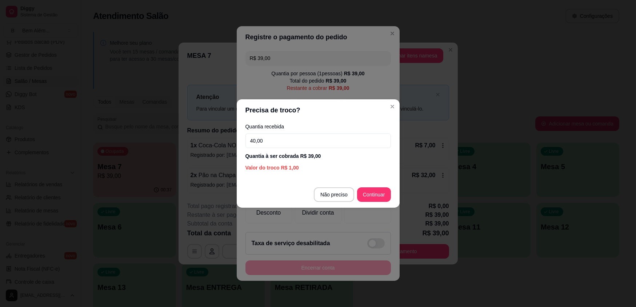
type input "40,00"
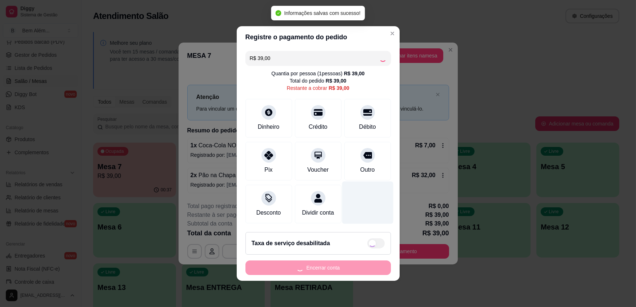
type input "R$ 0,00"
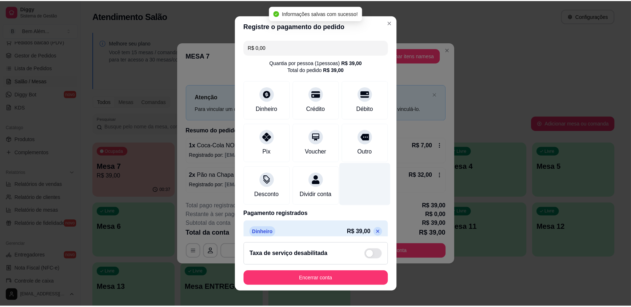
scroll to position [17, 0]
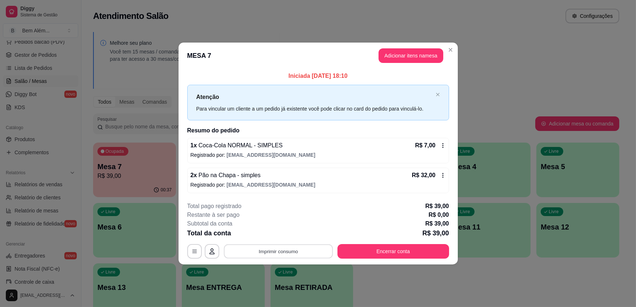
click at [279, 255] on button "Imprimir consumo" at bounding box center [278, 251] width 109 height 14
click at [290, 240] on div "Escolha a impressora impressao computador" at bounding box center [278, 229] width 62 height 25
click at [289, 236] on button "impressao computador" at bounding box center [278, 233] width 53 height 11
click at [441, 252] on button "Encerrar conta" at bounding box center [393, 251] width 108 height 14
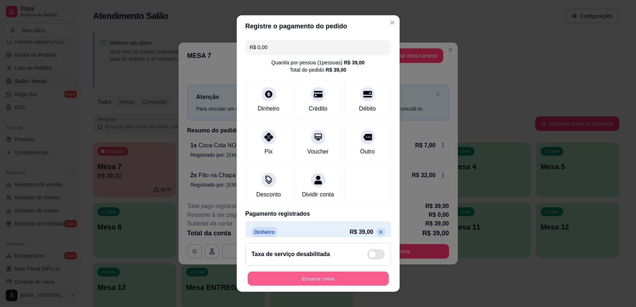
click at [347, 277] on button "Encerrar conta" at bounding box center [318, 278] width 141 height 14
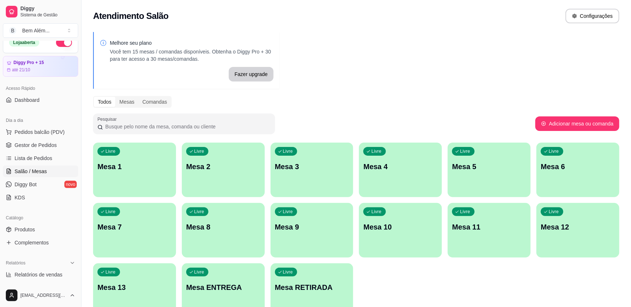
scroll to position [0, 0]
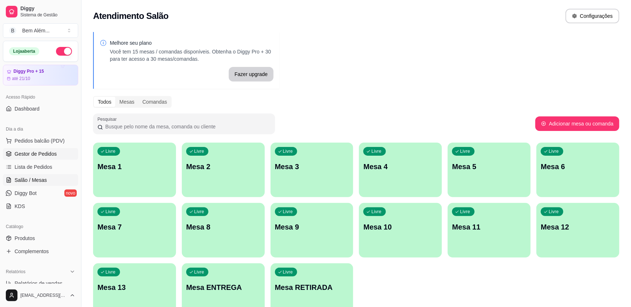
click at [64, 155] on link "Gestor de Pedidos" at bounding box center [40, 154] width 75 height 12
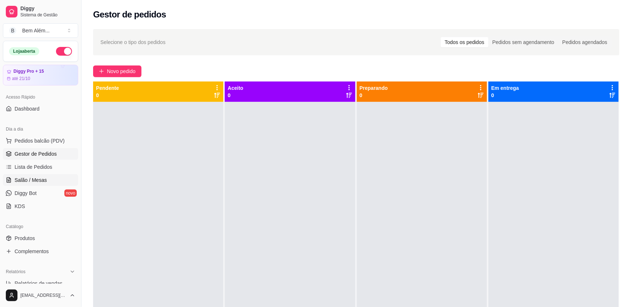
click at [58, 177] on link "Salão / Mesas" at bounding box center [40, 180] width 75 height 12
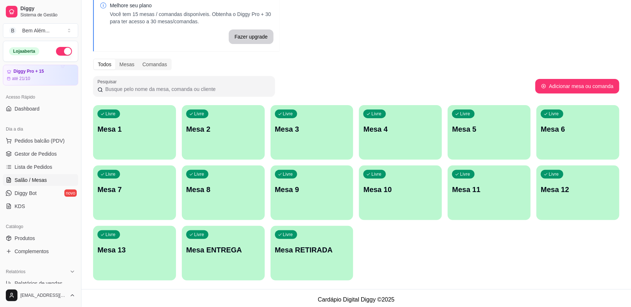
scroll to position [40, 0]
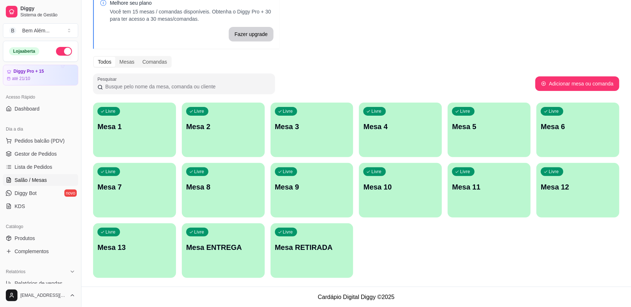
click at [163, 188] on p "Mesa 7" at bounding box center [134, 187] width 74 height 10
click at [181, 241] on div "Livre Mesa 1 Livre Mesa 2 Livre Mesa 3 Livre Mesa 4 Livre Mesa 5 Livre Mesa 6 L…" at bounding box center [356, 190] width 526 height 175
